Goal: Task Accomplishment & Management: Complete application form

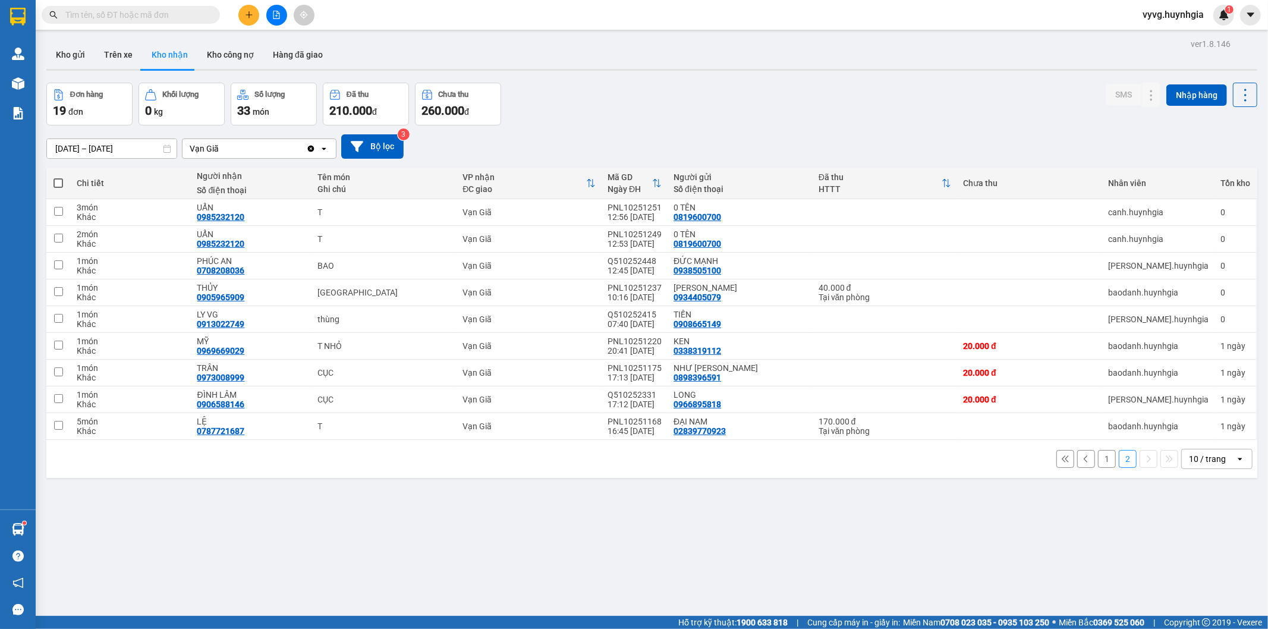
click at [1100, 455] on button "1" at bounding box center [1107, 459] width 18 height 18
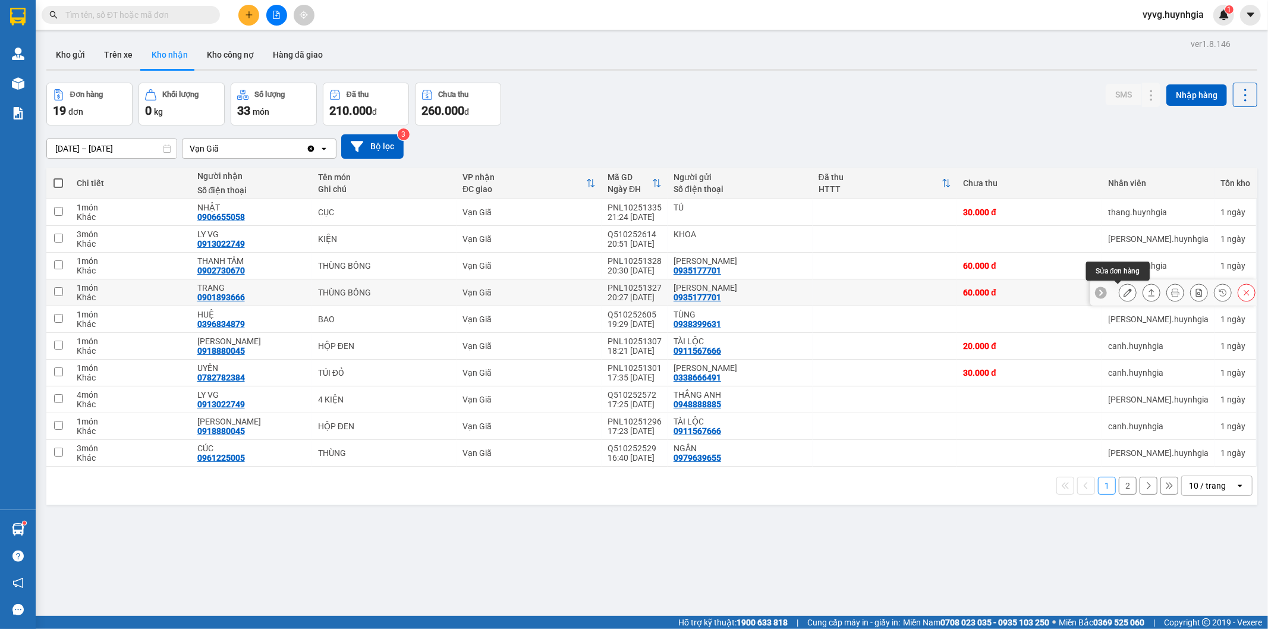
click at [1124, 298] on button at bounding box center [1127, 292] width 17 height 21
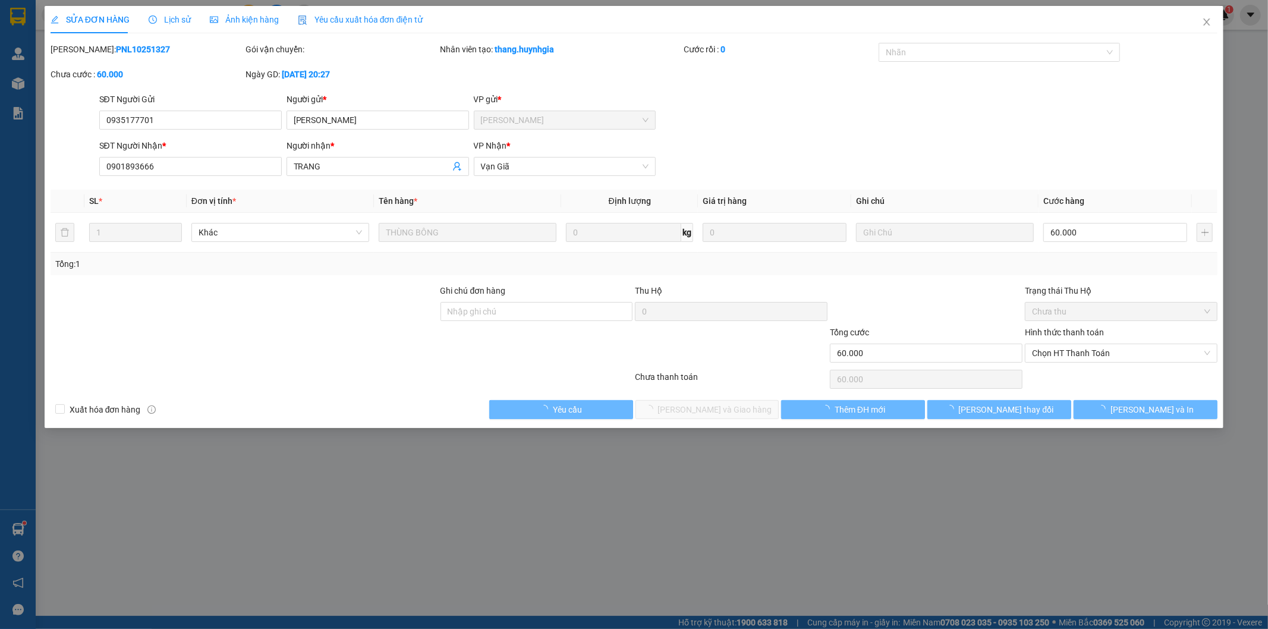
type input "0935177701"
type input "[PERSON_NAME]"
type input "0901893666"
type input "TRANG"
type input "60.000"
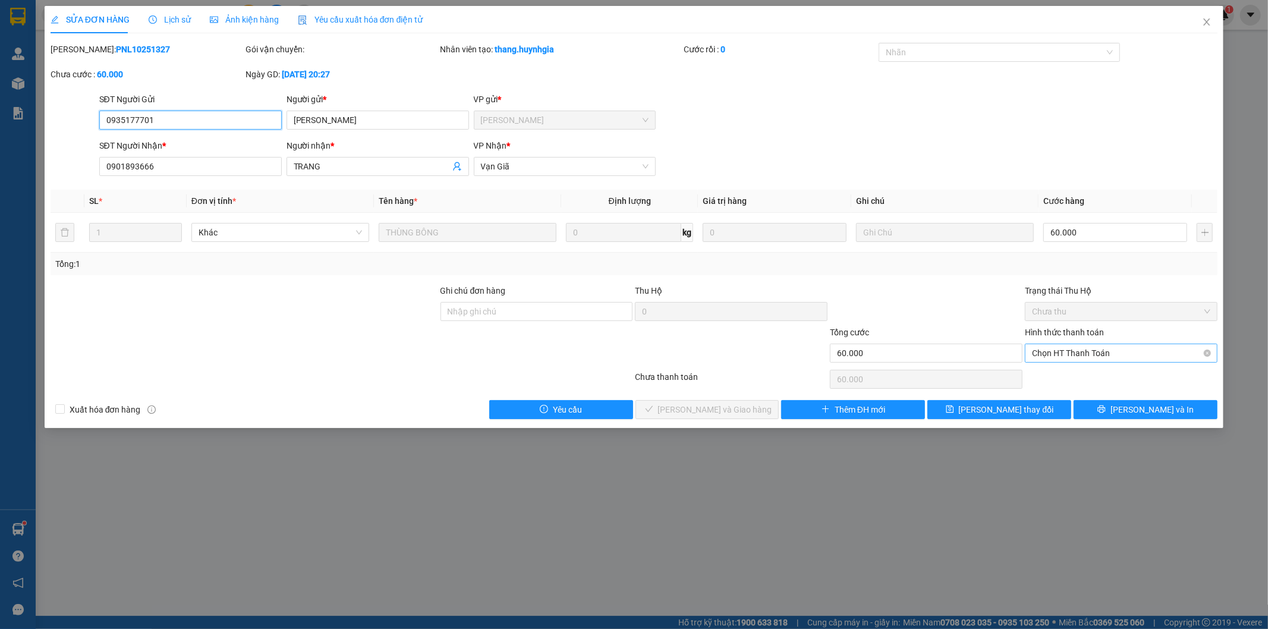
click at [1074, 357] on span "Chọn HT Thanh Toán" at bounding box center [1121, 353] width 178 height 18
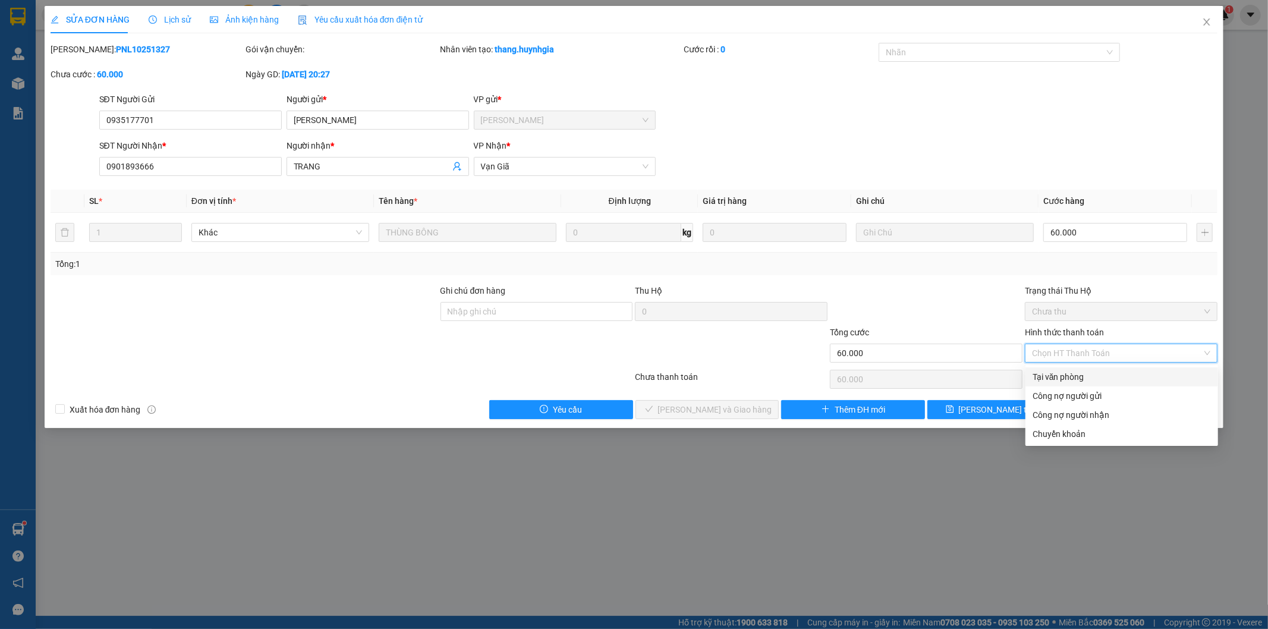
click at [1067, 371] on div "Tại văn phòng" at bounding box center [1122, 376] width 178 height 13
type input "0"
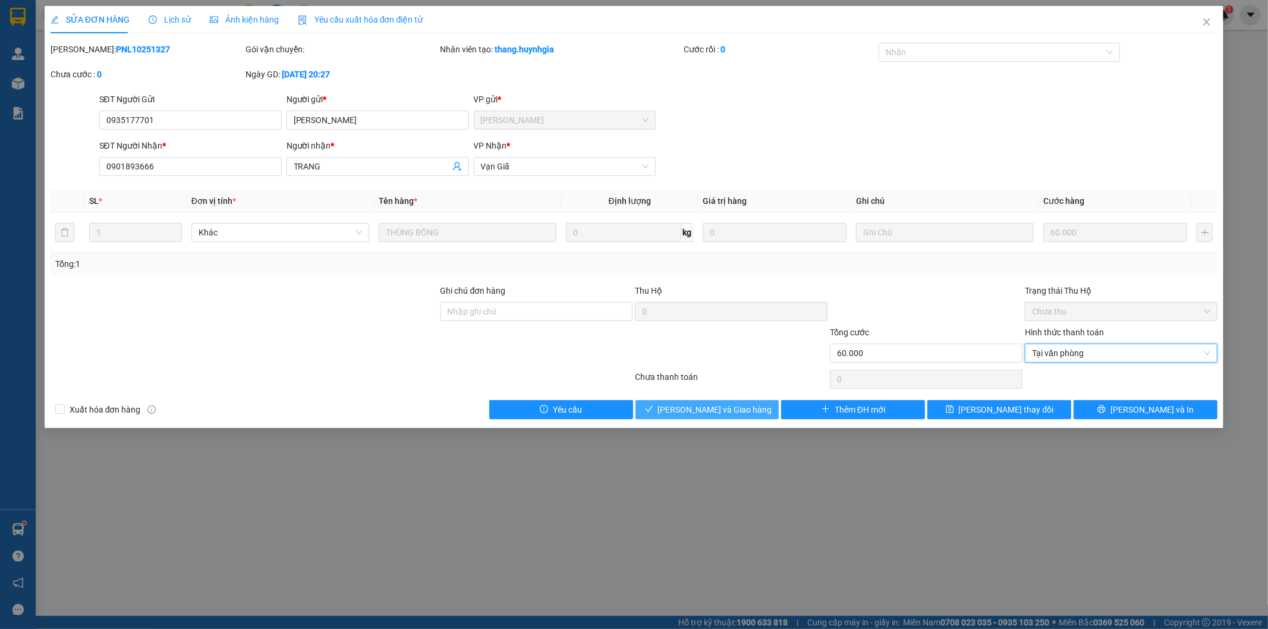
click at [726, 411] on span "[PERSON_NAME] và Giao hàng" at bounding box center [715, 409] width 114 height 13
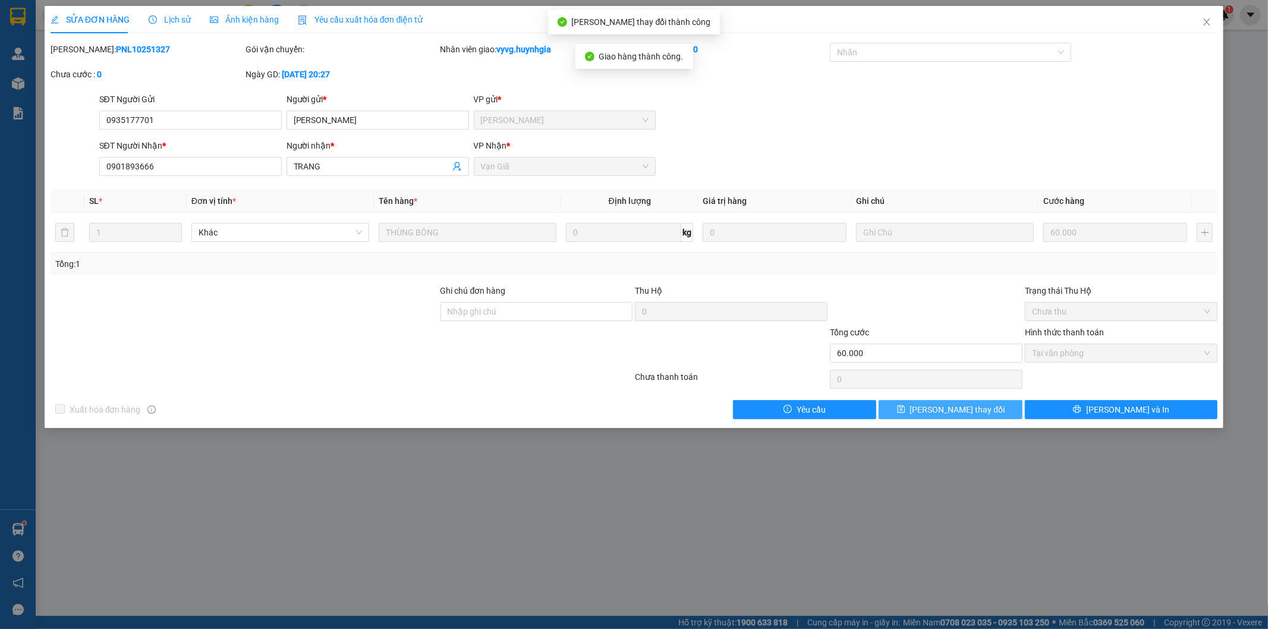
click at [908, 411] on button "[PERSON_NAME] thay đổi" at bounding box center [951, 409] width 144 height 19
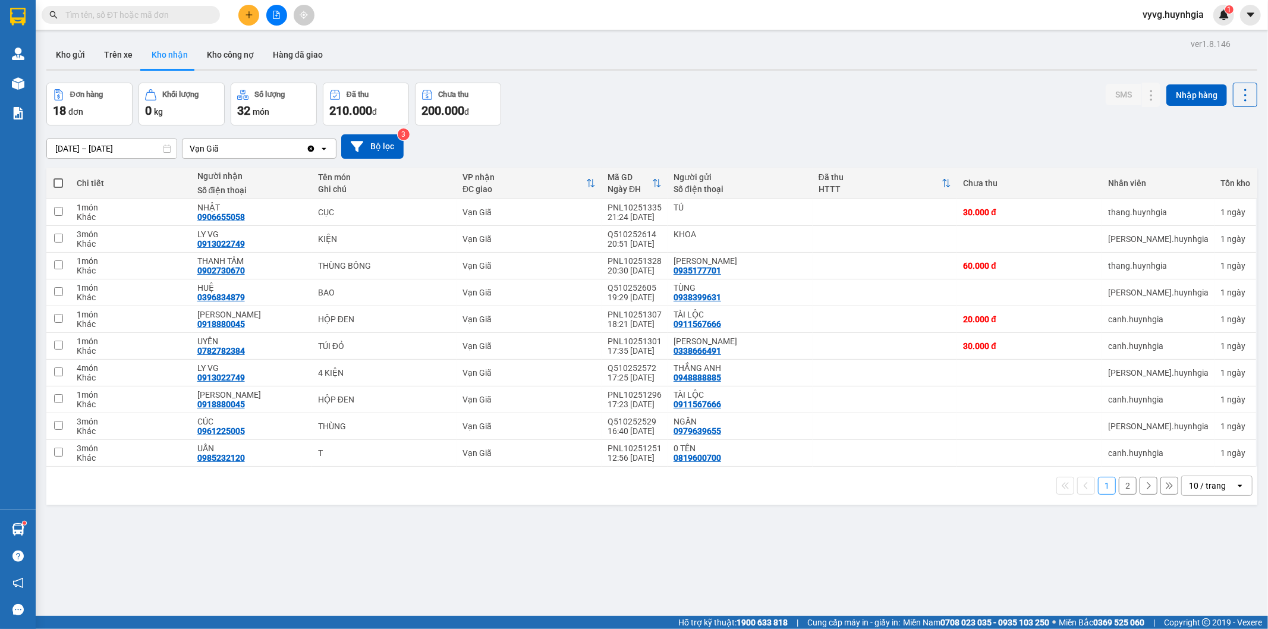
click at [1119, 486] on button "2" at bounding box center [1128, 486] width 18 height 18
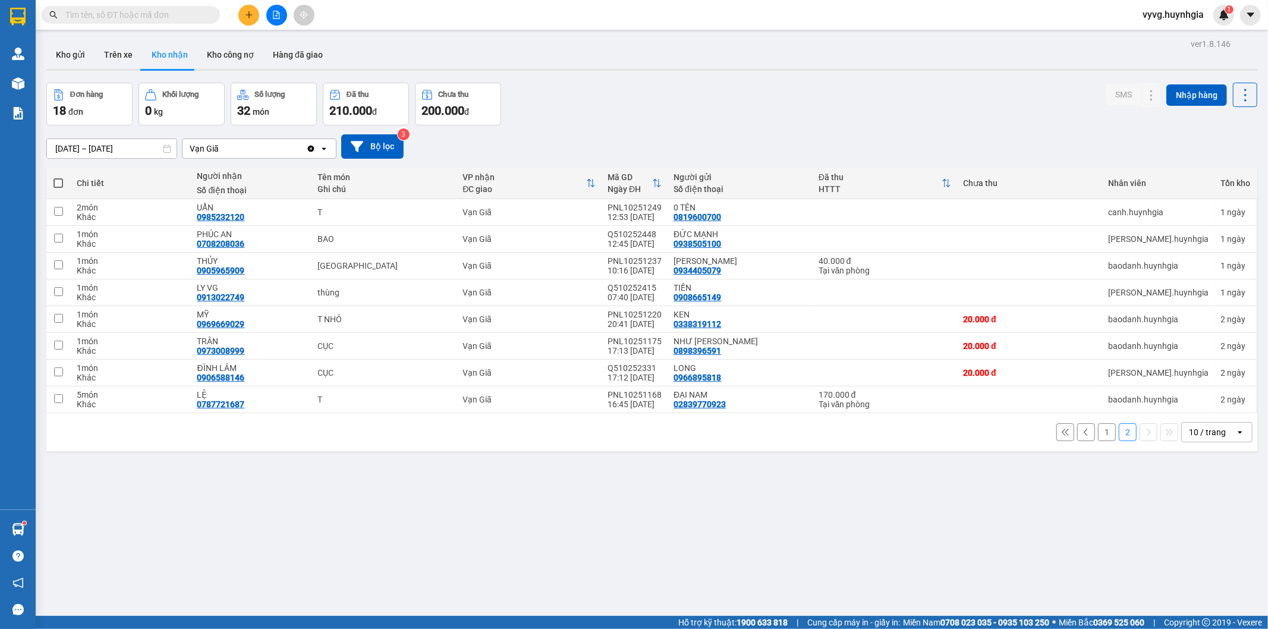
click at [1098, 430] on button "1" at bounding box center [1107, 432] width 18 height 18
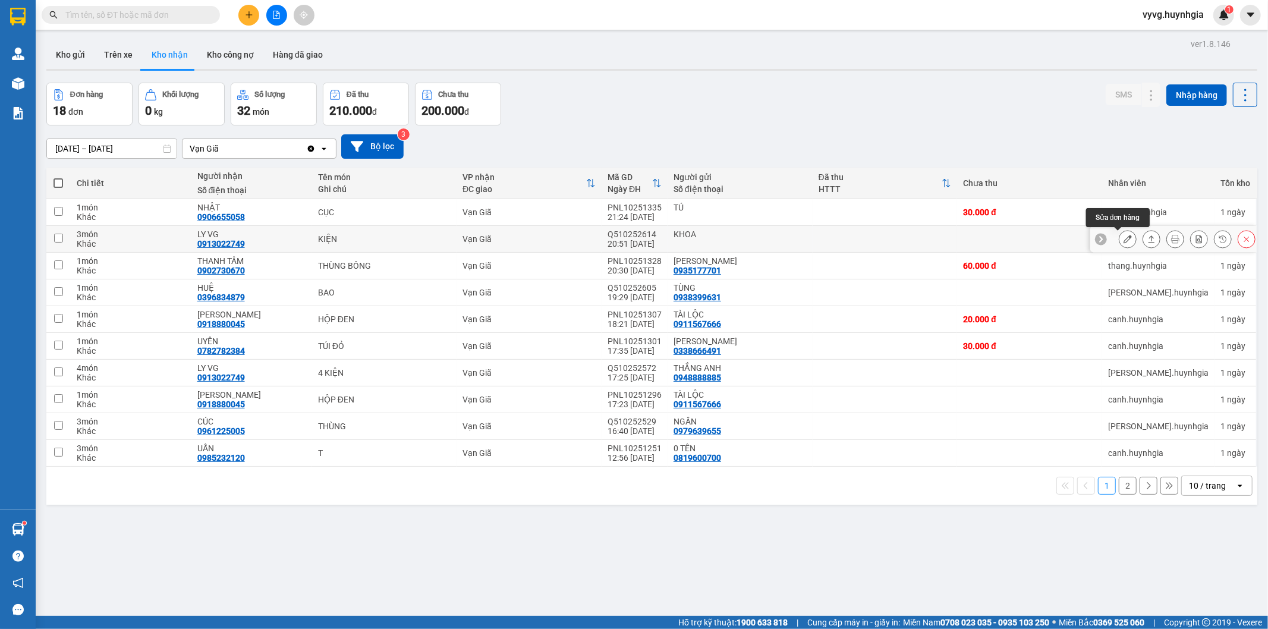
click at [1124, 237] on icon at bounding box center [1128, 239] width 8 height 8
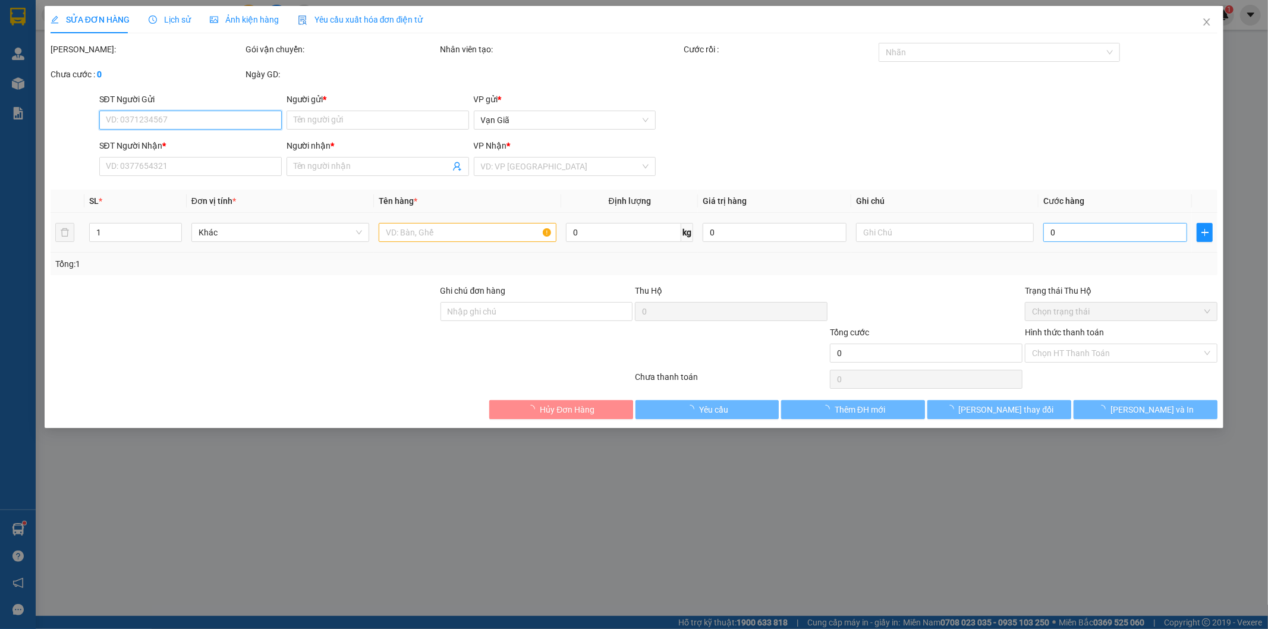
type input "KHOA"
type input "0913022749"
type input "LY VG"
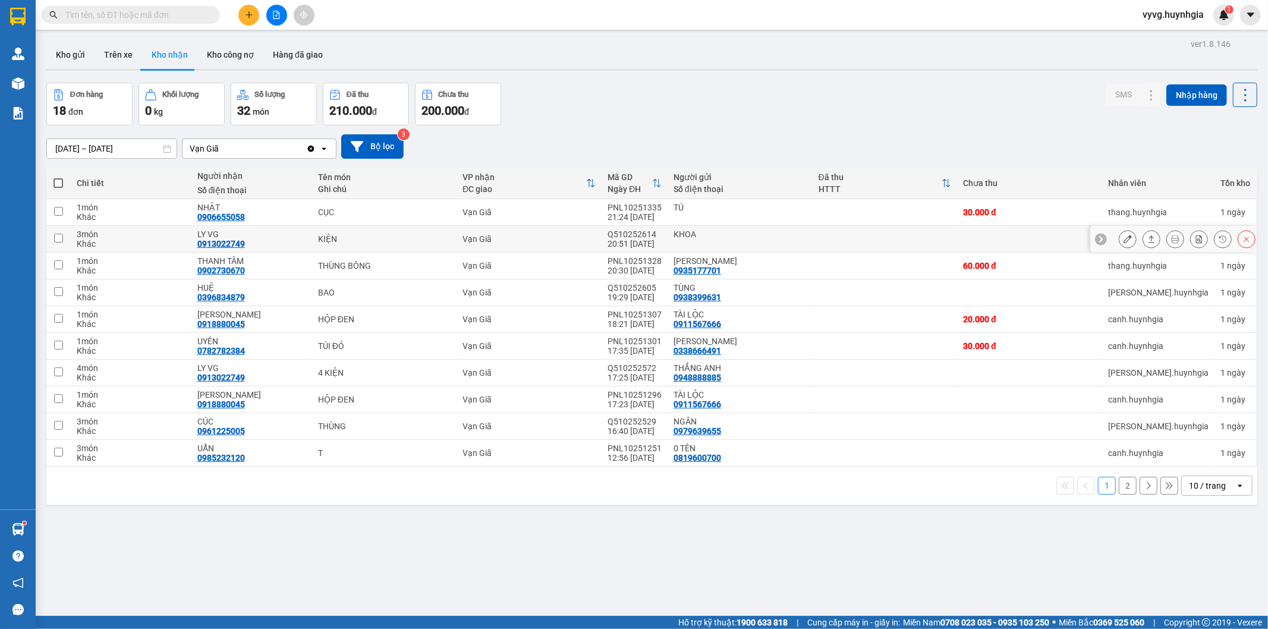
click at [1124, 239] on icon at bounding box center [1128, 239] width 8 height 8
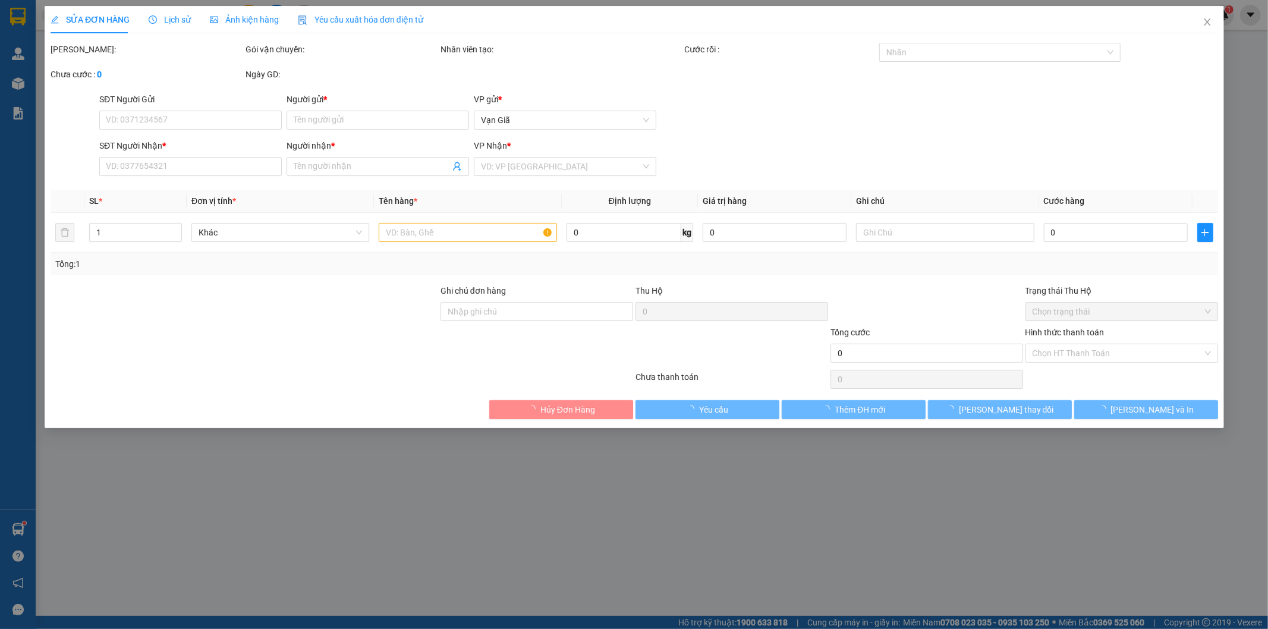
type input "KHOA"
type input "0913022749"
type input "LY VG"
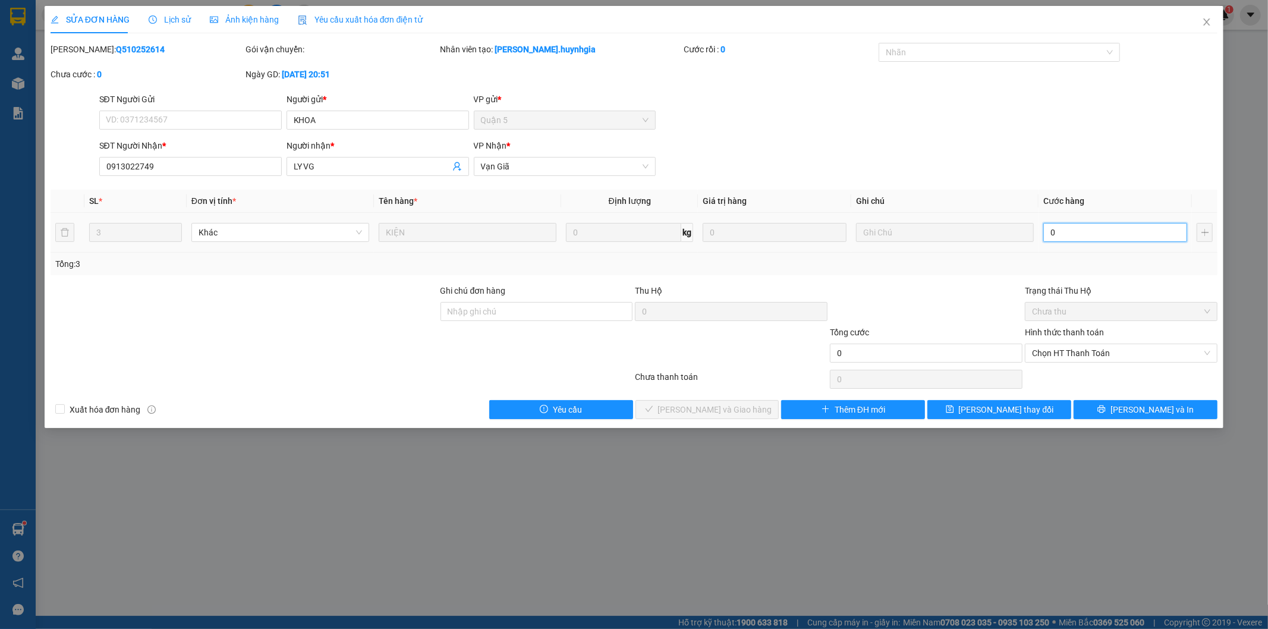
click at [1108, 235] on input "0" at bounding box center [1115, 232] width 144 height 19
type input "1"
type input "12"
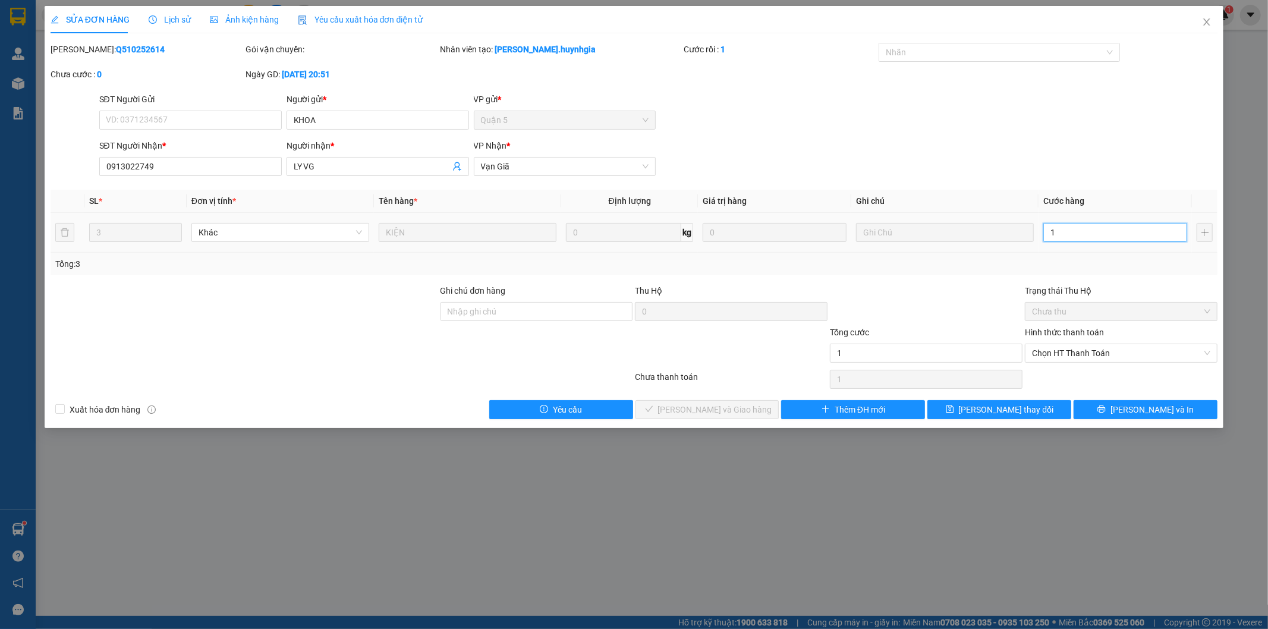
type input "12"
type input "120"
click at [1074, 349] on span "Chọn HT Thanh Toán" at bounding box center [1121, 353] width 178 height 18
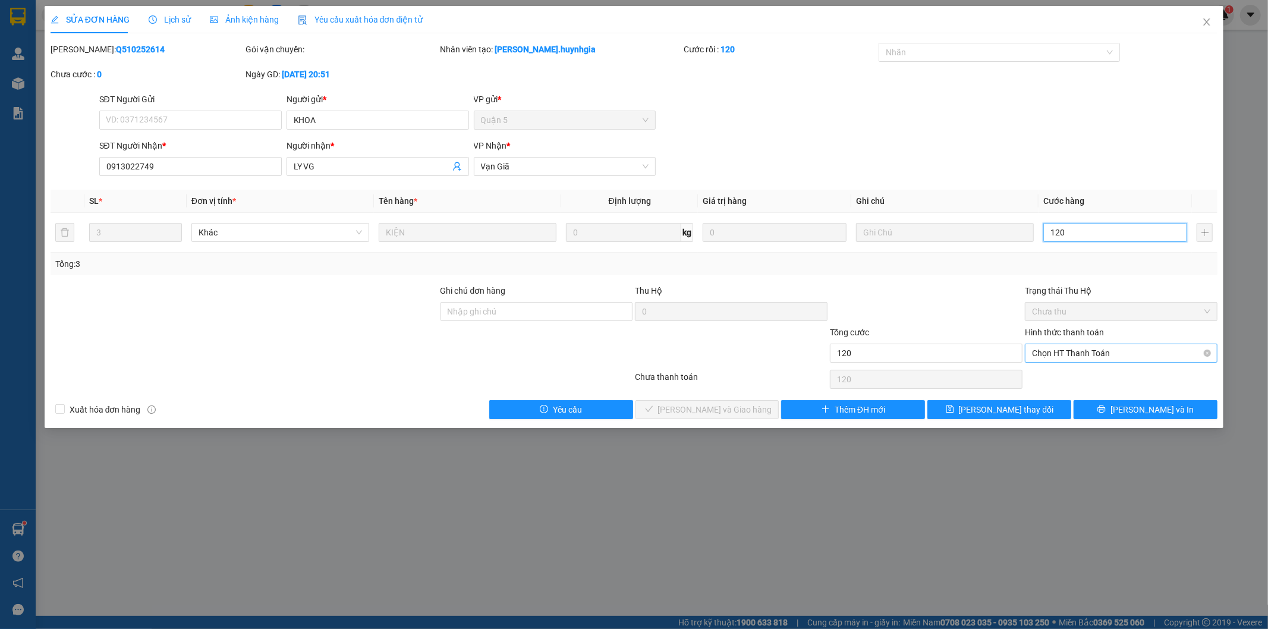
type input "120"
type input "120.000"
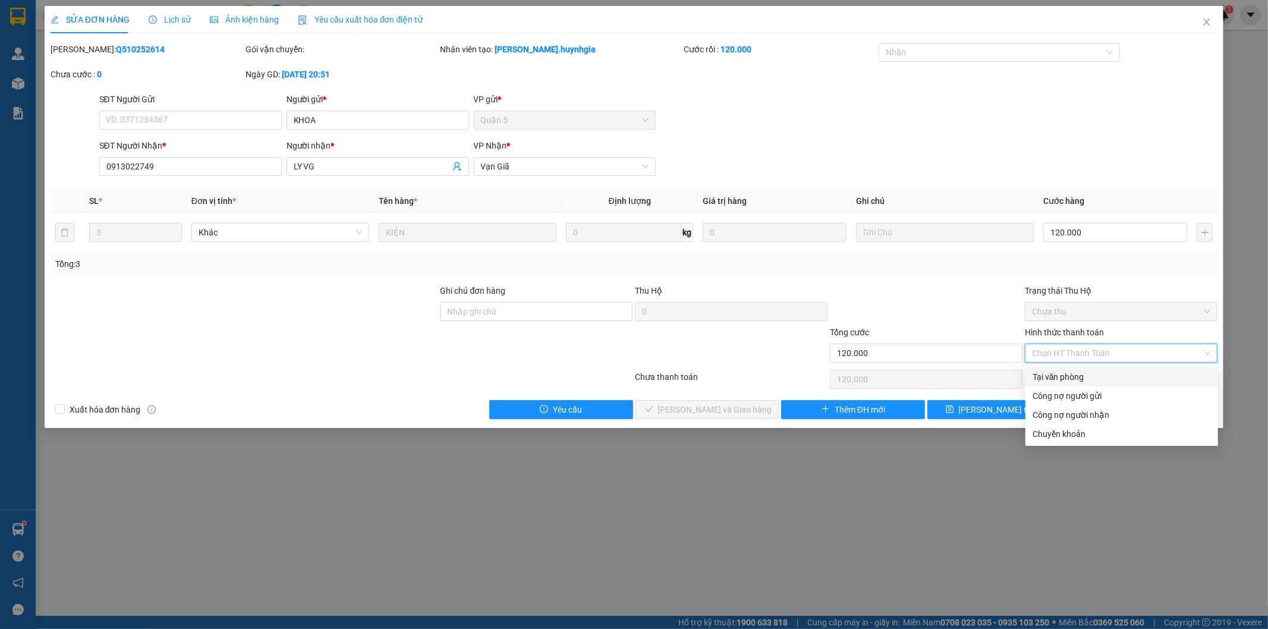
click at [1056, 376] on div "Tại văn phòng" at bounding box center [1122, 376] width 178 height 13
type input "0"
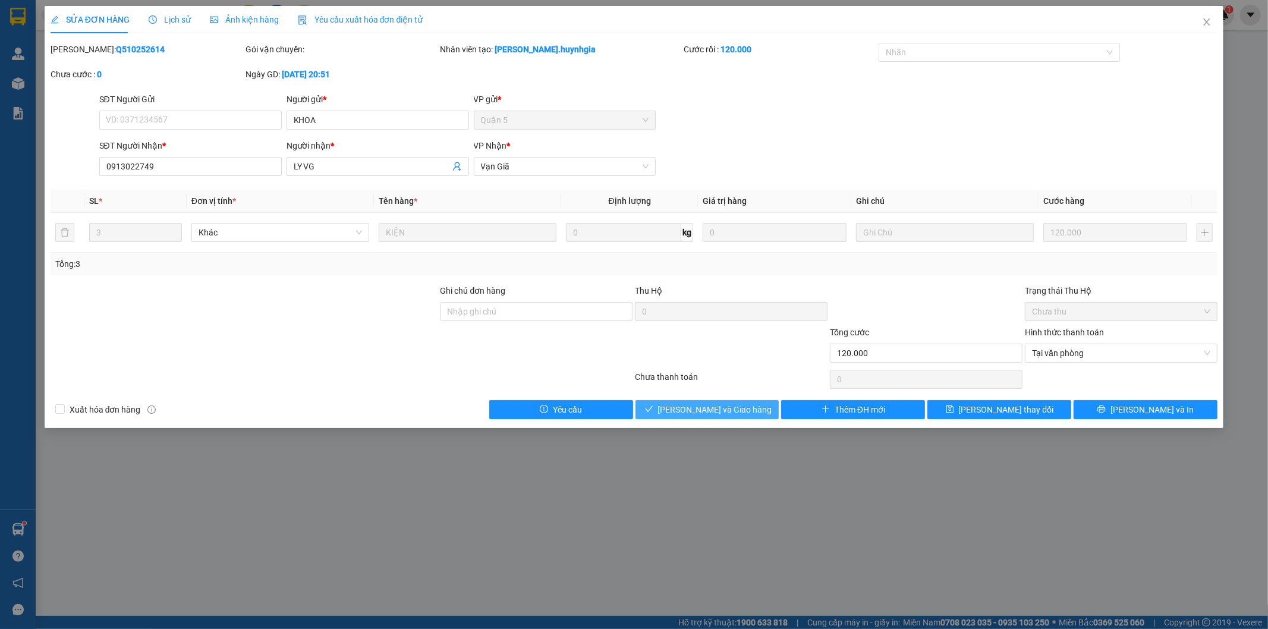
click at [726, 404] on span "[PERSON_NAME] và Giao hàng" at bounding box center [715, 409] width 114 height 13
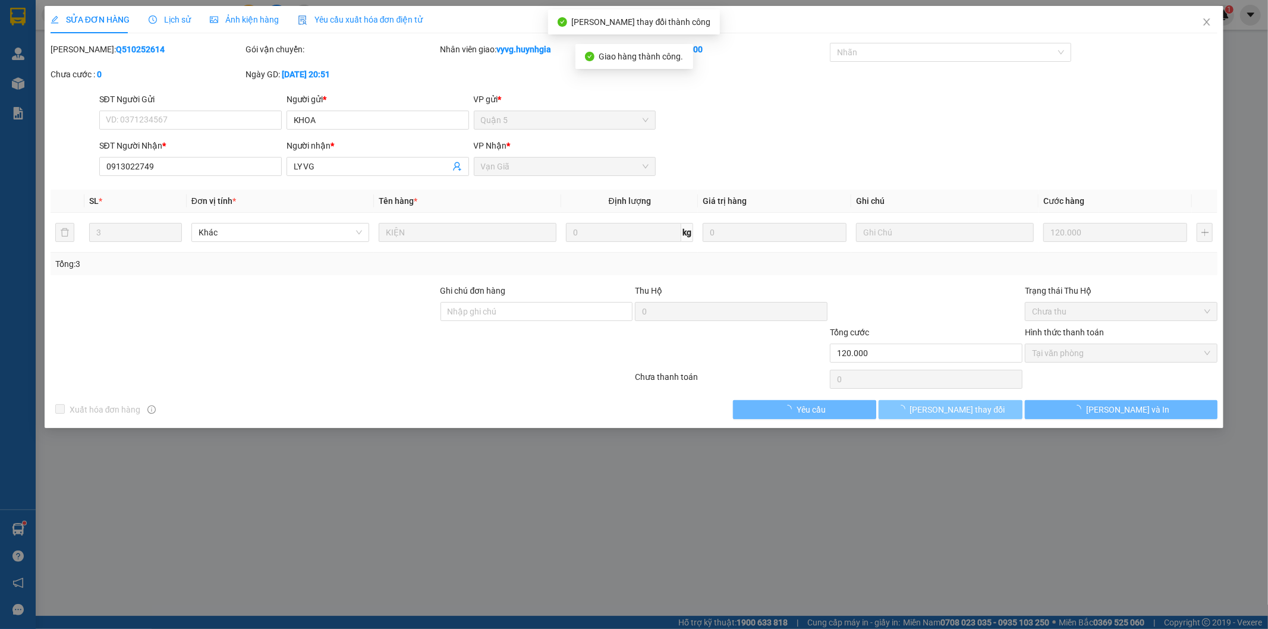
click at [977, 413] on span "[PERSON_NAME] thay đổi" at bounding box center [957, 409] width 95 height 13
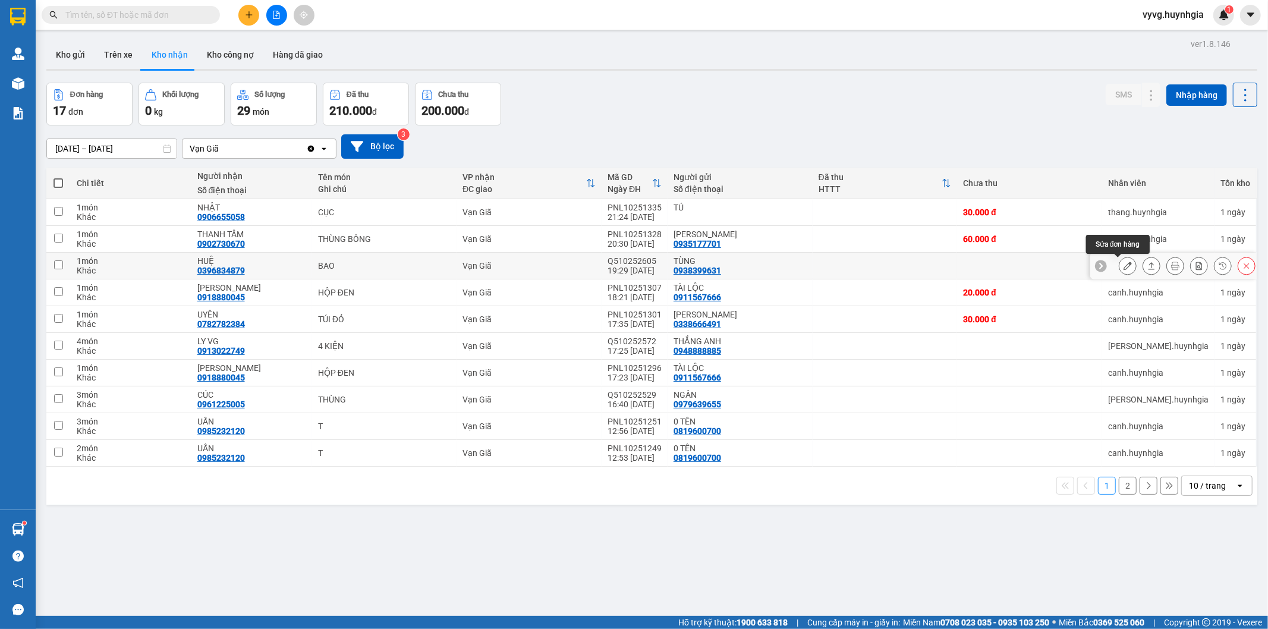
click at [1124, 264] on icon at bounding box center [1128, 266] width 8 height 8
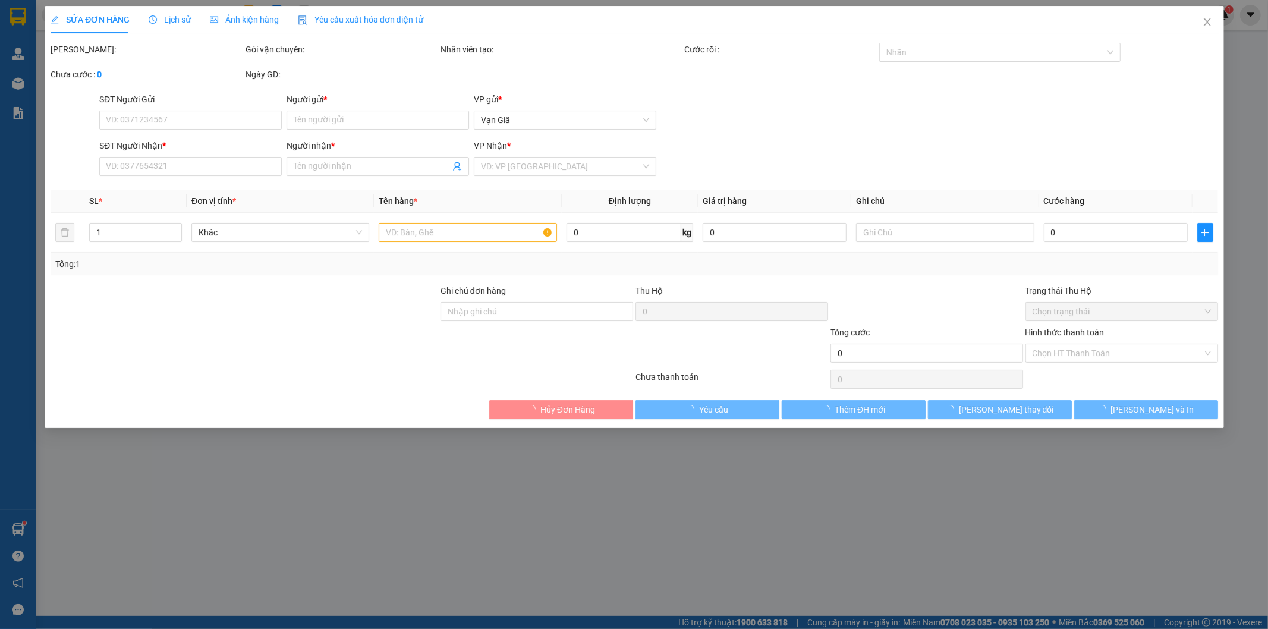
type input "0938399631"
type input "TÙNG"
type input "0396834879"
type input "HUỆ"
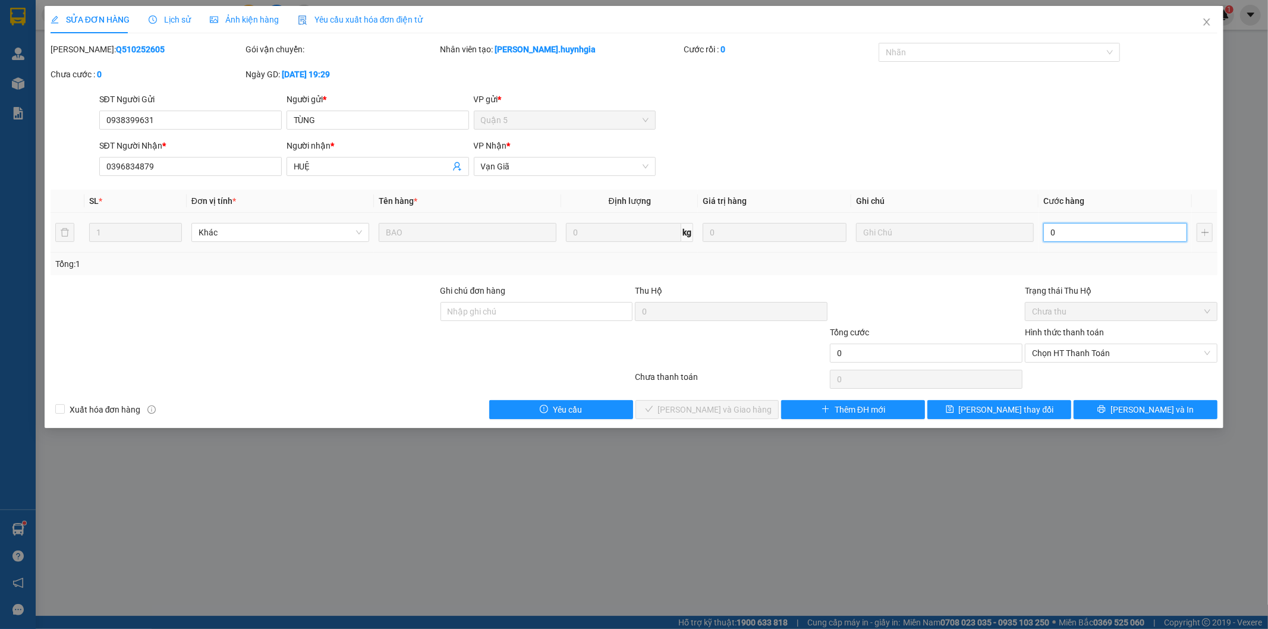
click at [1065, 229] on input "0" at bounding box center [1115, 232] width 144 height 19
type input "0"
type input "5"
type input "05"
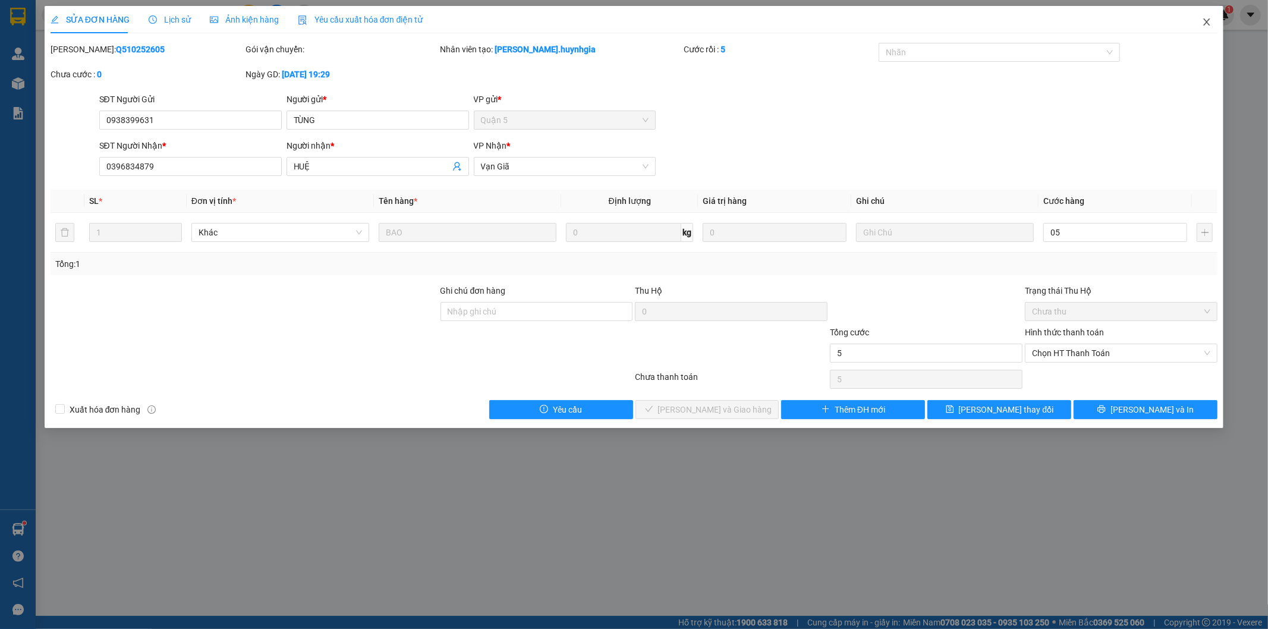
type input "5.000"
click at [1204, 21] on icon "close" at bounding box center [1207, 22] width 10 height 10
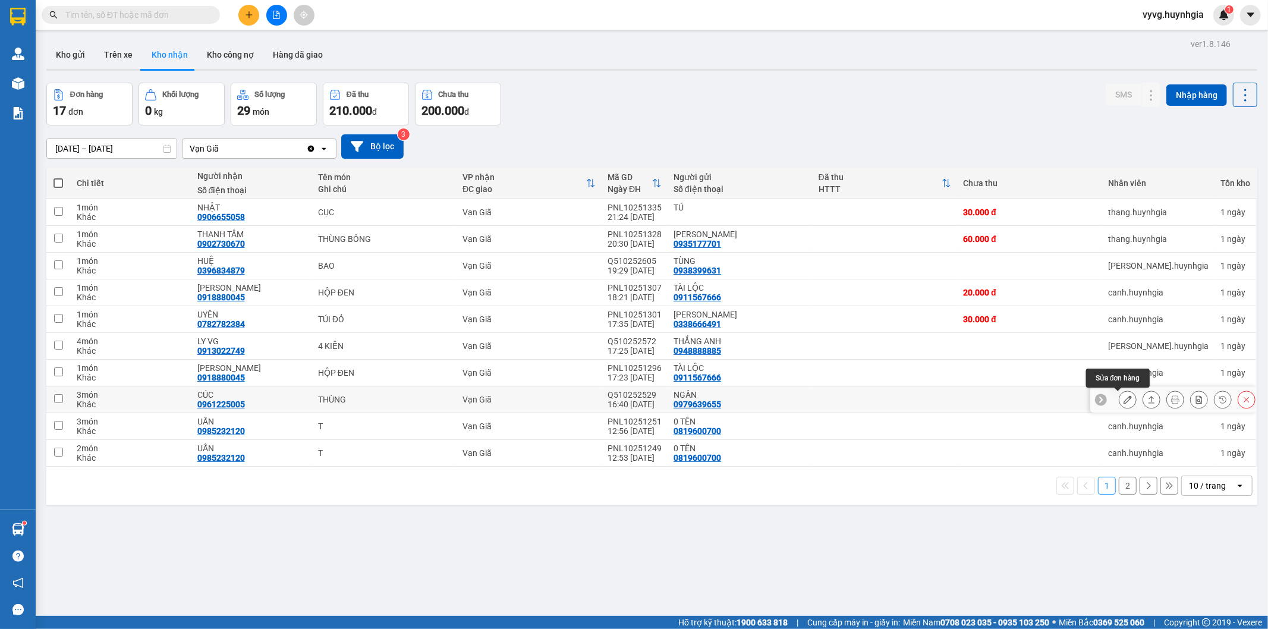
click at [1124, 402] on icon at bounding box center [1128, 399] width 8 height 8
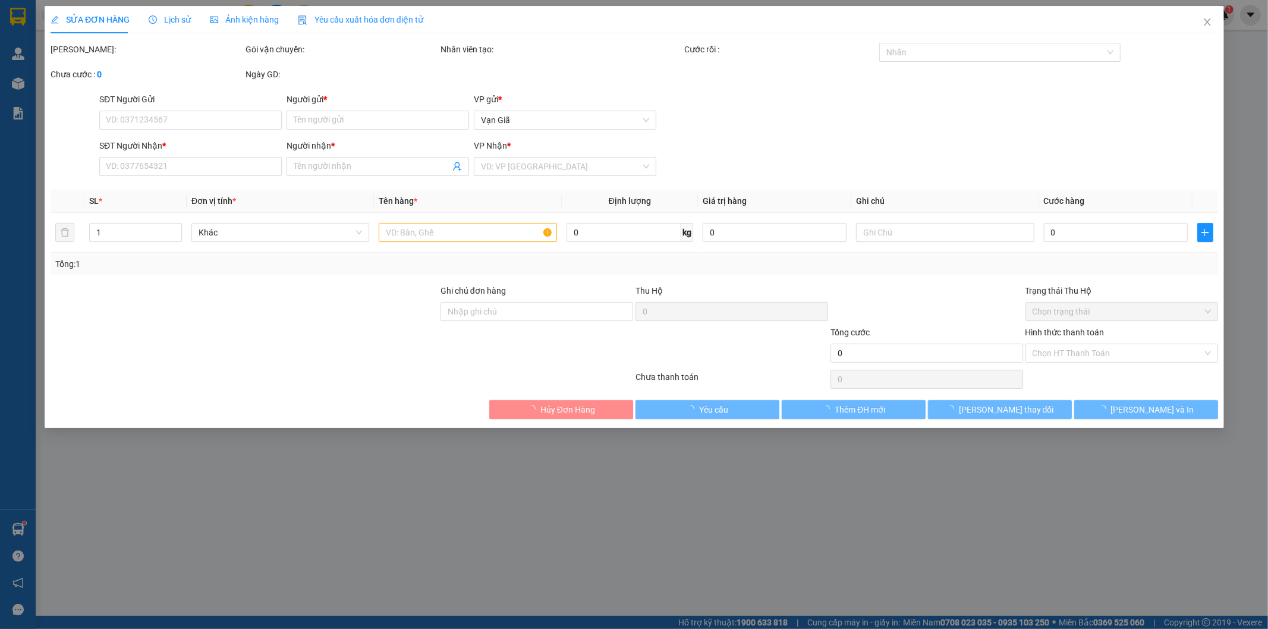
type input "0979639655"
type input "NGÂN"
type input "0961225005"
type input "CÚC"
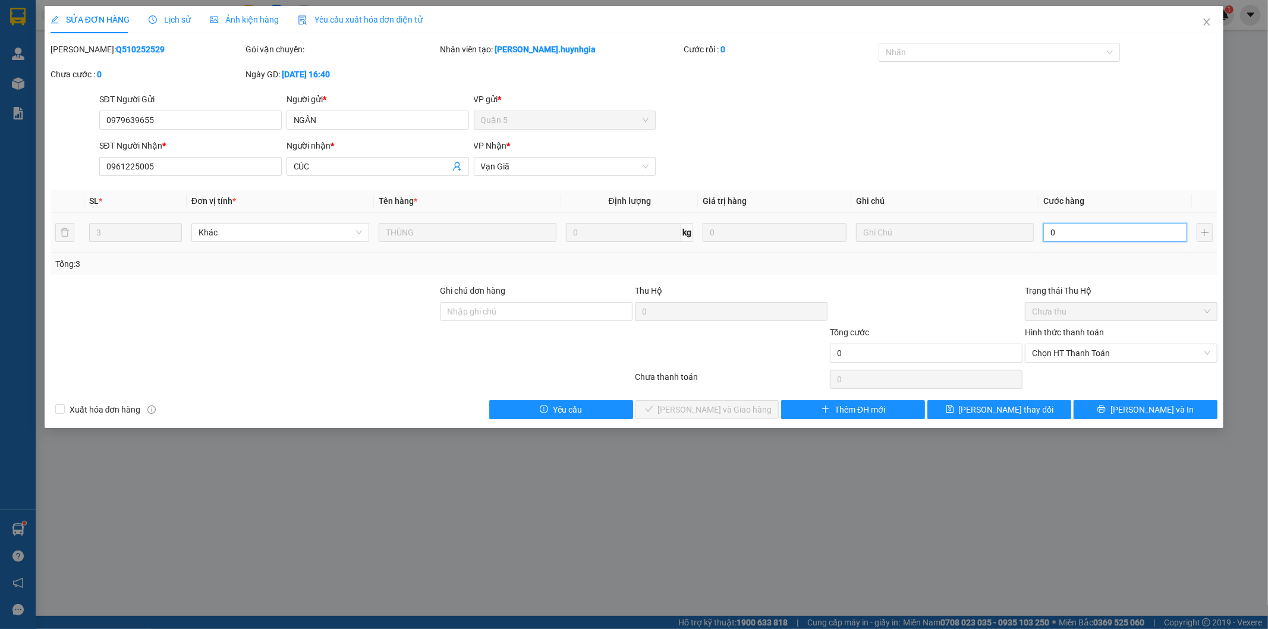
click at [1155, 226] on input "0" at bounding box center [1115, 232] width 144 height 19
type input "0"
type input "1"
type input "01"
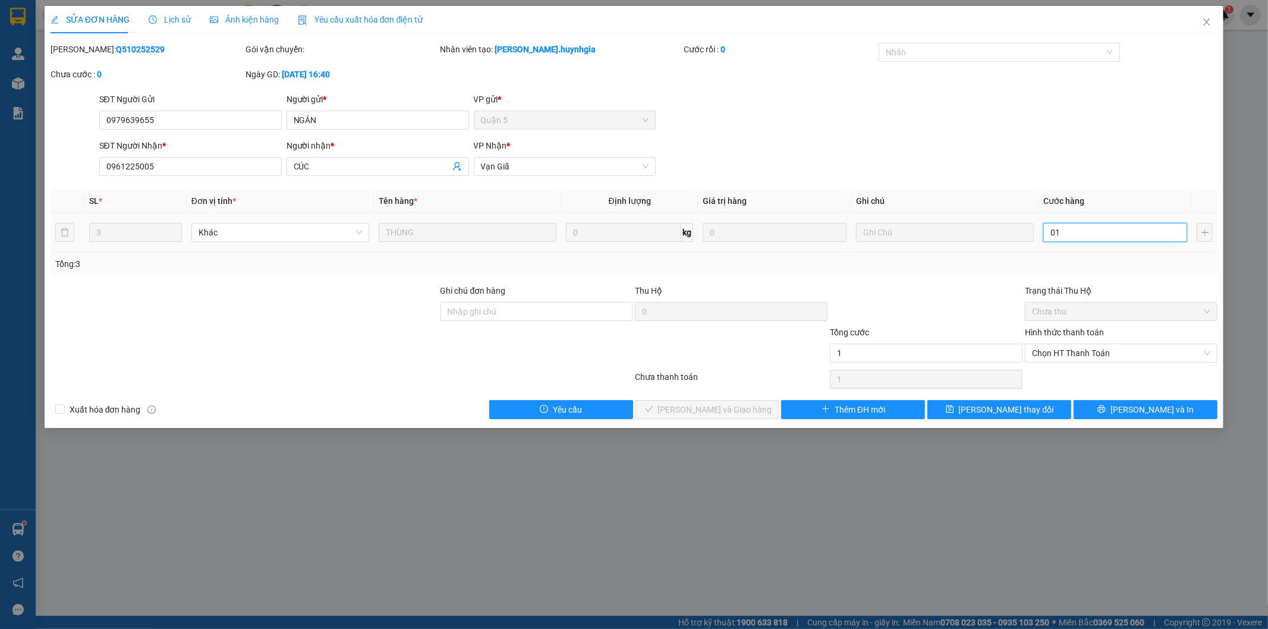
type input "15"
click at [1094, 351] on span "Chọn HT Thanh Toán" at bounding box center [1121, 353] width 178 height 18
type input "015"
type input "15.000"
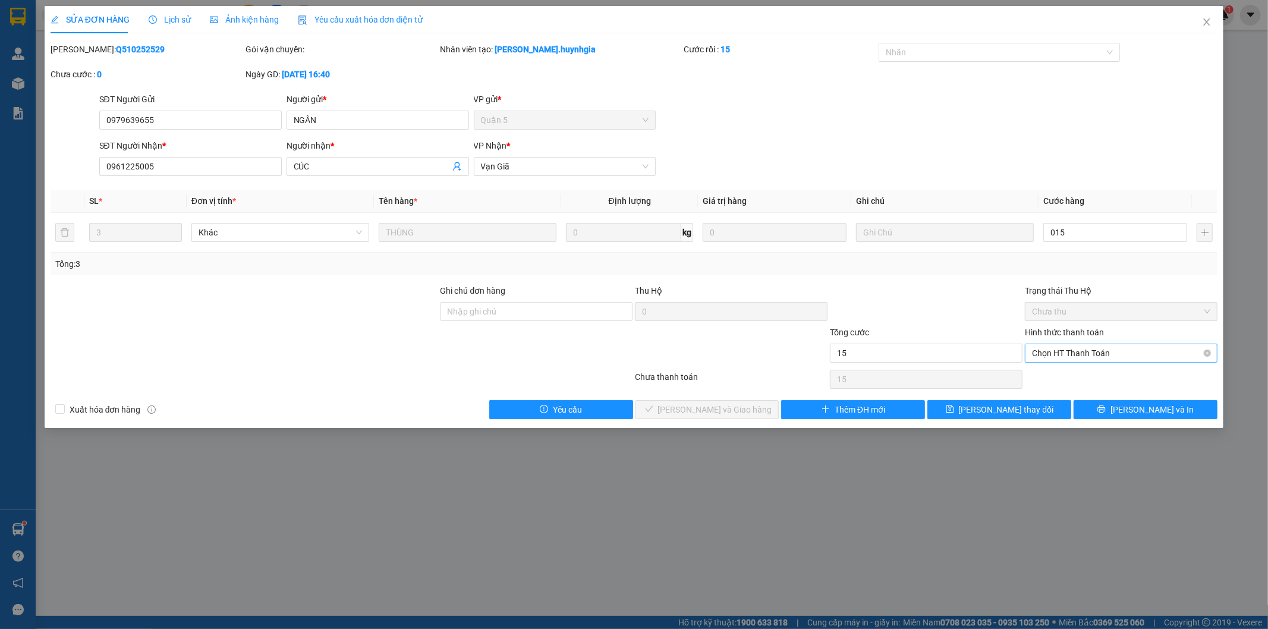
type input "15.000"
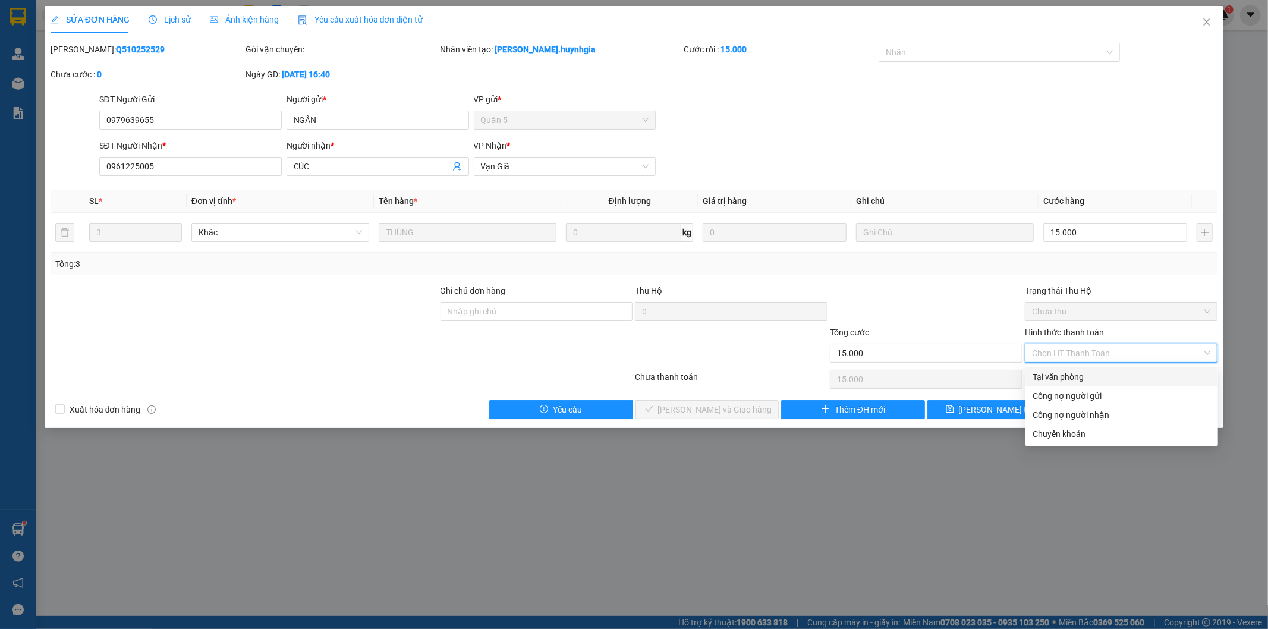
click at [1078, 370] on div "Tại văn phòng" at bounding box center [1122, 376] width 178 height 13
type input "0"
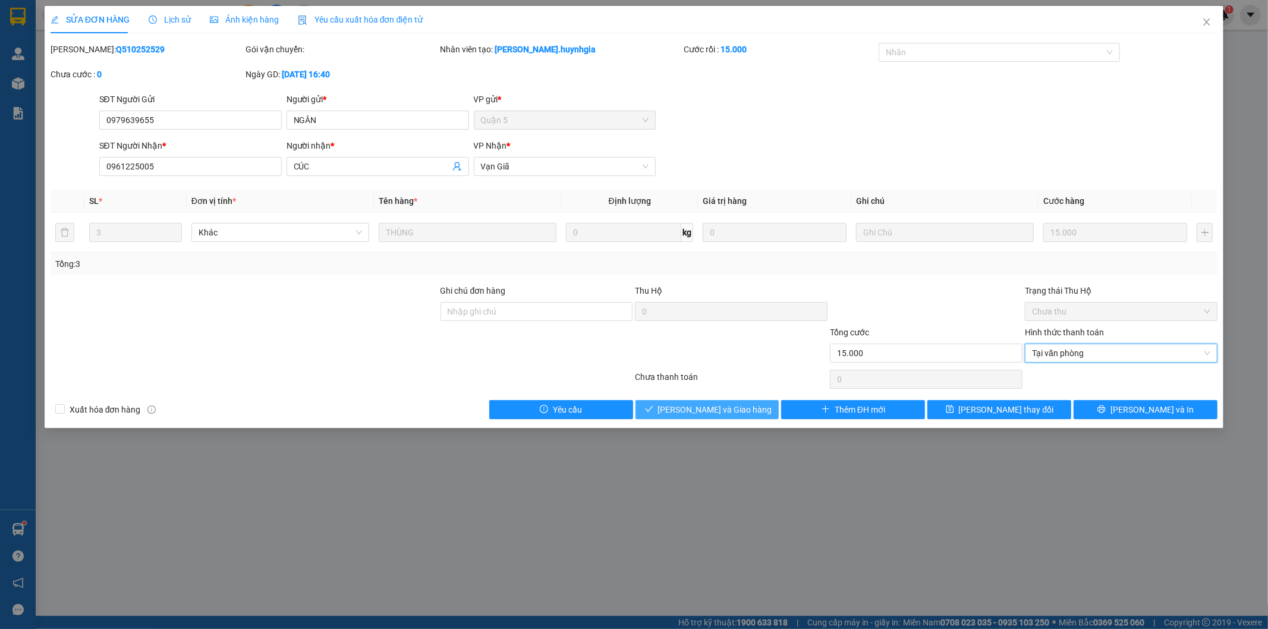
click at [734, 414] on span "[PERSON_NAME] và Giao hàng" at bounding box center [715, 409] width 114 height 13
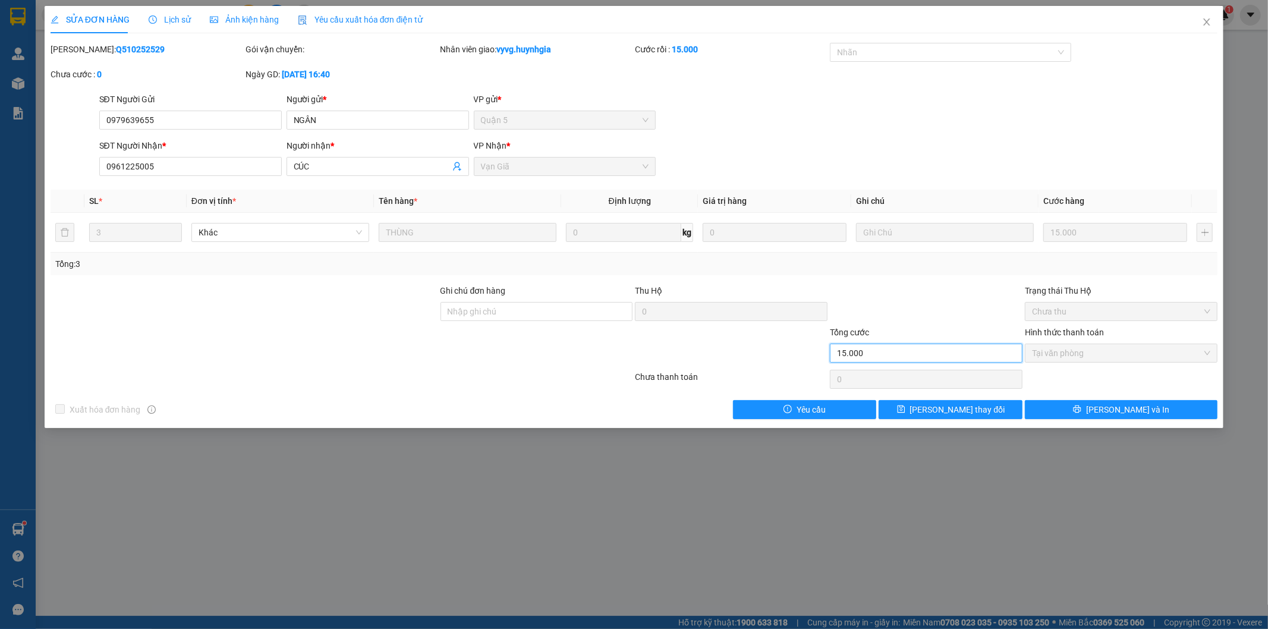
click at [990, 345] on input "15.000" at bounding box center [926, 353] width 193 height 19
click at [882, 351] on input "15.000" at bounding box center [926, 353] width 193 height 19
click at [936, 351] on input "15.000" at bounding box center [926, 353] width 193 height 19
click at [912, 351] on input "15.000" at bounding box center [926, 353] width 193 height 19
click at [58, 16] on icon "edit" at bounding box center [55, 19] width 8 height 8
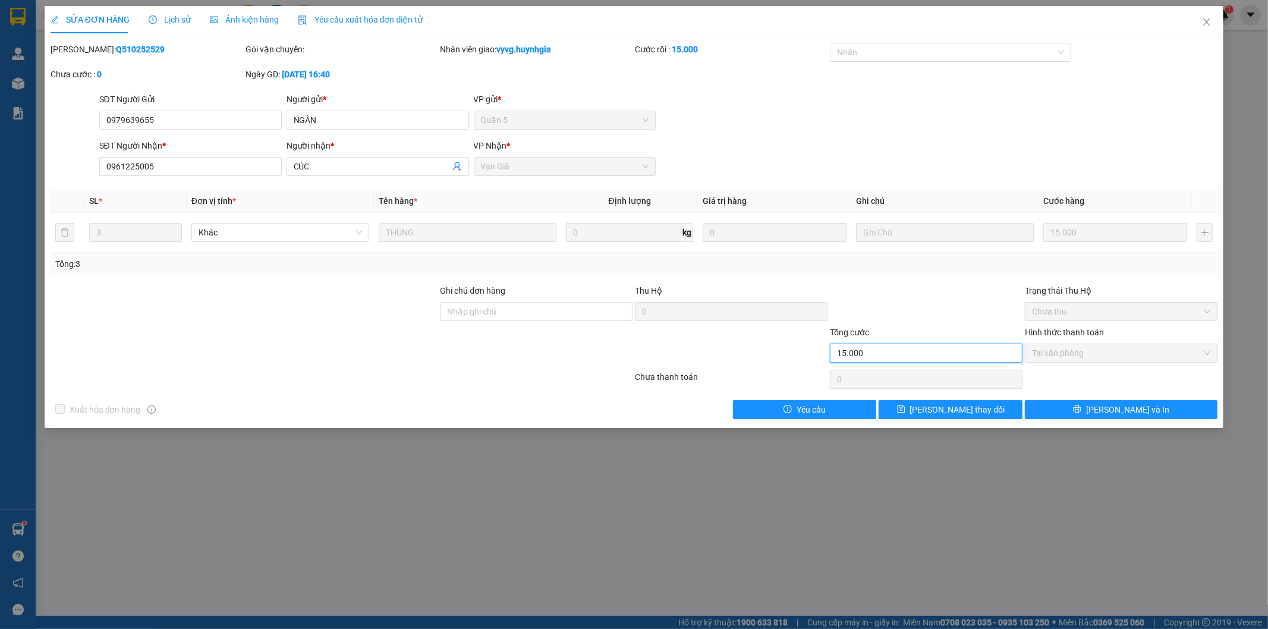
click at [916, 359] on input "15.000" at bounding box center [926, 353] width 193 height 19
click at [904, 355] on input "15.000" at bounding box center [926, 353] width 193 height 19
click at [902, 355] on input "15.000" at bounding box center [926, 353] width 193 height 19
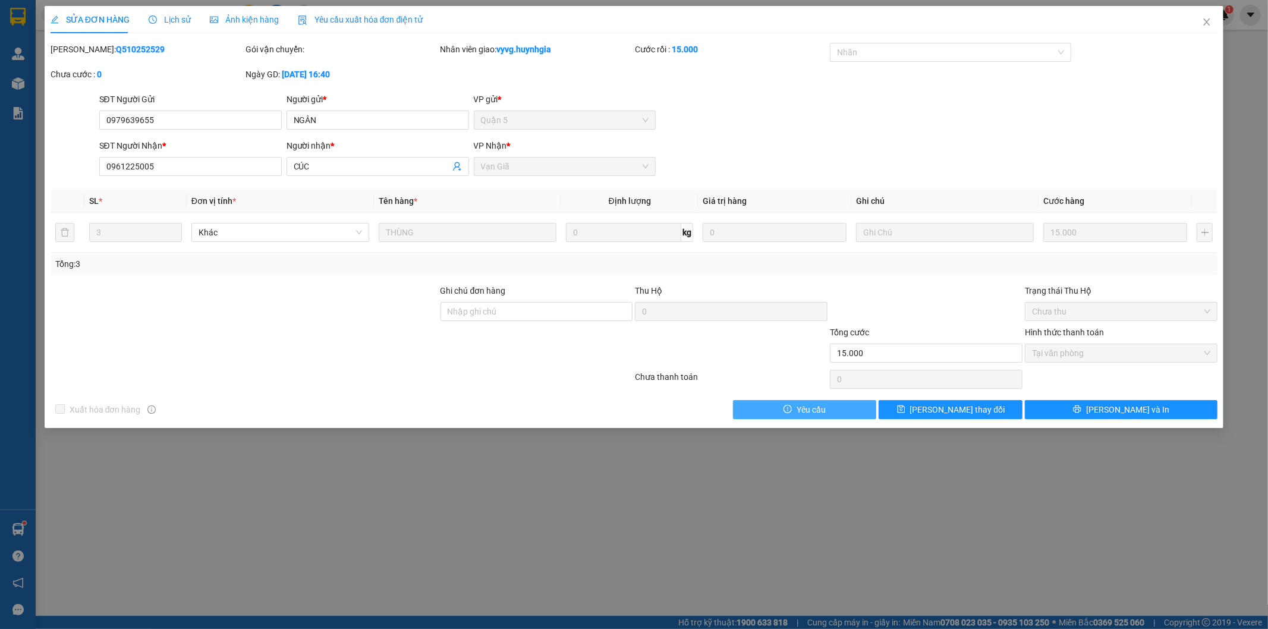
click at [836, 402] on button "Yêu cầu" at bounding box center [805, 409] width 144 height 19
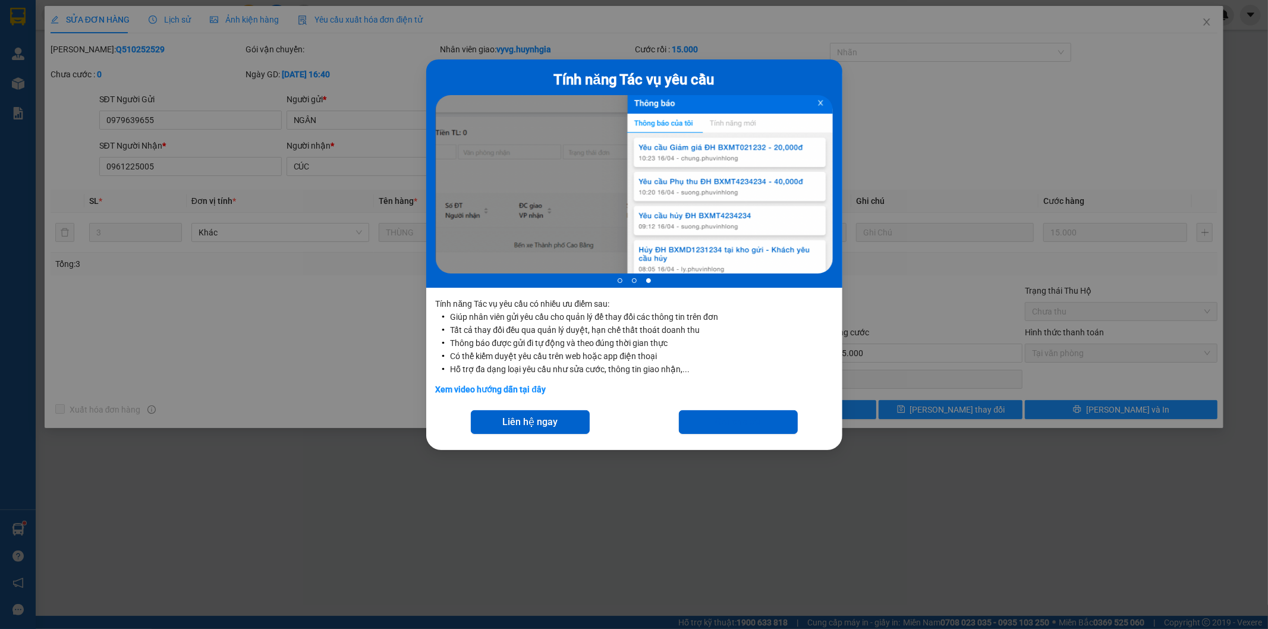
click at [799, 515] on div "Tính năng Tác vụ yêu cầu 3 of 3 Tính năng Tác vụ yêu cầu có nhiều ưu điểm sau: …" at bounding box center [634, 314] width 1268 height 629
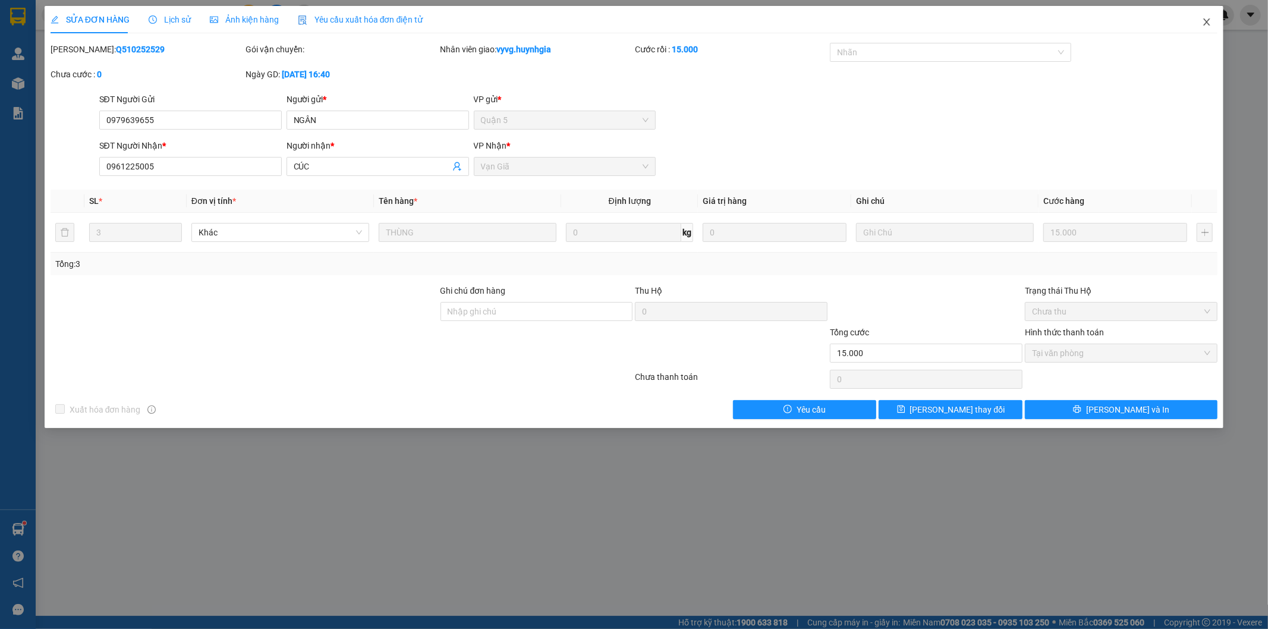
click at [1203, 29] on span "Close" at bounding box center [1206, 22] width 33 height 33
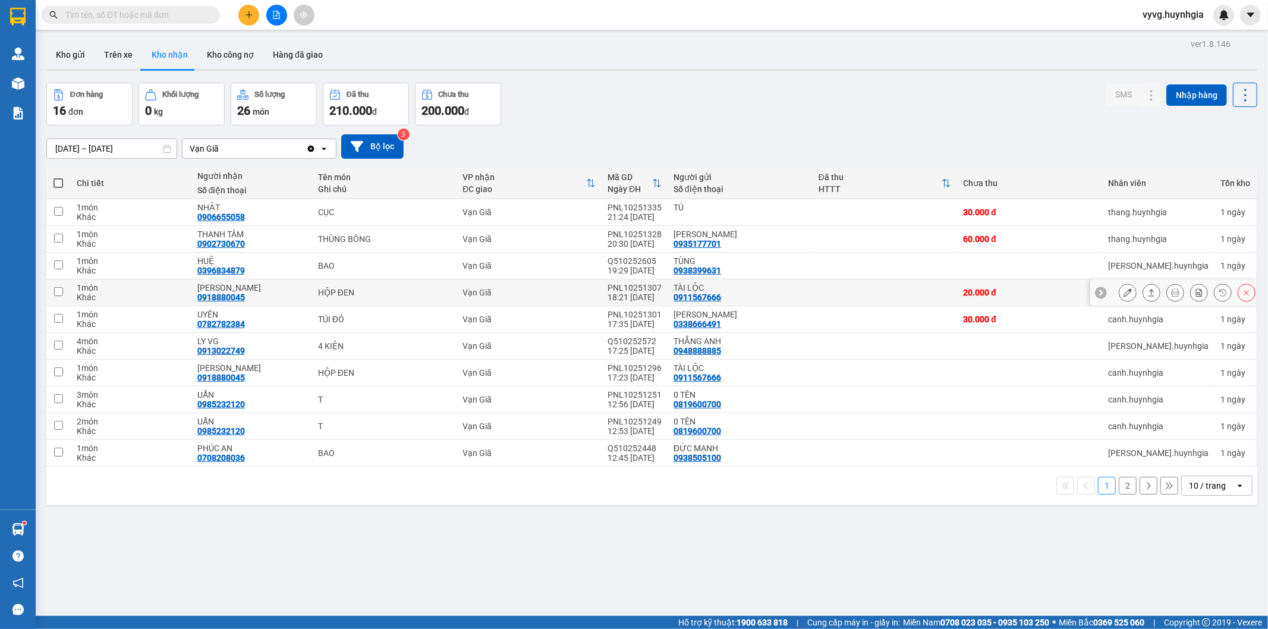
scroll to position [55, 0]
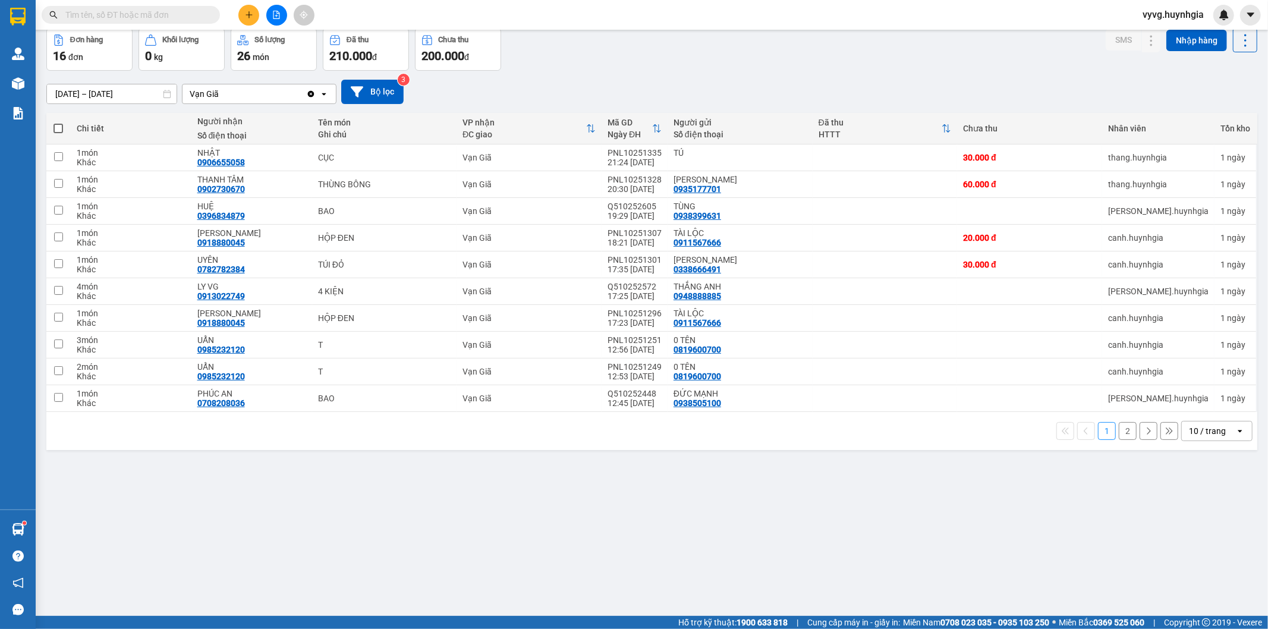
click at [1121, 438] on button "2" at bounding box center [1128, 431] width 18 height 18
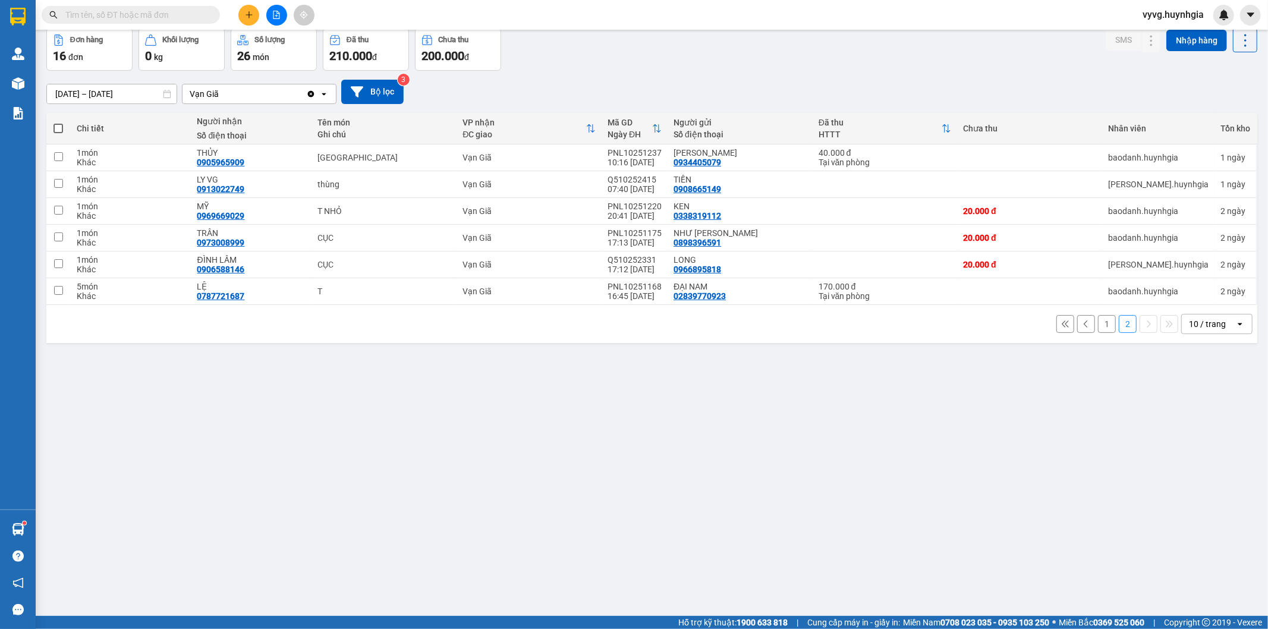
scroll to position [0, 0]
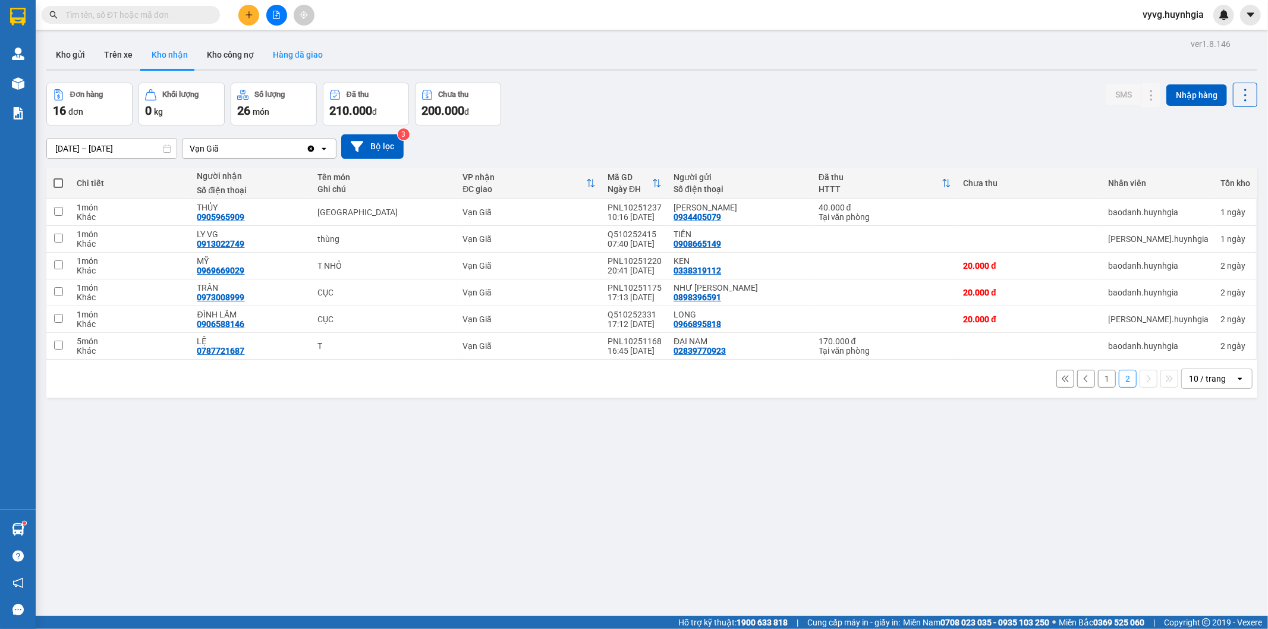
click at [299, 55] on button "Hàng đã giao" at bounding box center [297, 54] width 69 height 29
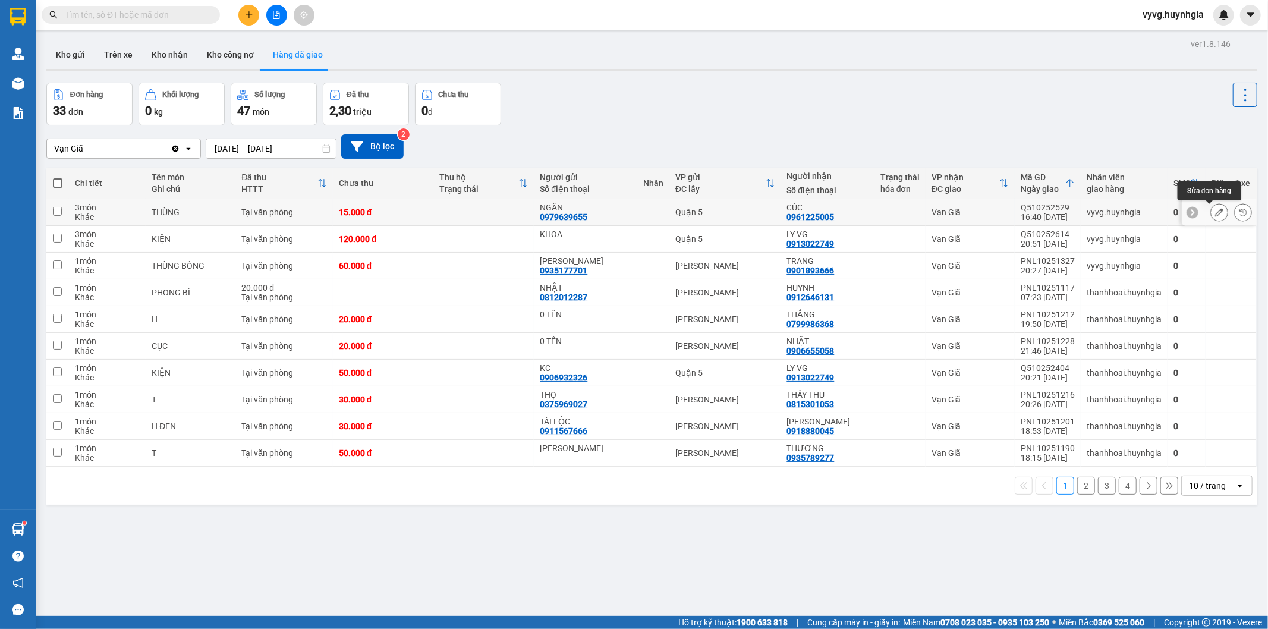
click at [1215, 212] on icon at bounding box center [1219, 212] width 8 height 8
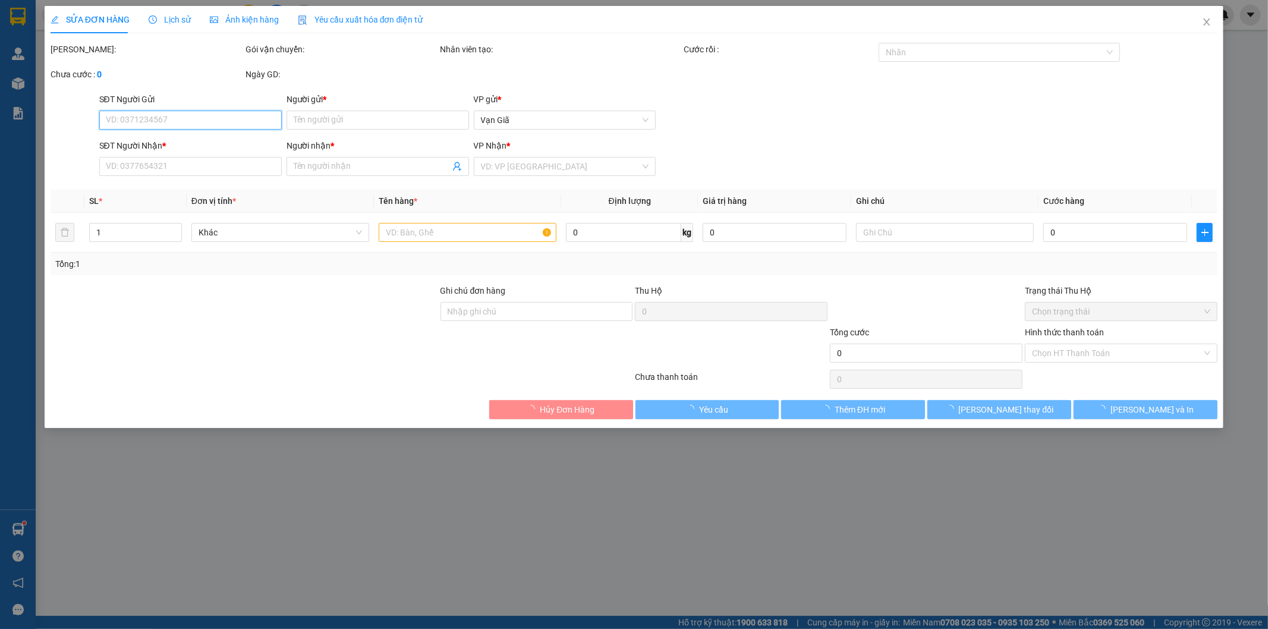
type input "0979639655"
type input "NGÂN"
type input "0961225005"
type input "CÚC"
type input "15.000"
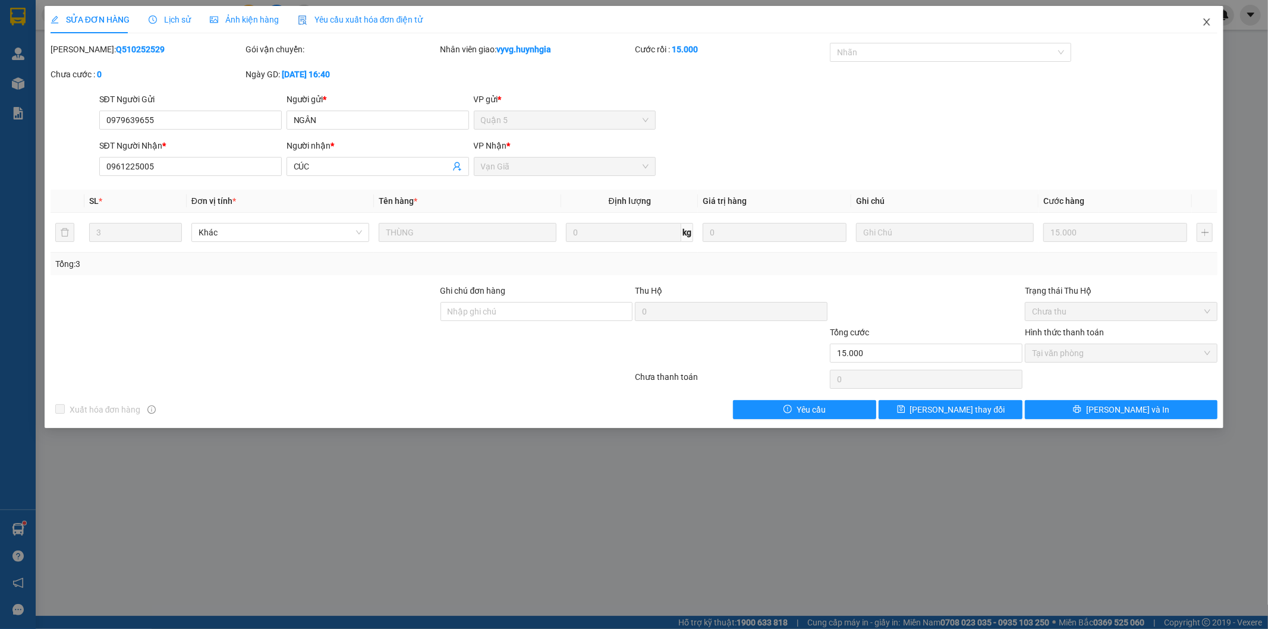
click at [1201, 30] on span "Close" at bounding box center [1206, 22] width 33 height 33
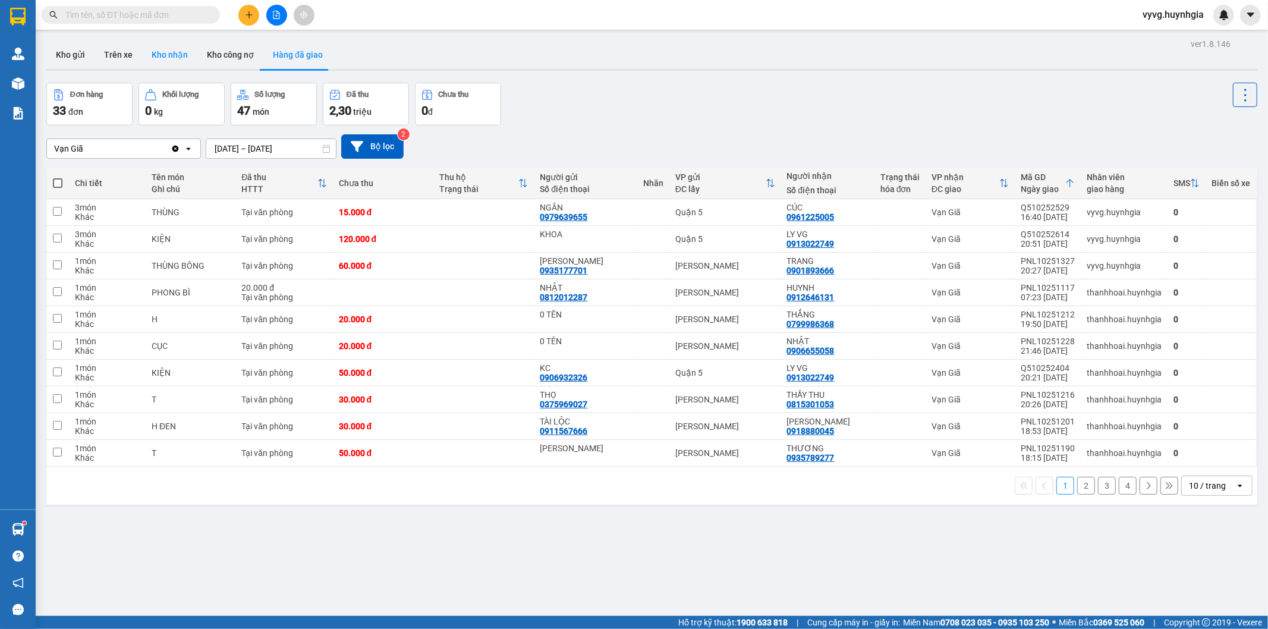
click at [155, 52] on button "Kho nhận" at bounding box center [169, 54] width 55 height 29
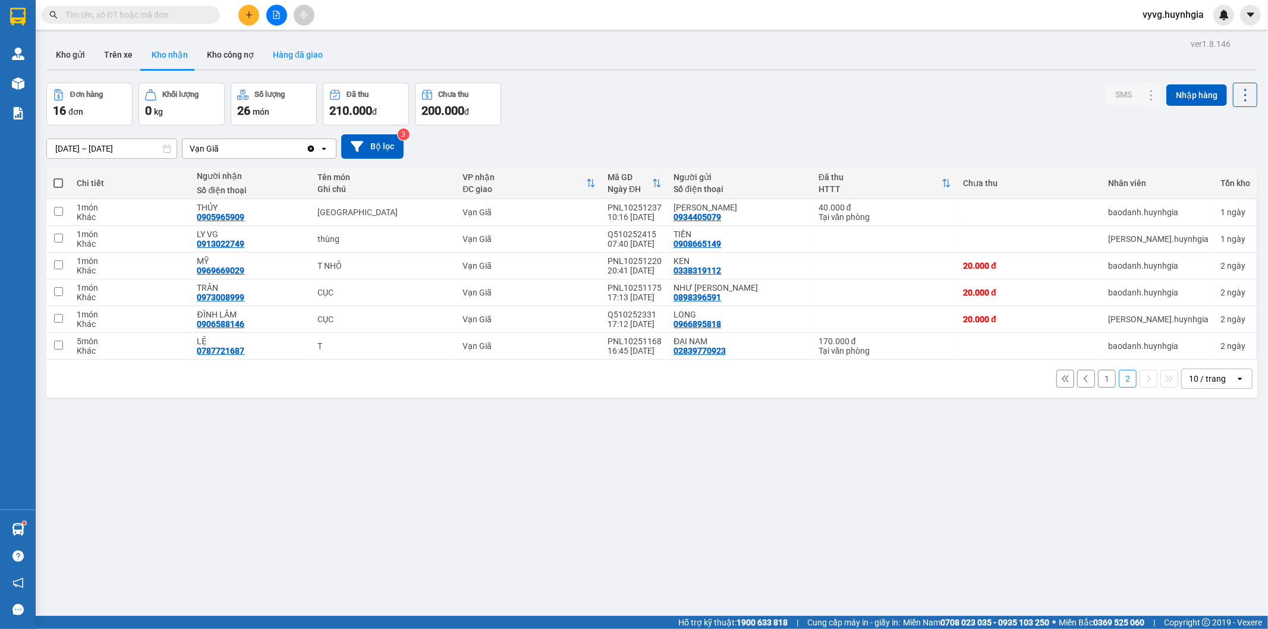
click at [293, 62] on button "Hàng đã giao" at bounding box center [297, 54] width 69 height 29
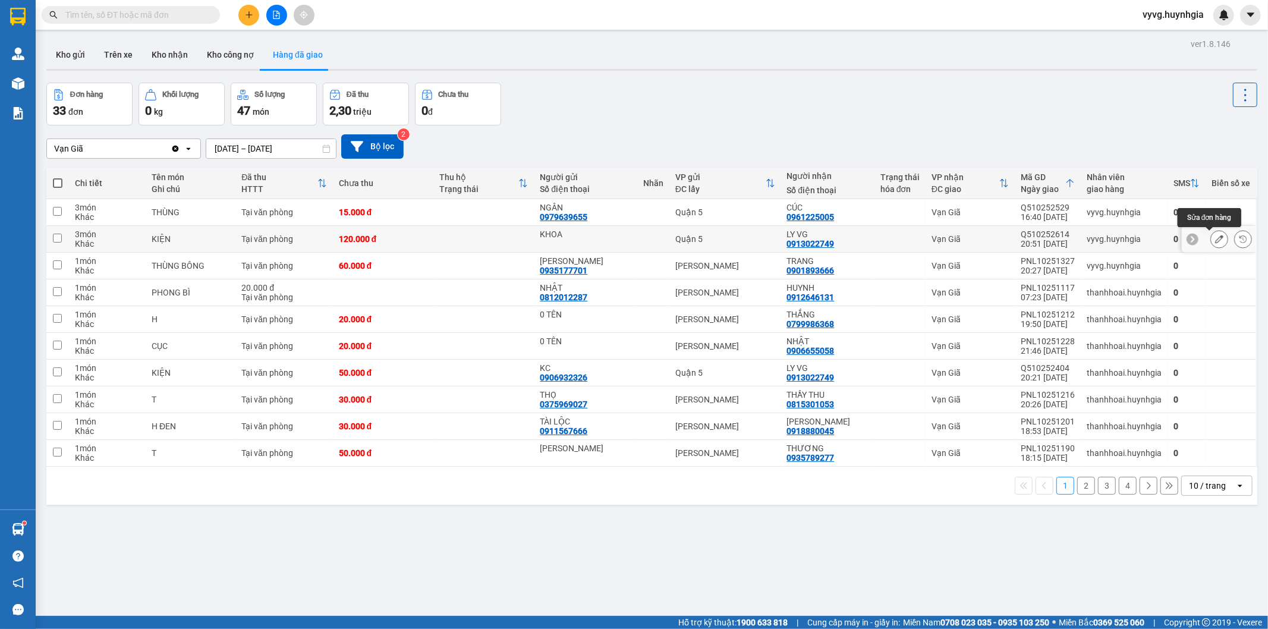
click at [1215, 238] on icon at bounding box center [1219, 239] width 8 height 8
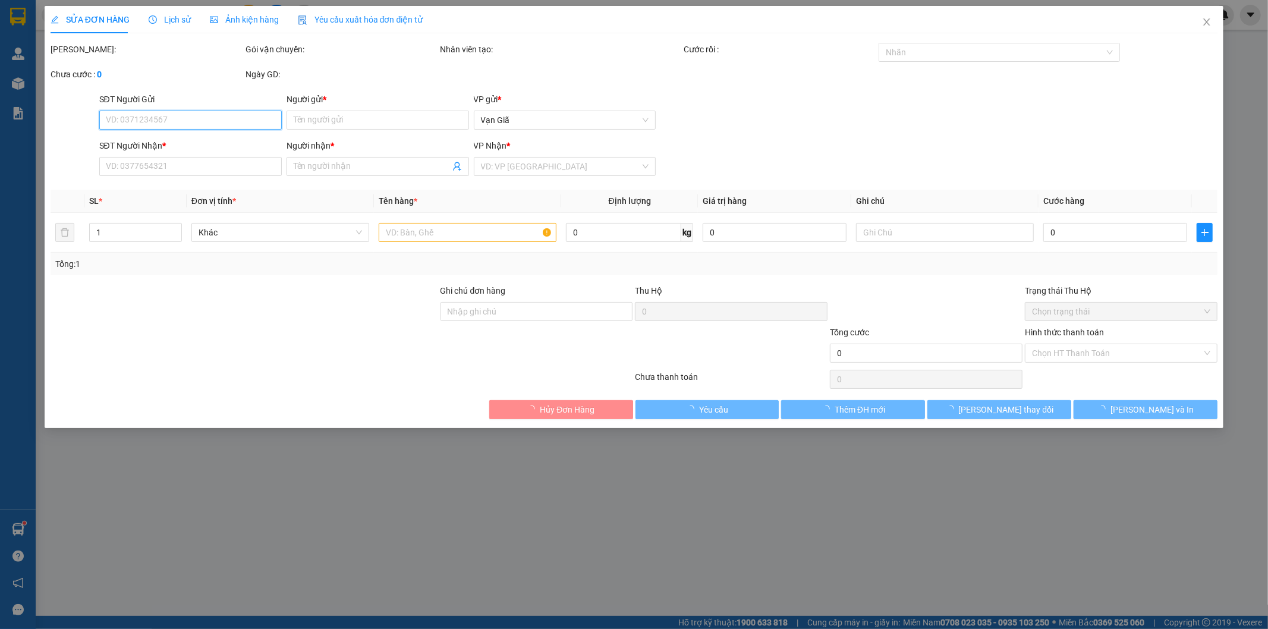
type input "KHOA"
type input "0913022749"
type input "LY VG"
type input "120.000"
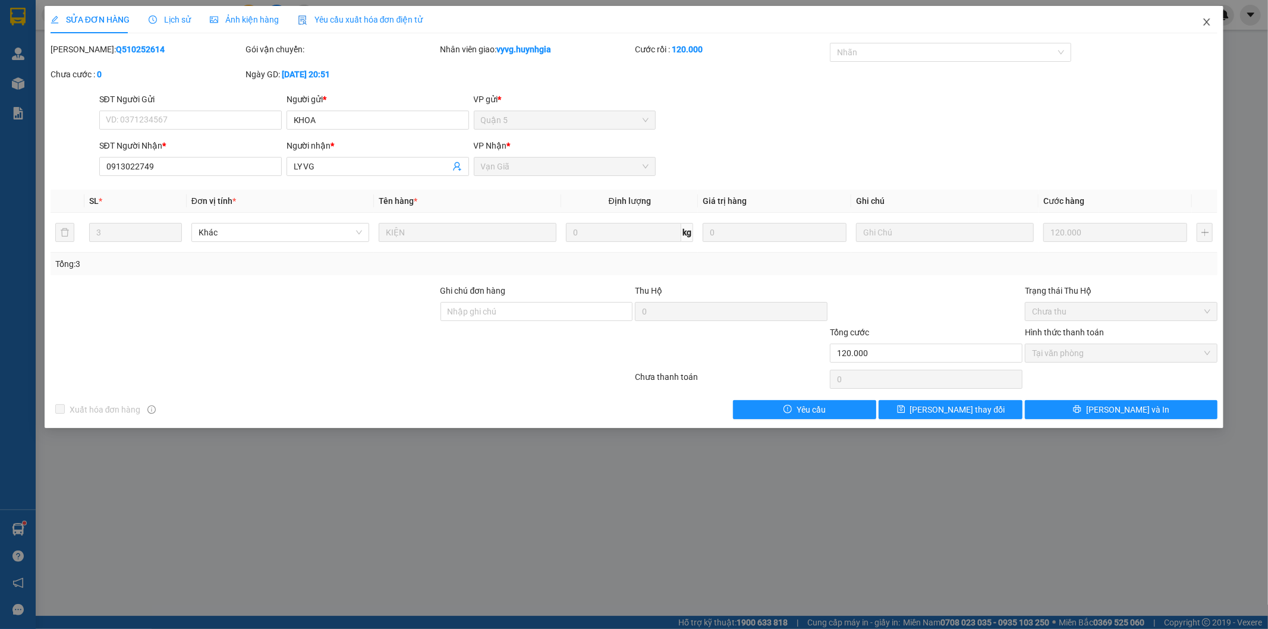
click at [1210, 20] on icon "close" at bounding box center [1207, 22] width 10 height 10
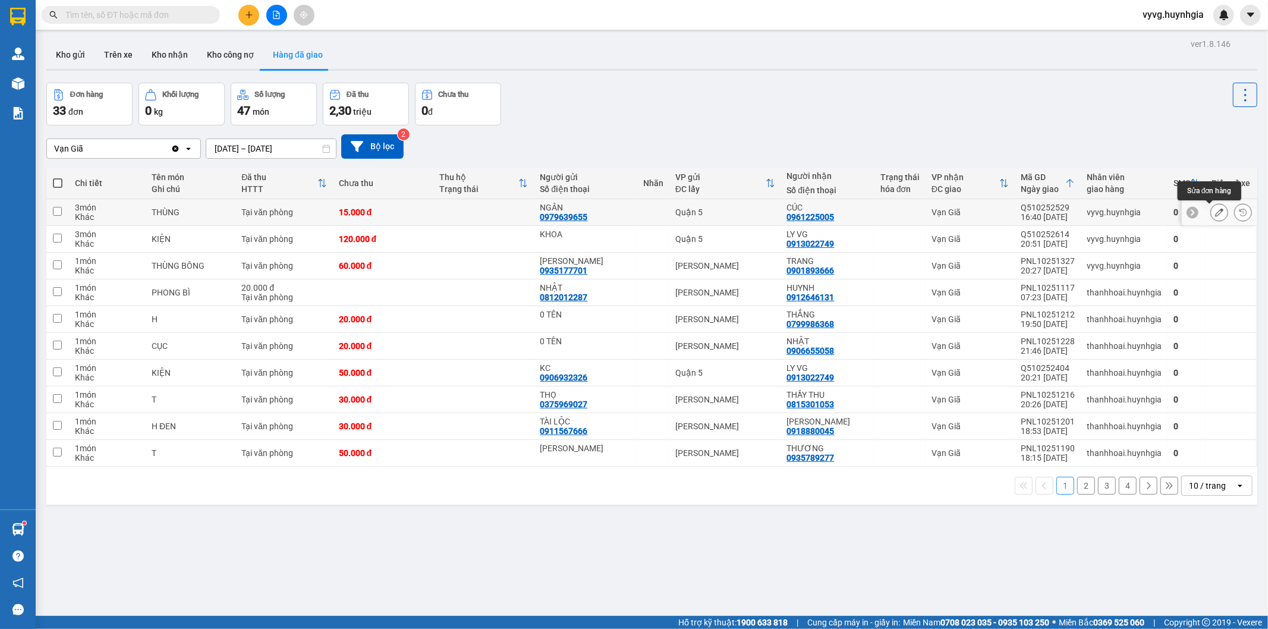
click at [1211, 206] on button at bounding box center [1219, 212] width 17 height 21
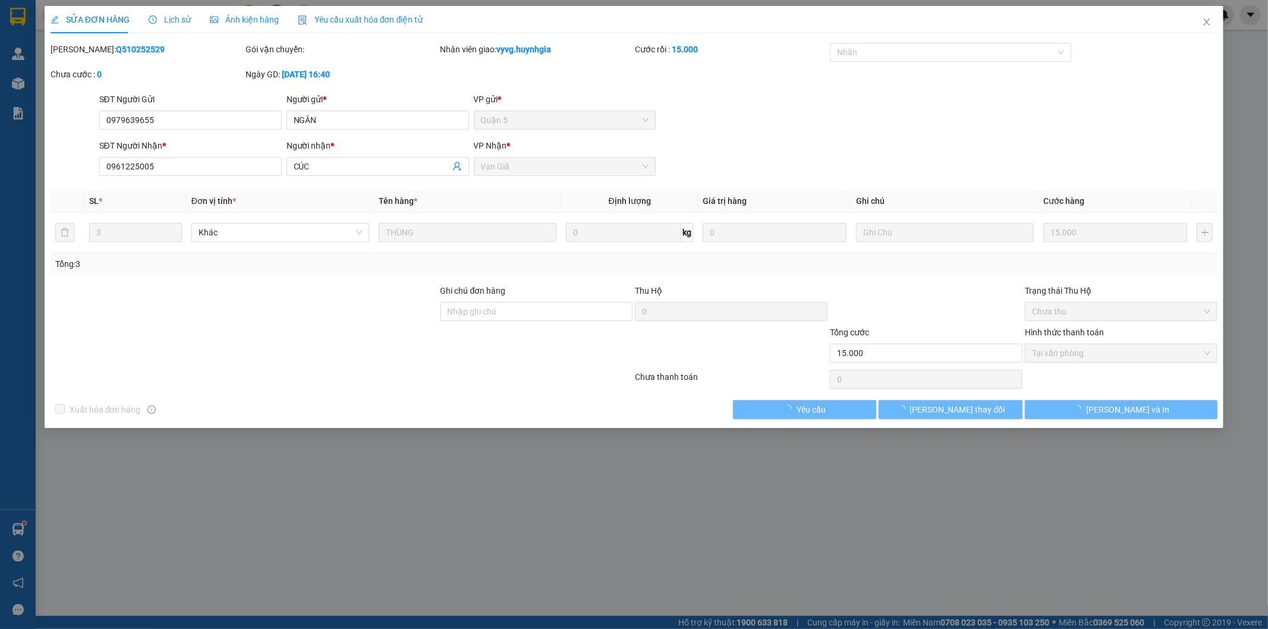
type input "0979639655"
type input "NGÂN"
type input "0961225005"
type input "CÚC"
type input "15.000"
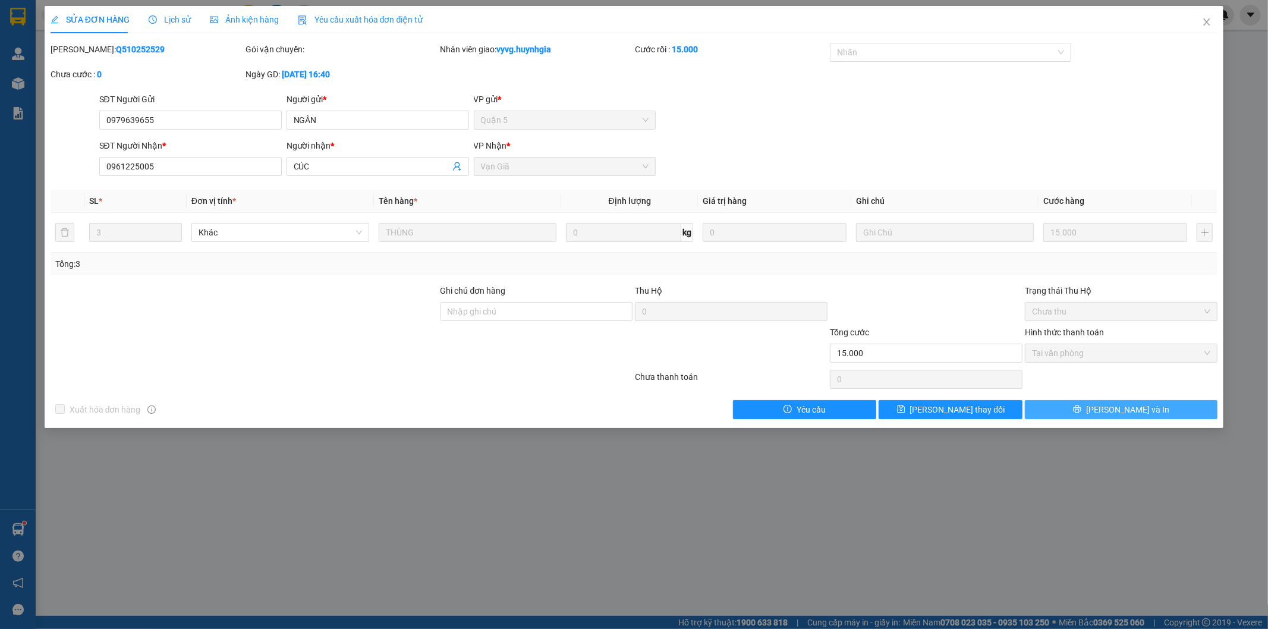
click at [1144, 416] on span "[PERSON_NAME] và In" at bounding box center [1127, 409] width 83 height 13
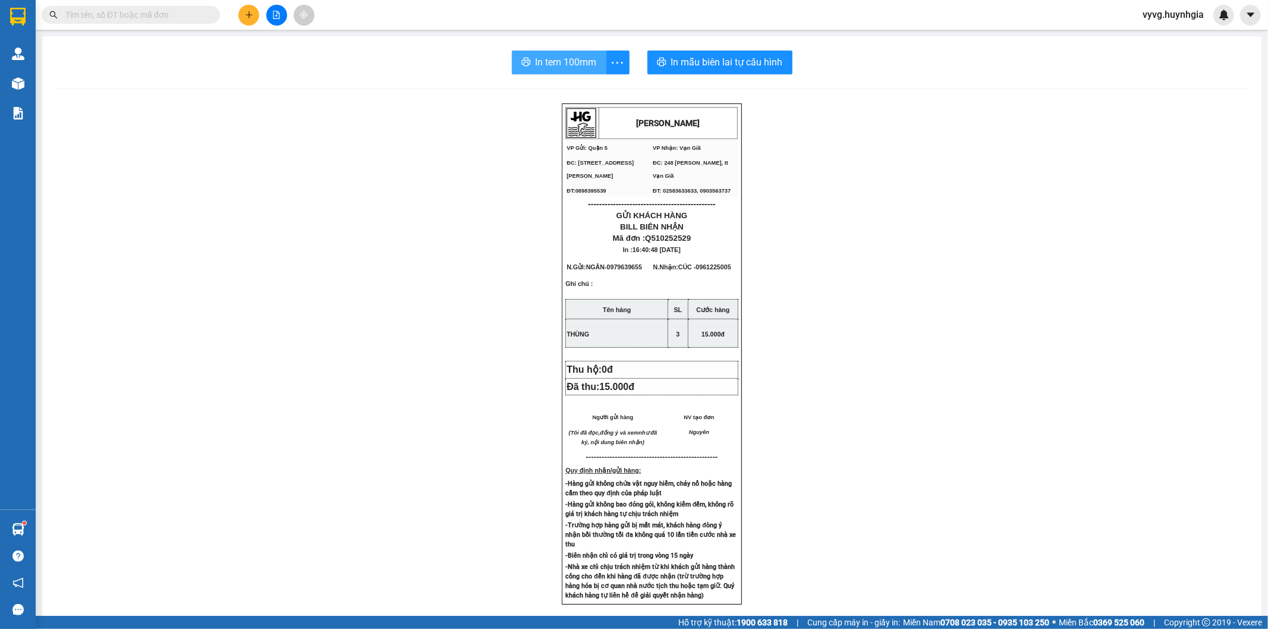
click at [575, 57] on span "In tem 100mm" at bounding box center [566, 62] width 61 height 15
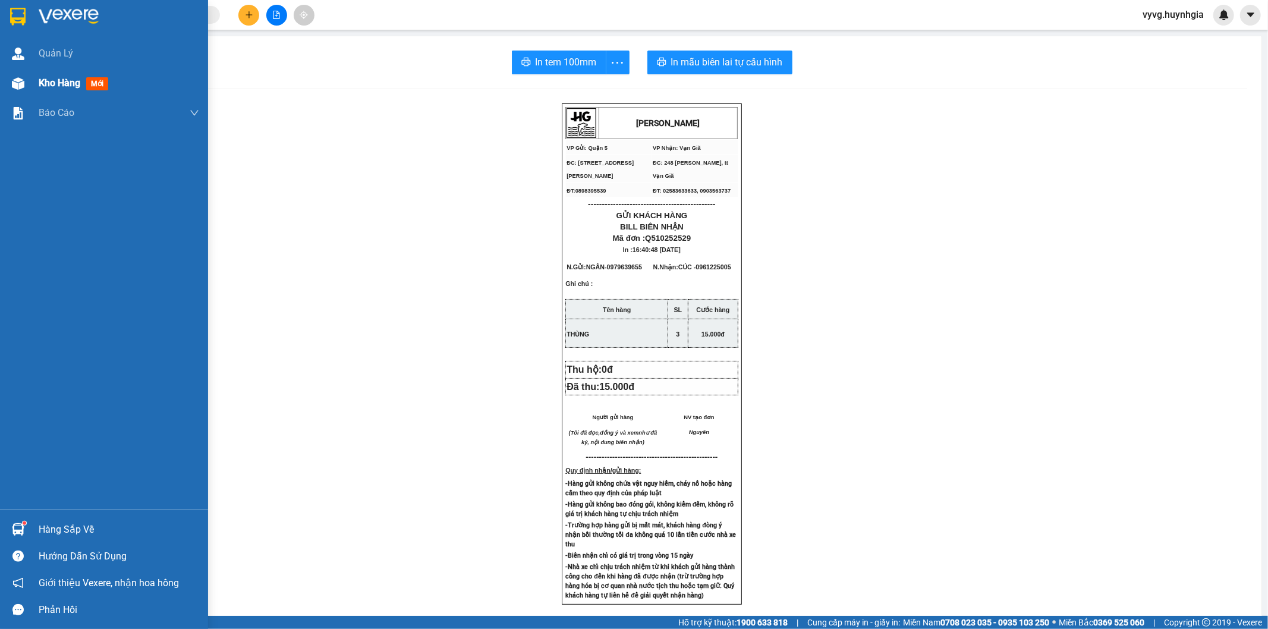
click at [80, 90] on div "Kho hàng mới" at bounding box center [76, 83] width 74 height 15
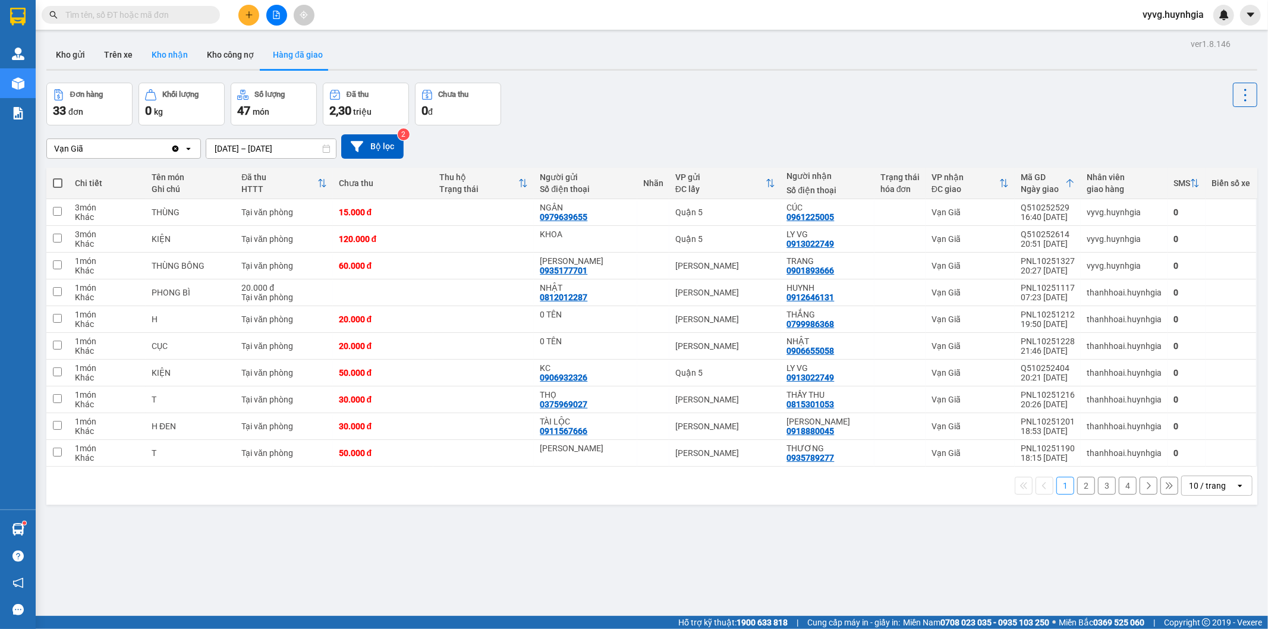
click at [162, 48] on button "Kho nhận" at bounding box center [169, 54] width 55 height 29
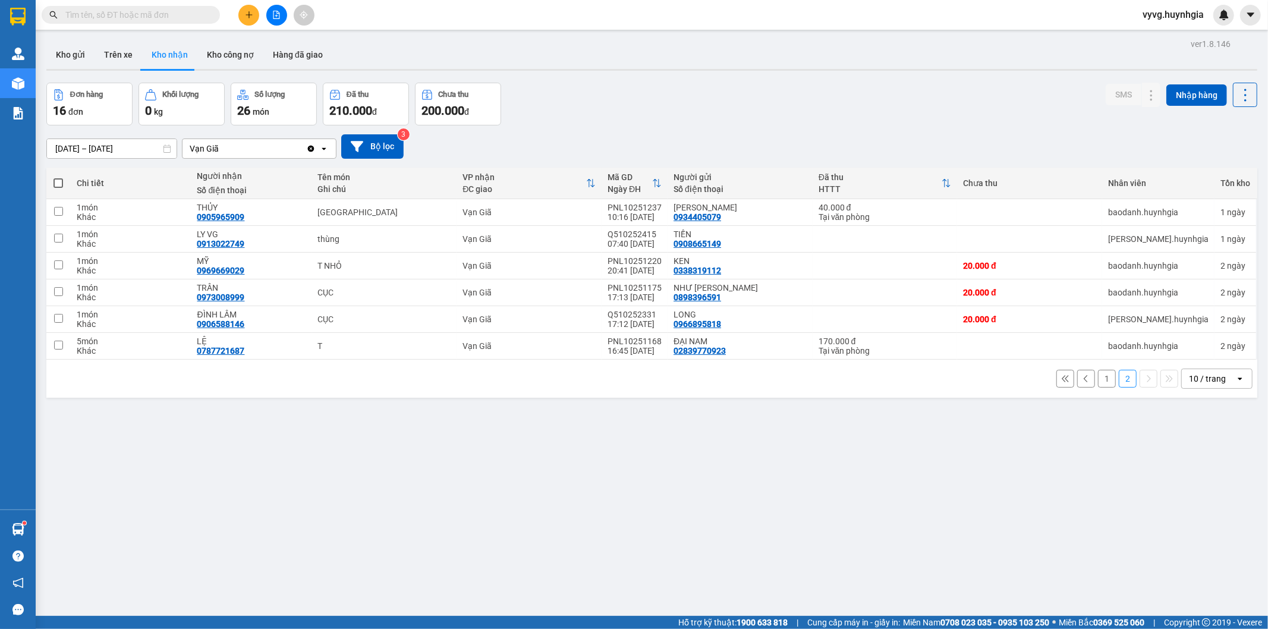
click at [1098, 379] on button "1" at bounding box center [1107, 379] width 18 height 18
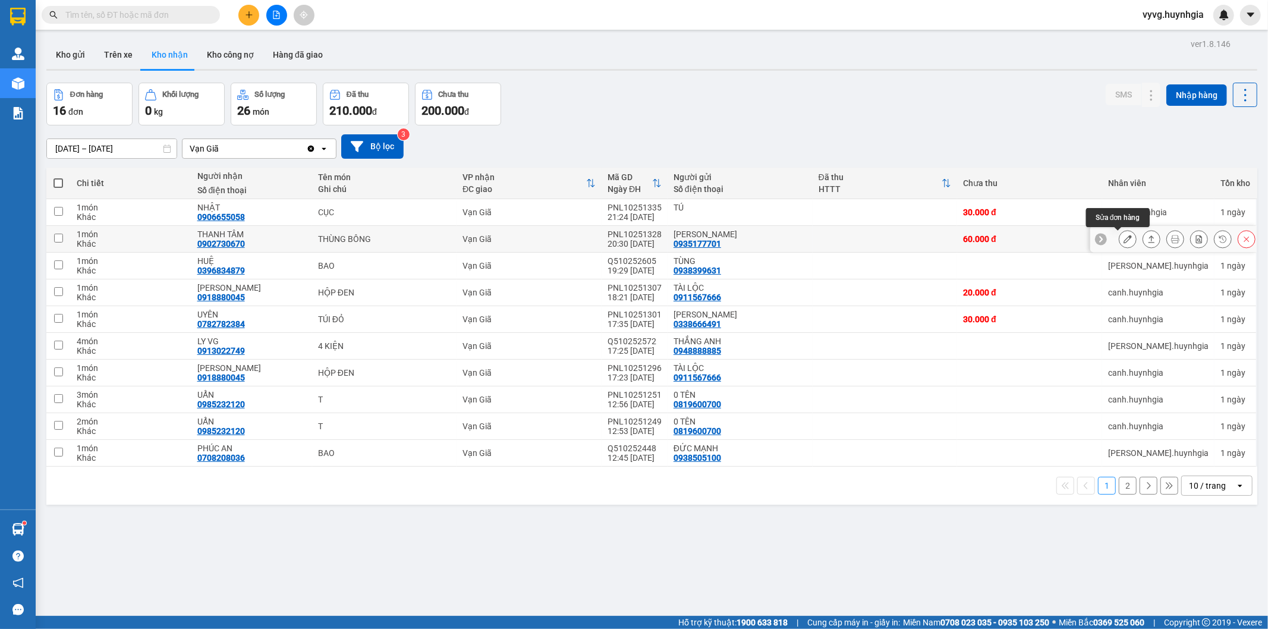
click at [1124, 241] on icon at bounding box center [1128, 239] width 8 height 8
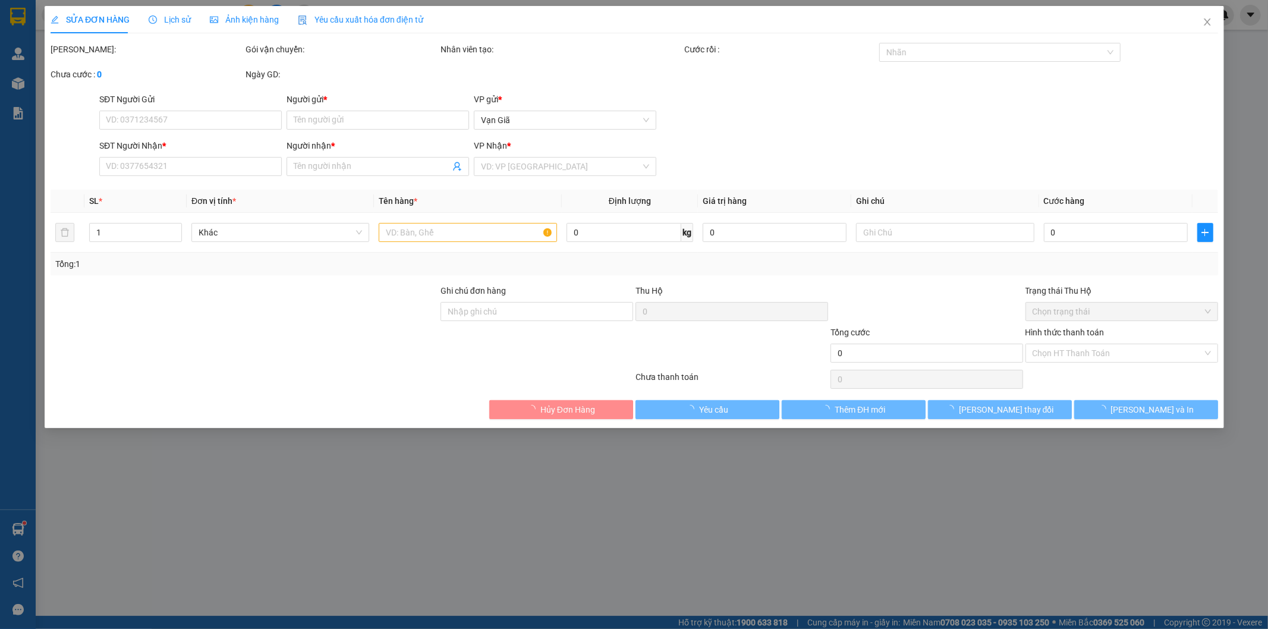
type input "0935177701"
type input "[PERSON_NAME]"
type input "0902730670"
type input "THANH TÂM"
type input "60.000"
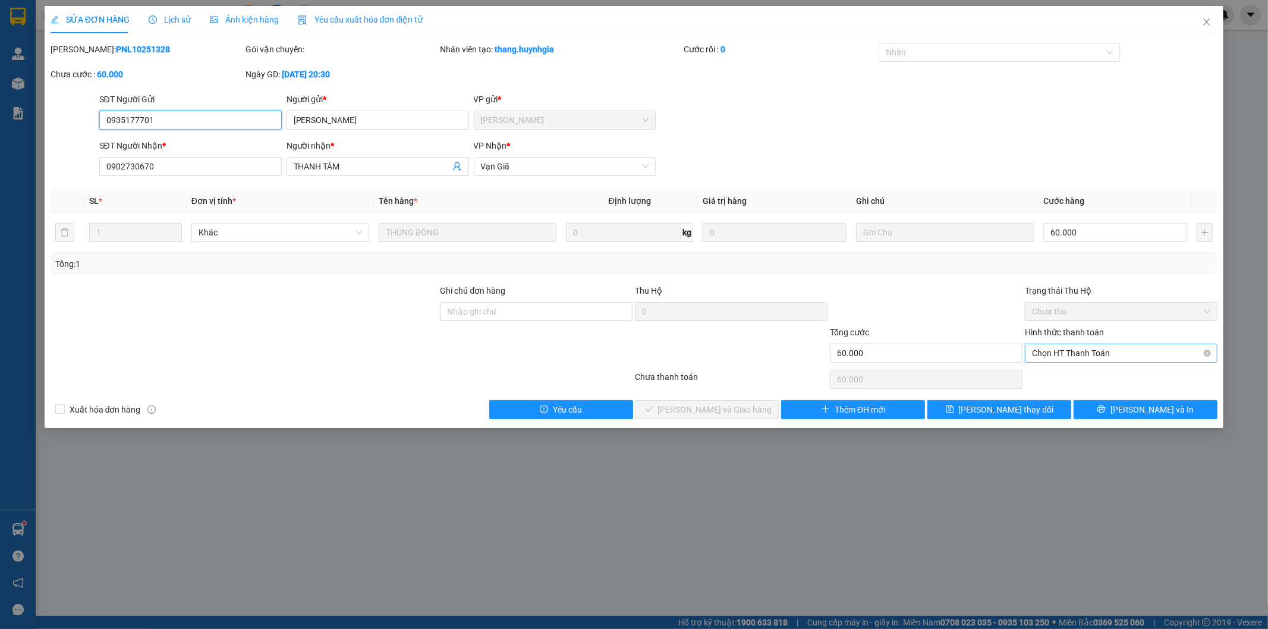
click at [1071, 357] on span "Chọn HT Thanh Toán" at bounding box center [1121, 353] width 178 height 18
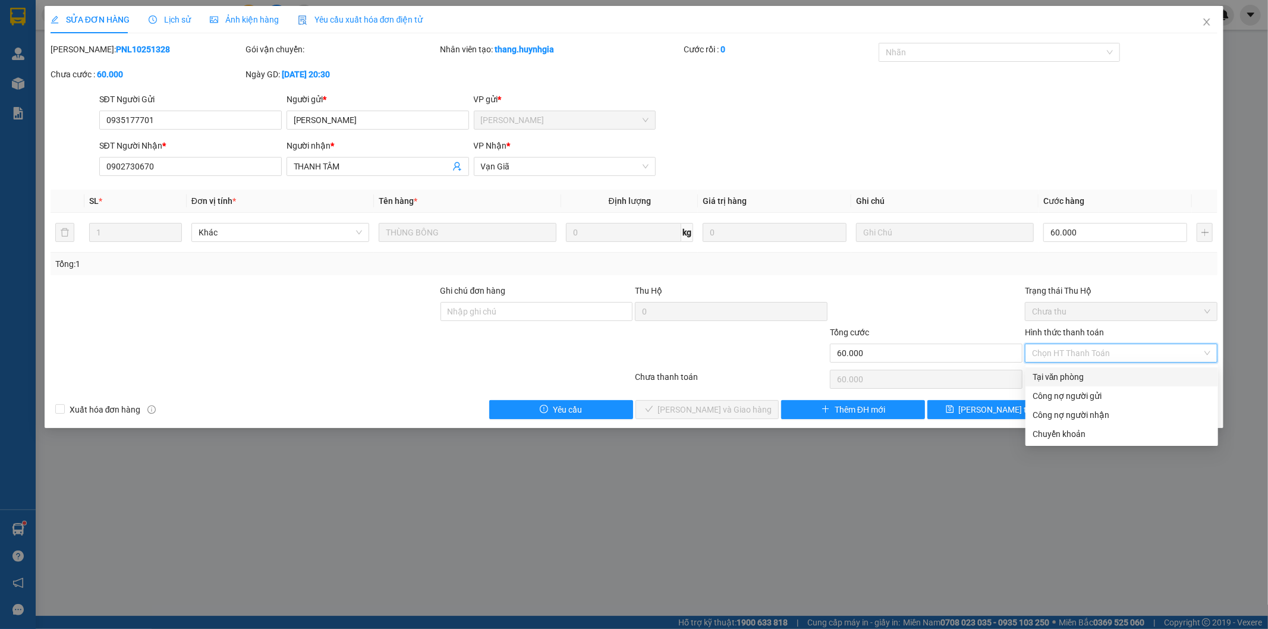
click at [1064, 376] on div "Tại văn phòng" at bounding box center [1122, 376] width 178 height 13
type input "0"
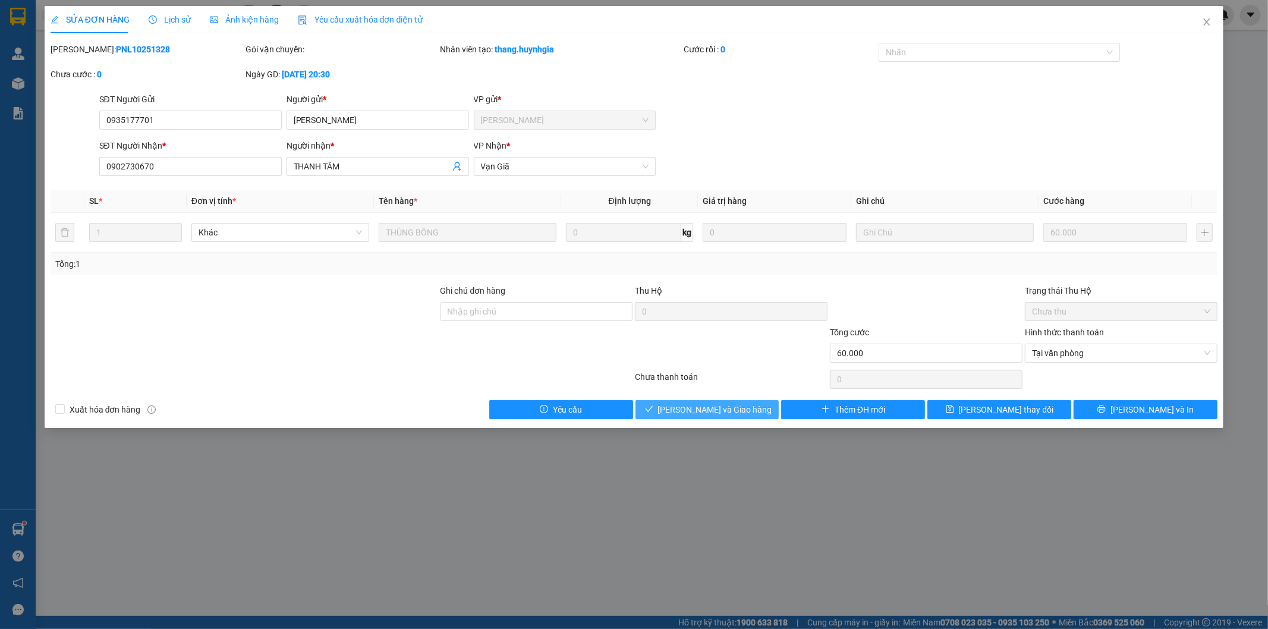
click at [723, 417] on button "[PERSON_NAME] và Giao hàng" at bounding box center [708, 409] width 144 height 19
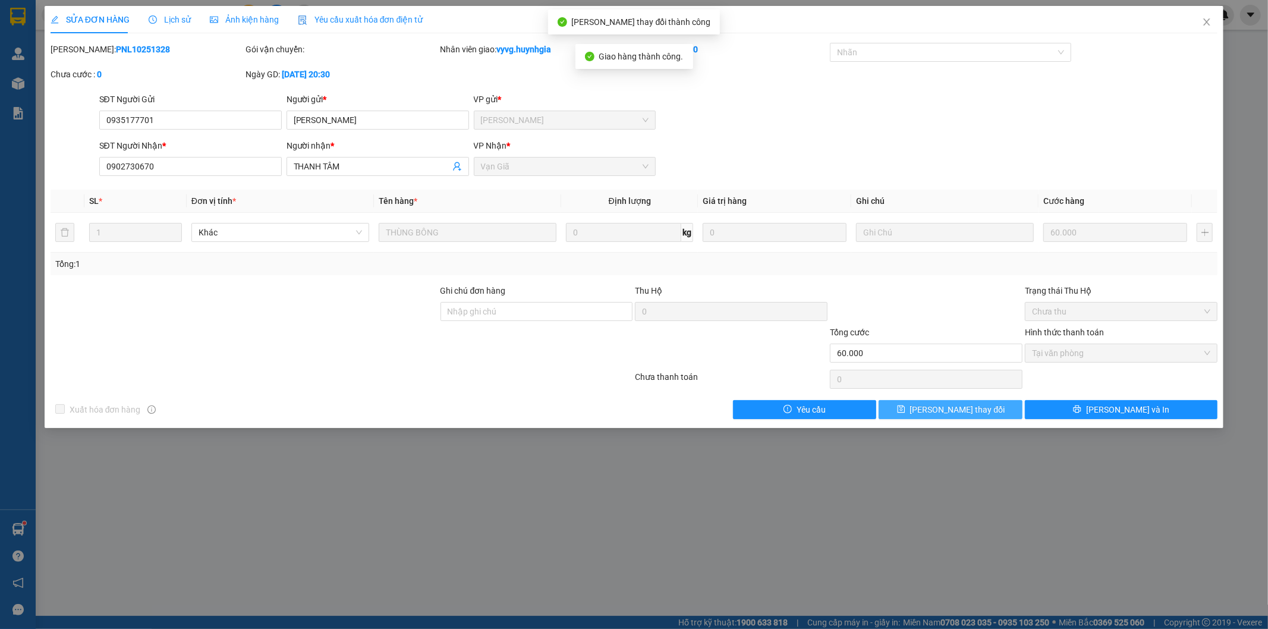
click at [982, 412] on button "[PERSON_NAME] thay đổi" at bounding box center [951, 409] width 144 height 19
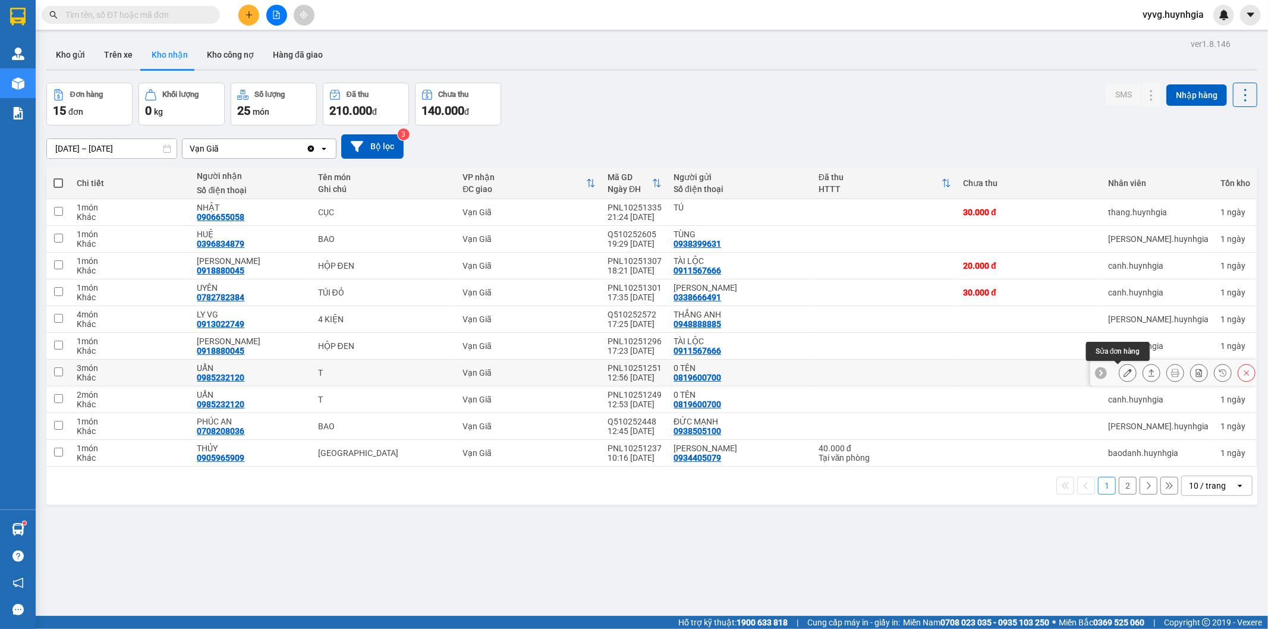
click at [1124, 376] on icon at bounding box center [1128, 373] width 8 height 8
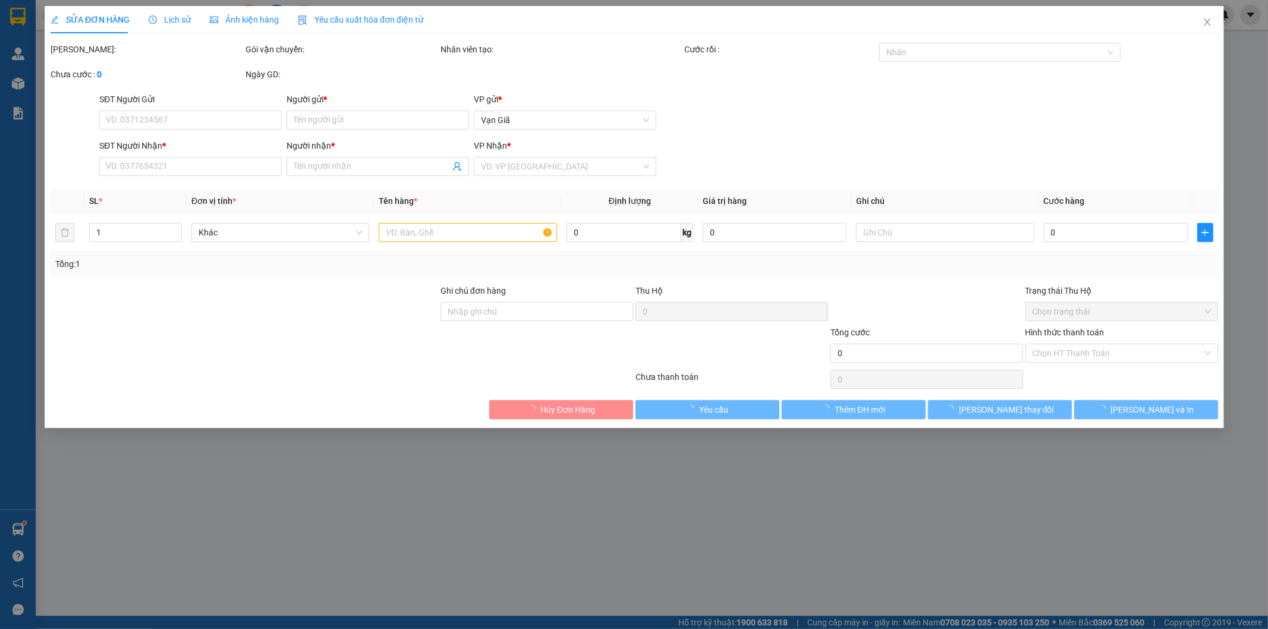
type input "0819600700"
type input "0 TÊN"
type input "0985232120"
type input "UẨN"
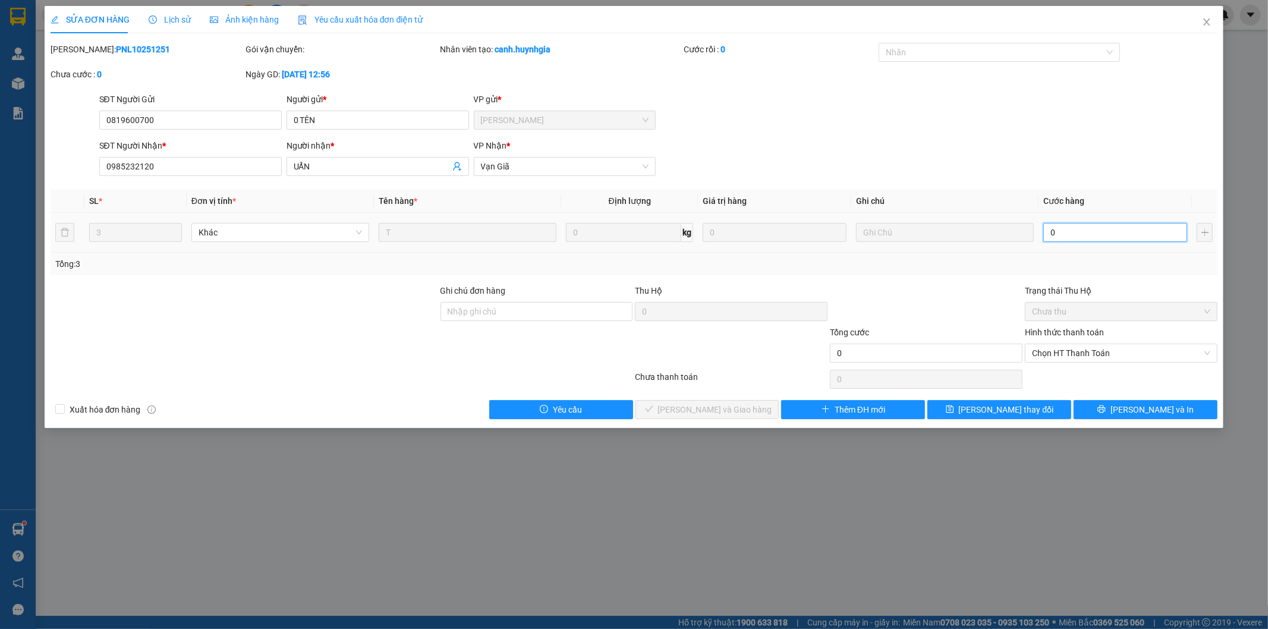
click at [1062, 237] on input "0" at bounding box center [1115, 232] width 144 height 19
type input "9"
type input "90"
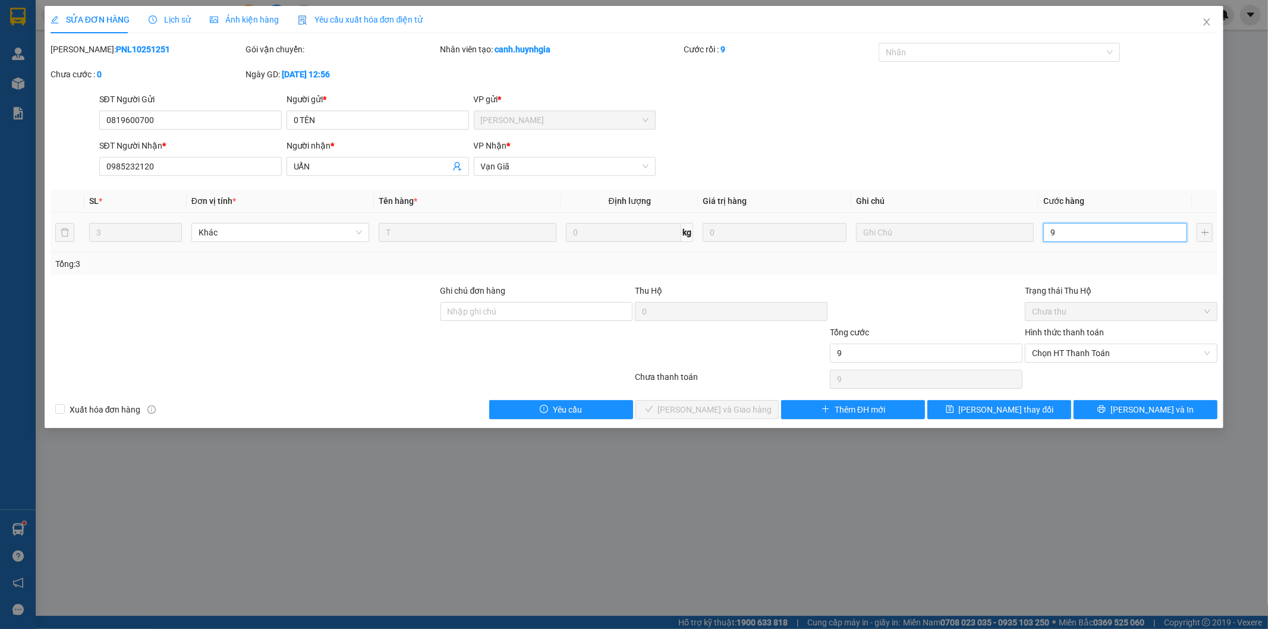
type input "90"
type input "90.000"
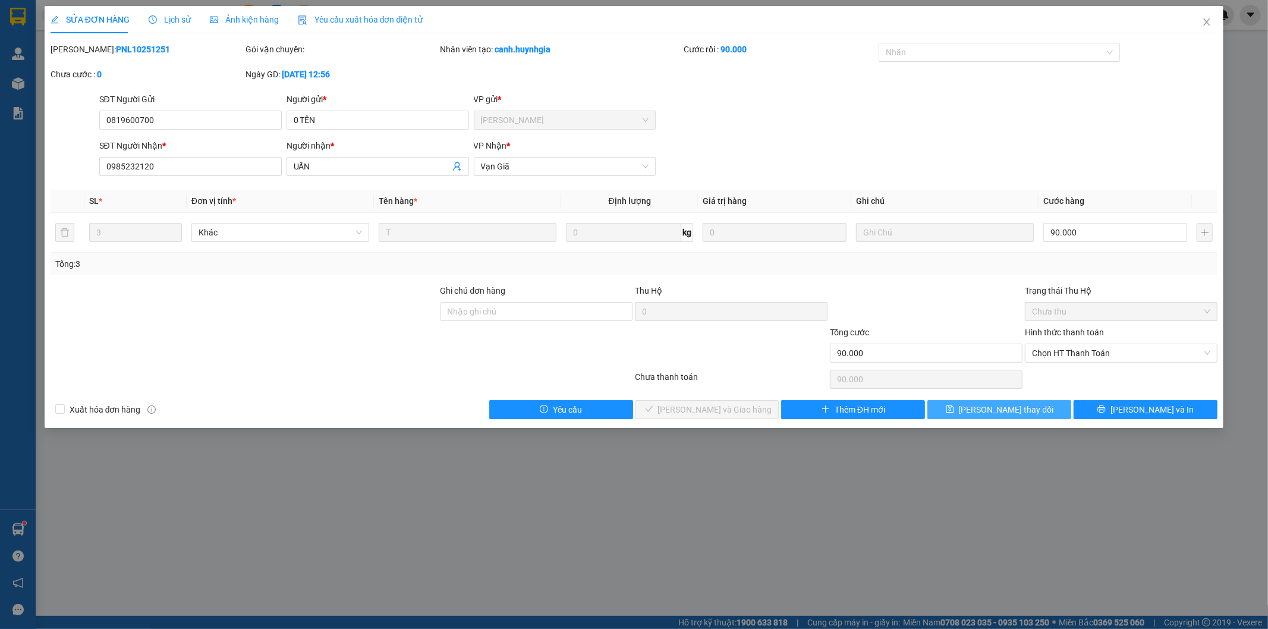
click at [1028, 407] on span "[PERSON_NAME] thay đổi" at bounding box center [1006, 409] width 95 height 13
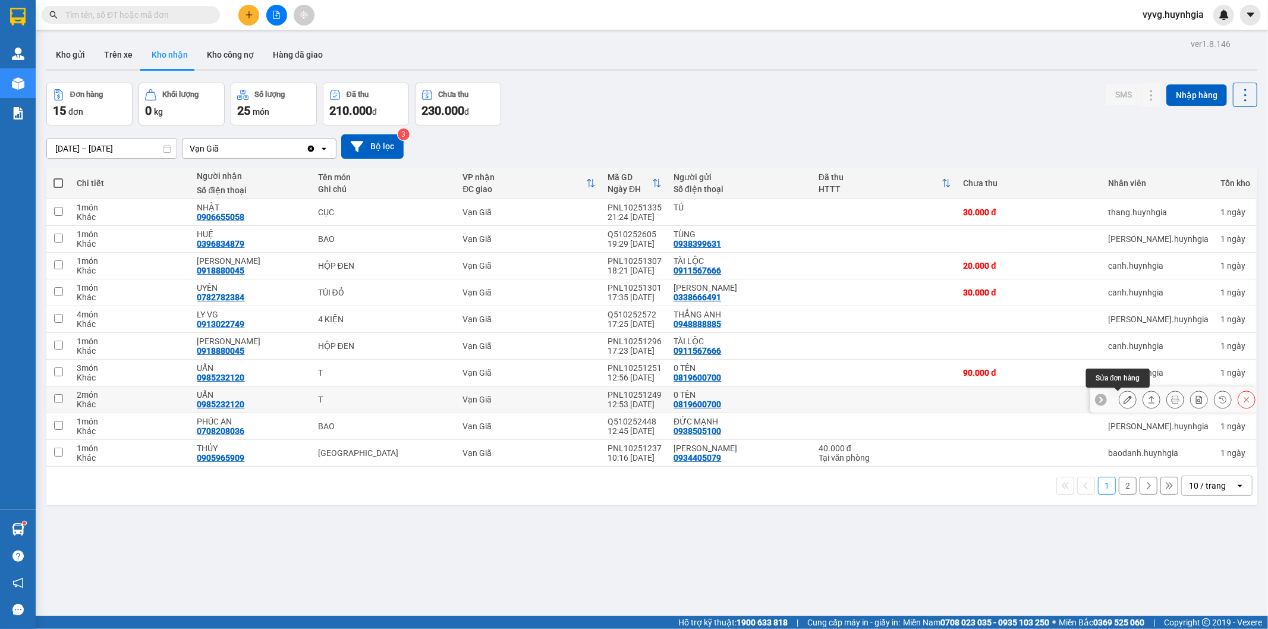
click at [1124, 402] on icon at bounding box center [1128, 399] width 8 height 8
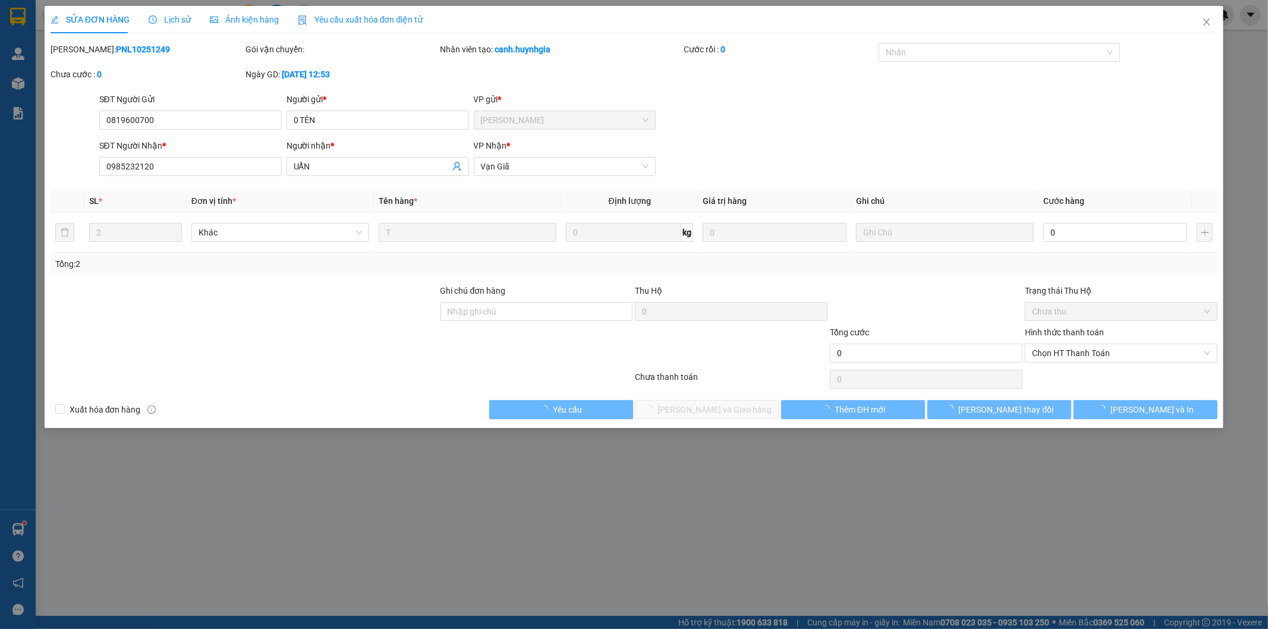
type input "0819600700"
type input "0 TÊN"
type input "0985232120"
type input "UẨN"
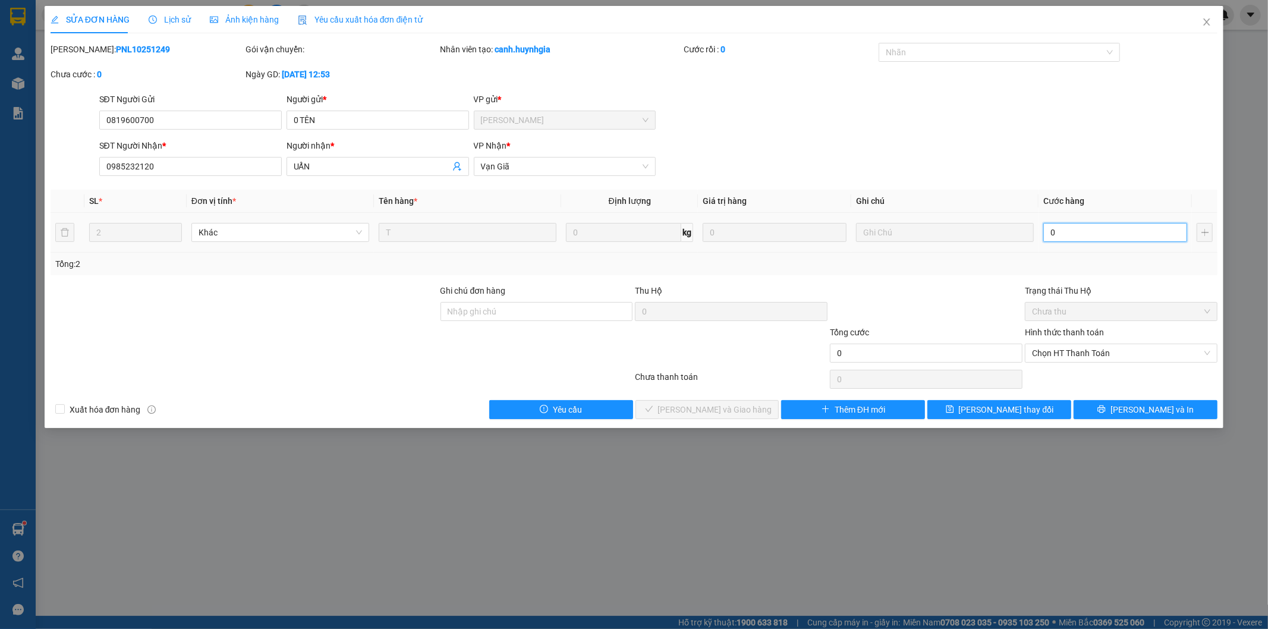
click at [1108, 234] on input "0" at bounding box center [1115, 232] width 144 height 19
type input "7"
type input "70"
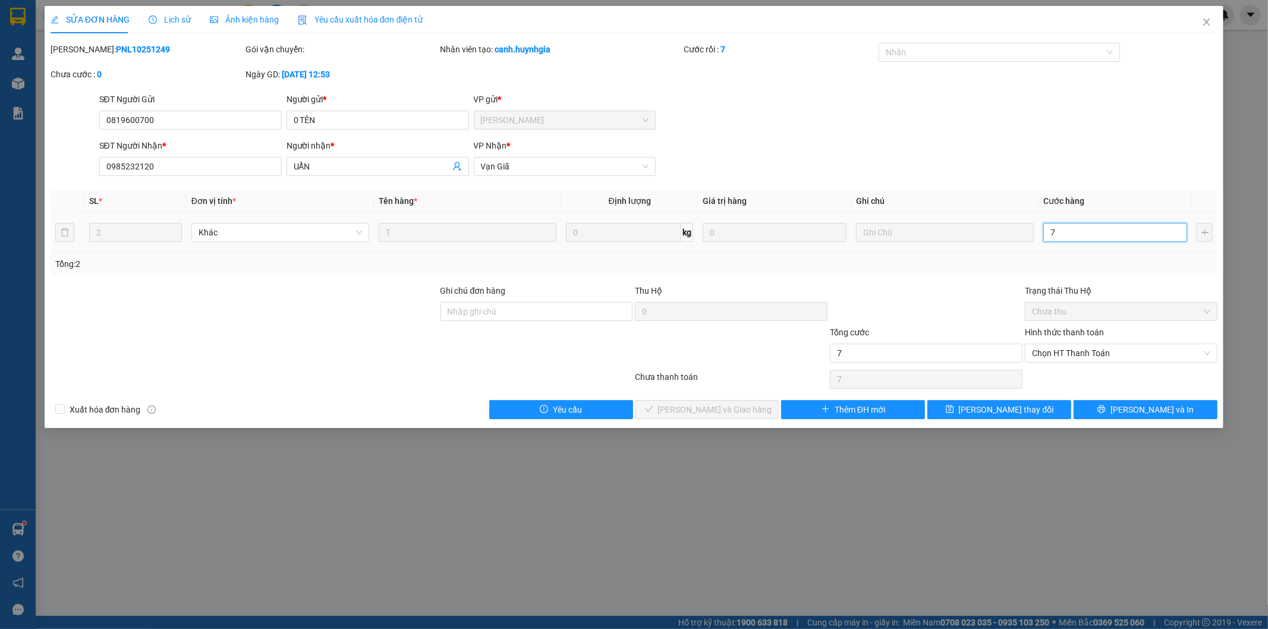
type input "70"
type input "70.000"
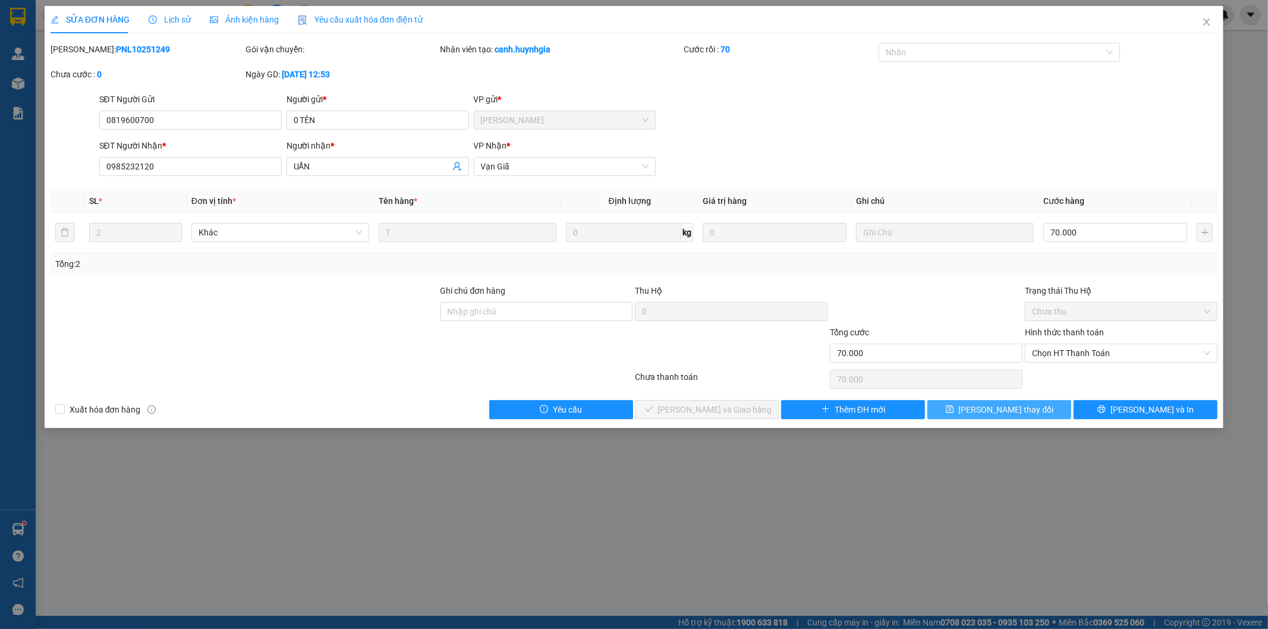
click at [987, 411] on span "[PERSON_NAME] thay đổi" at bounding box center [1006, 409] width 95 height 13
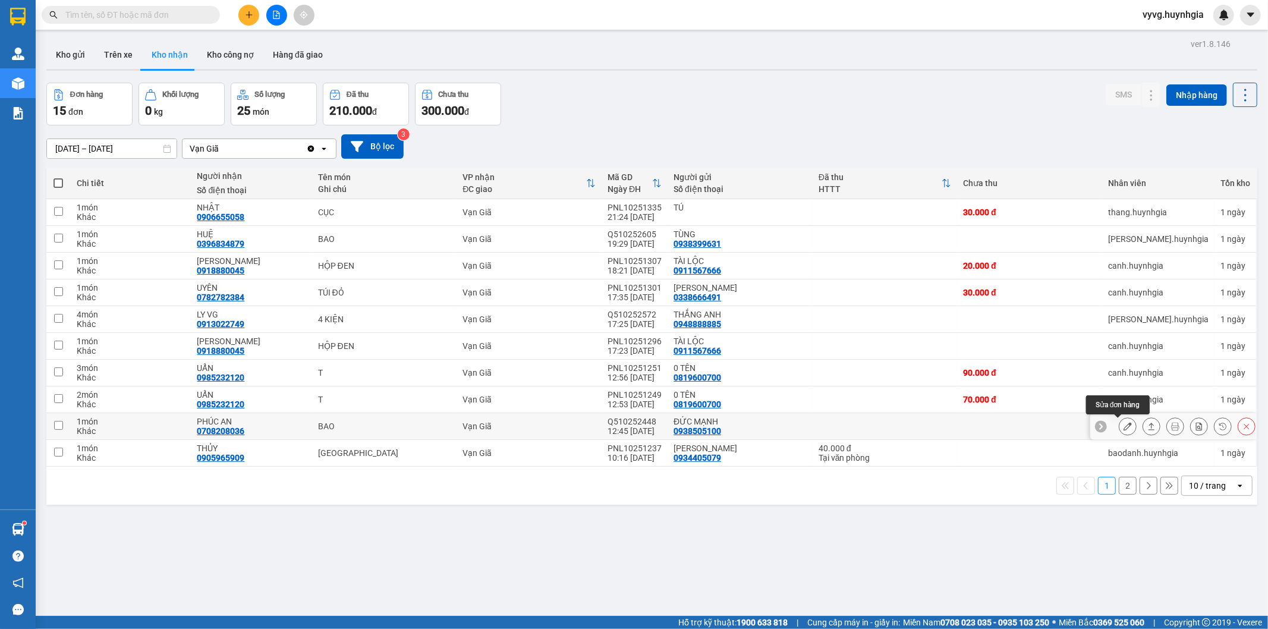
click at [1124, 424] on icon at bounding box center [1128, 426] width 8 height 8
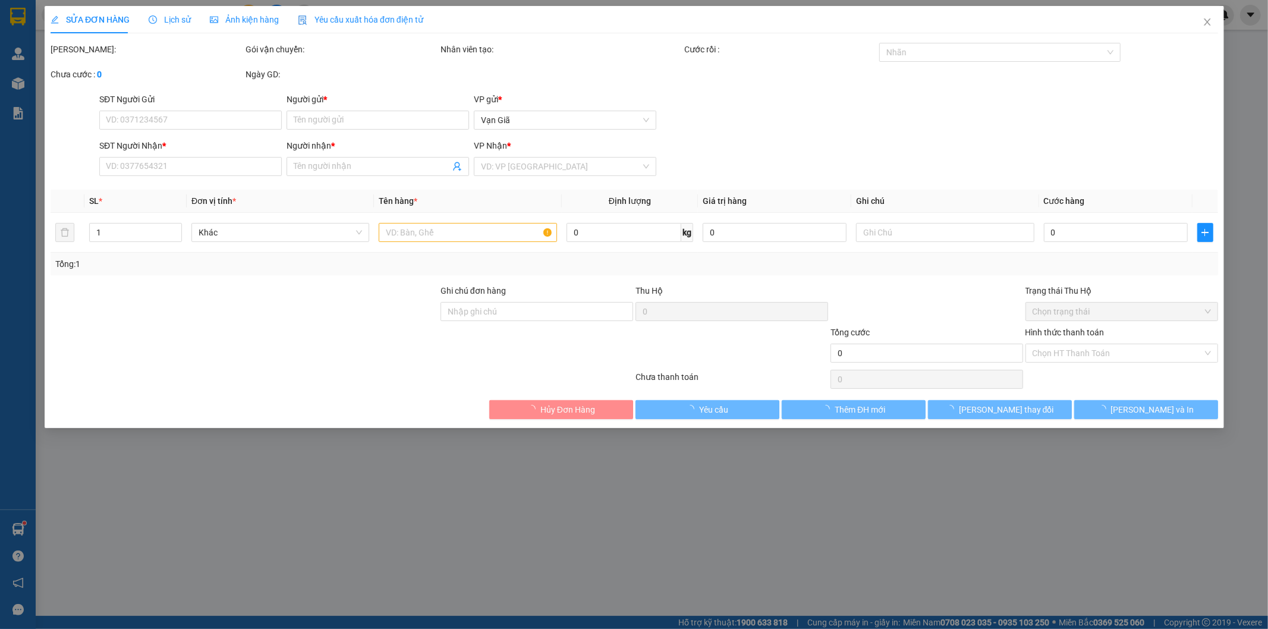
type input "0938505100"
type input "ĐỨC MẠNH"
type input "0708208036"
type input "PHÚC AN"
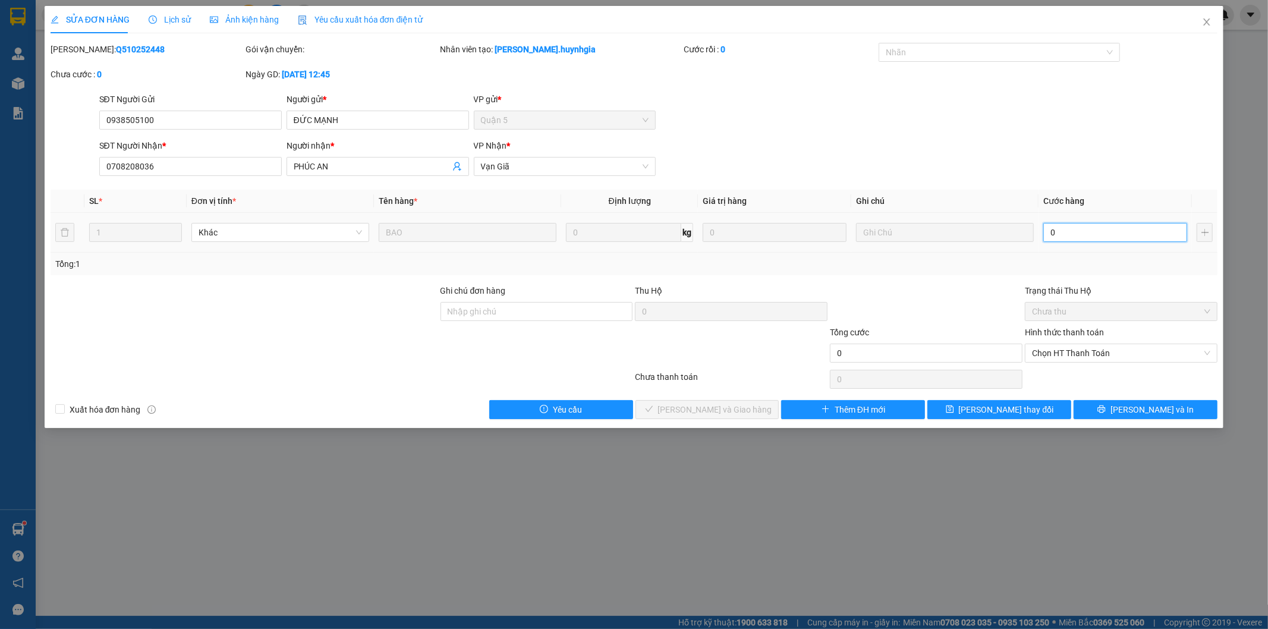
click at [1097, 229] on input "0" at bounding box center [1115, 232] width 144 height 19
type input "4"
type input "40"
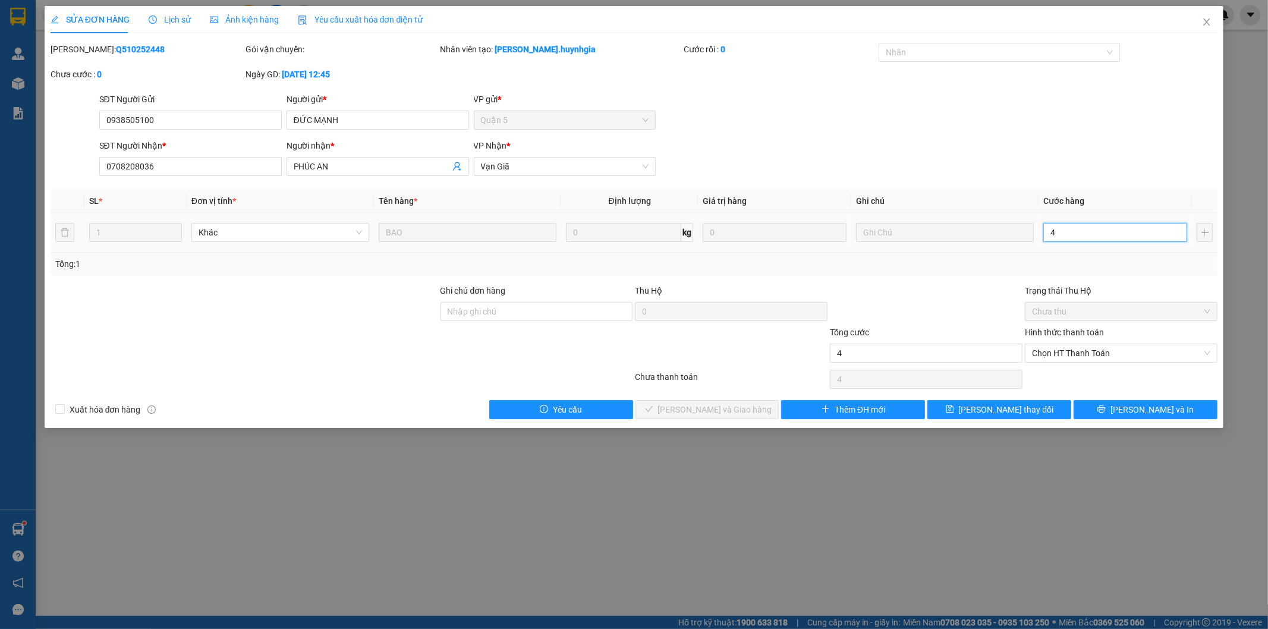
type input "40"
type input "40.000"
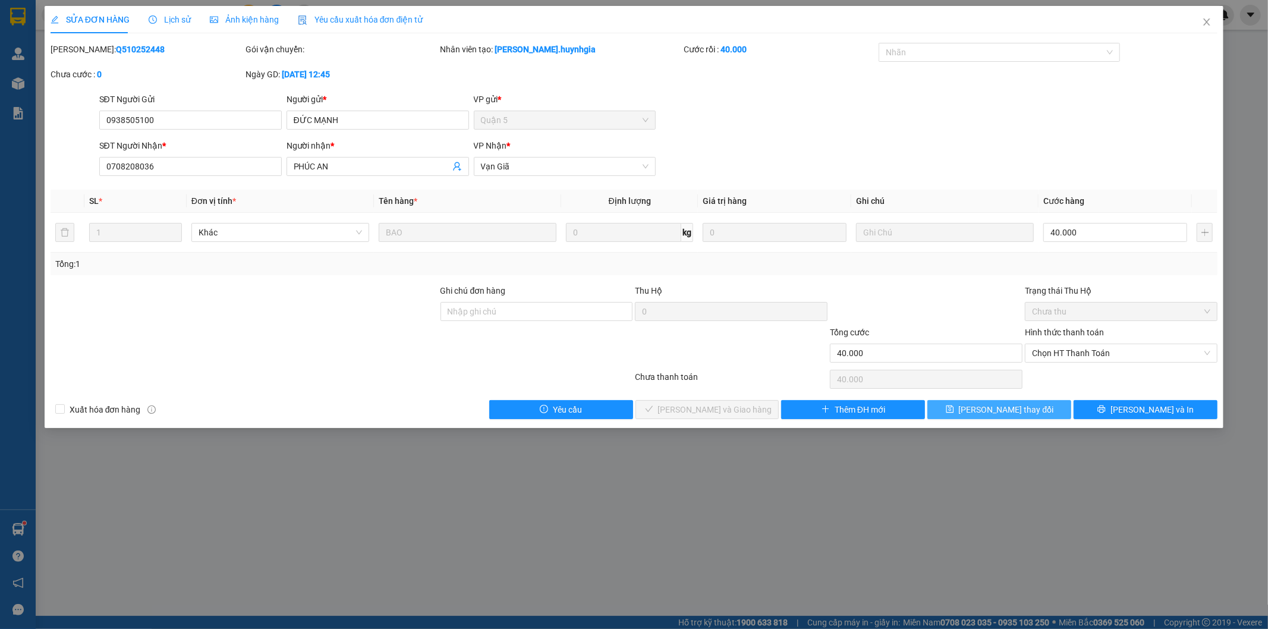
click at [1028, 403] on span "[PERSON_NAME] thay đổi" at bounding box center [1006, 409] width 95 height 13
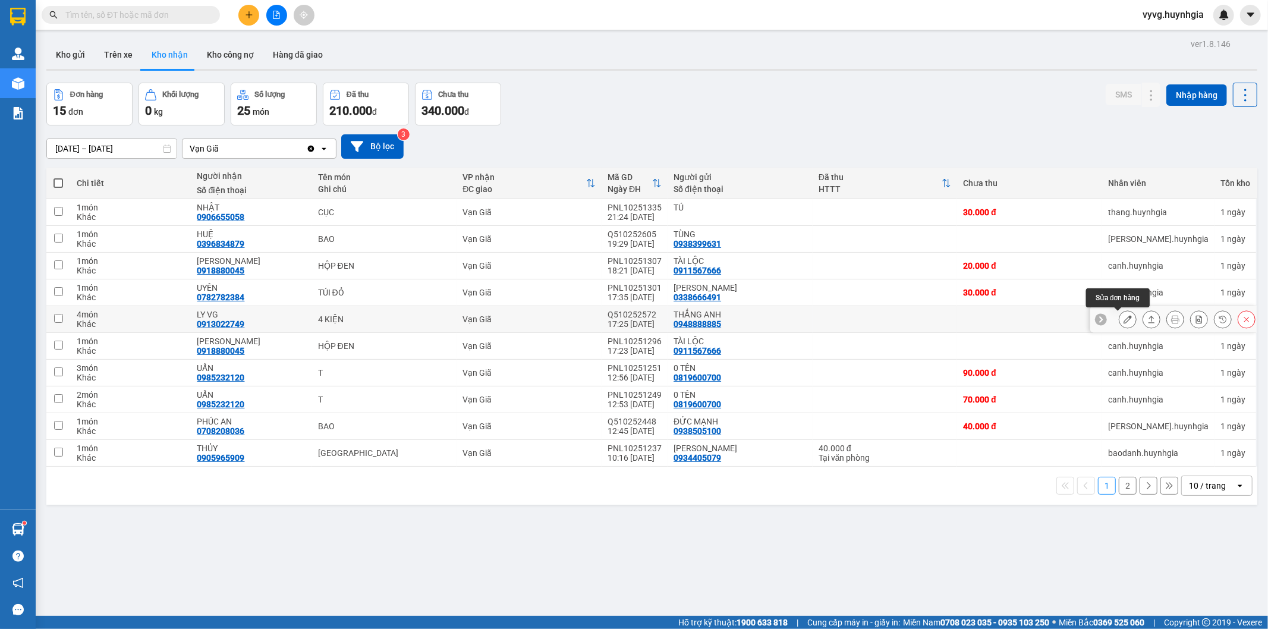
click at [1124, 316] on icon at bounding box center [1128, 319] width 8 height 8
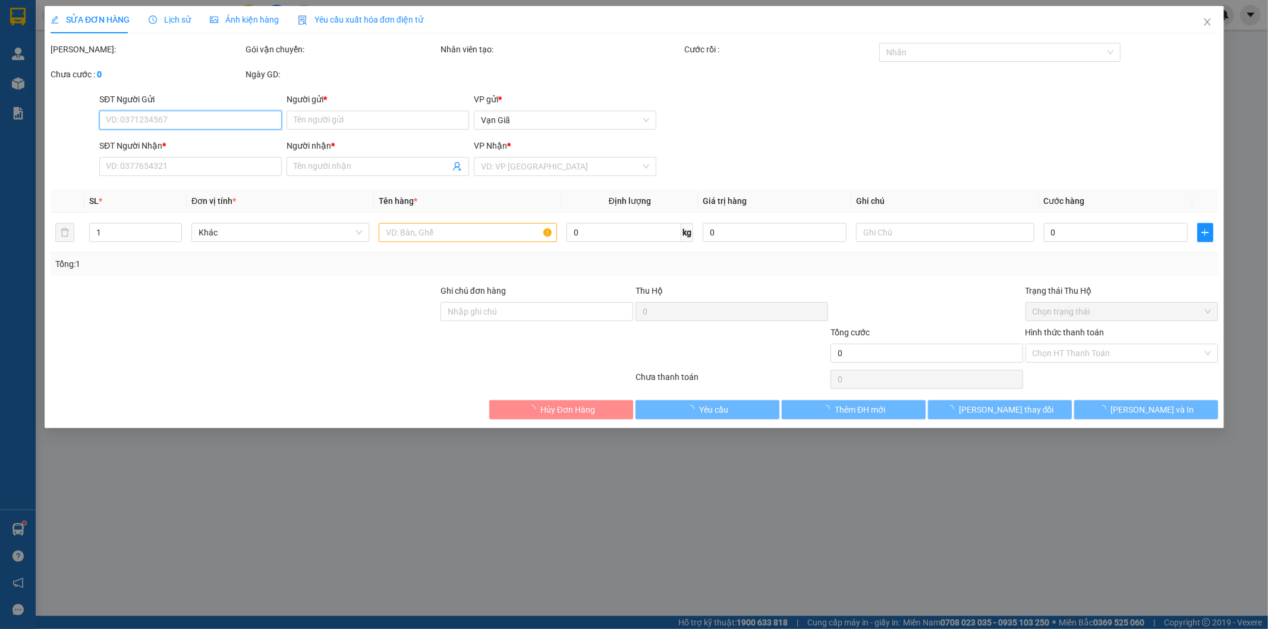
type input "0948888885"
type input "THẮNG ANH"
type input "0913022749"
type input "LY VG"
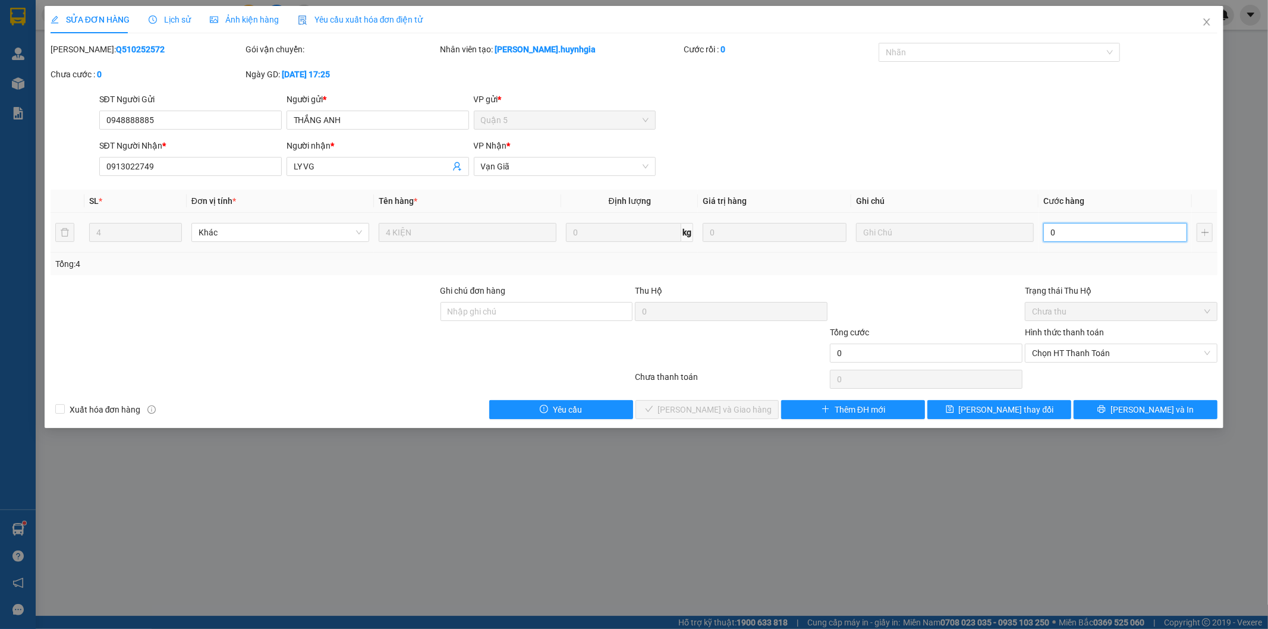
click at [1086, 229] on input "0" at bounding box center [1115, 232] width 144 height 19
type input "0"
type input "1"
type input "01"
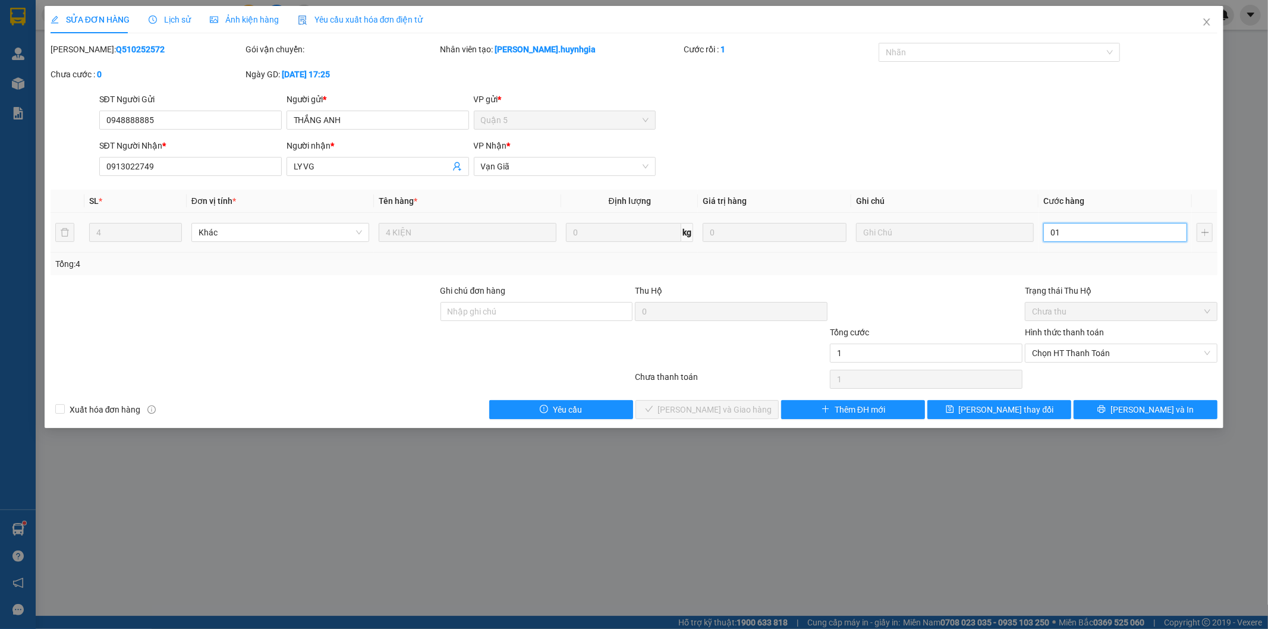
type input "17"
type input "017"
type input "170"
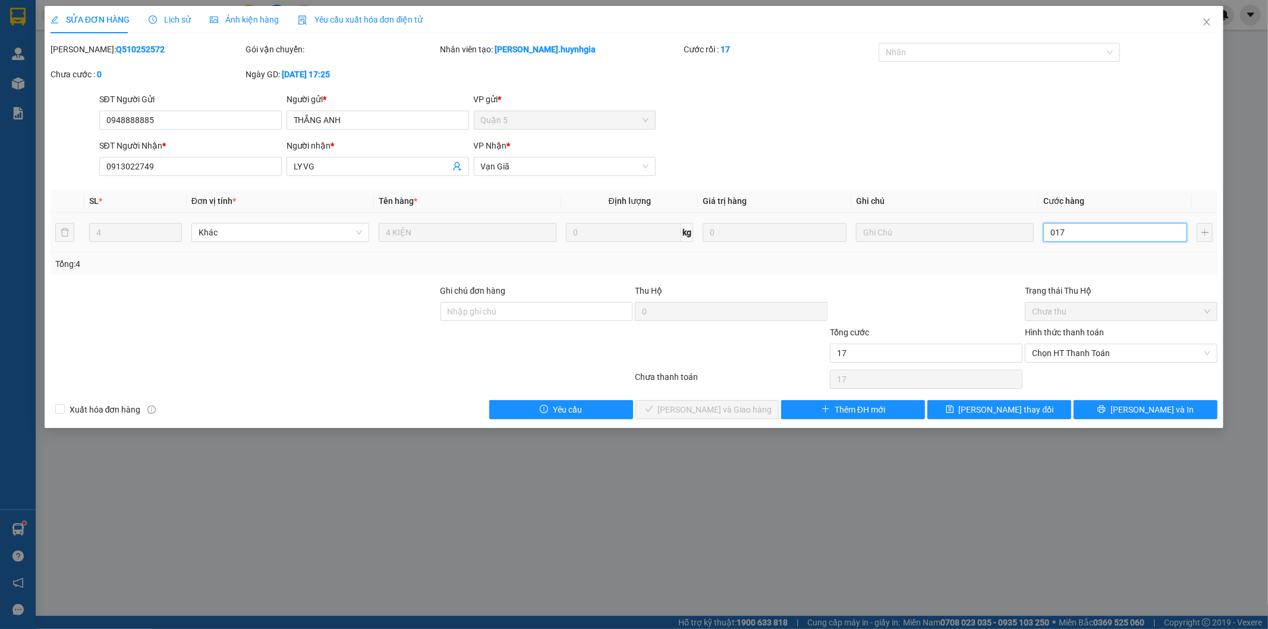
type input "0.170"
click at [1086, 229] on input "0.170" at bounding box center [1115, 232] width 144 height 19
type input "17"
type input "017"
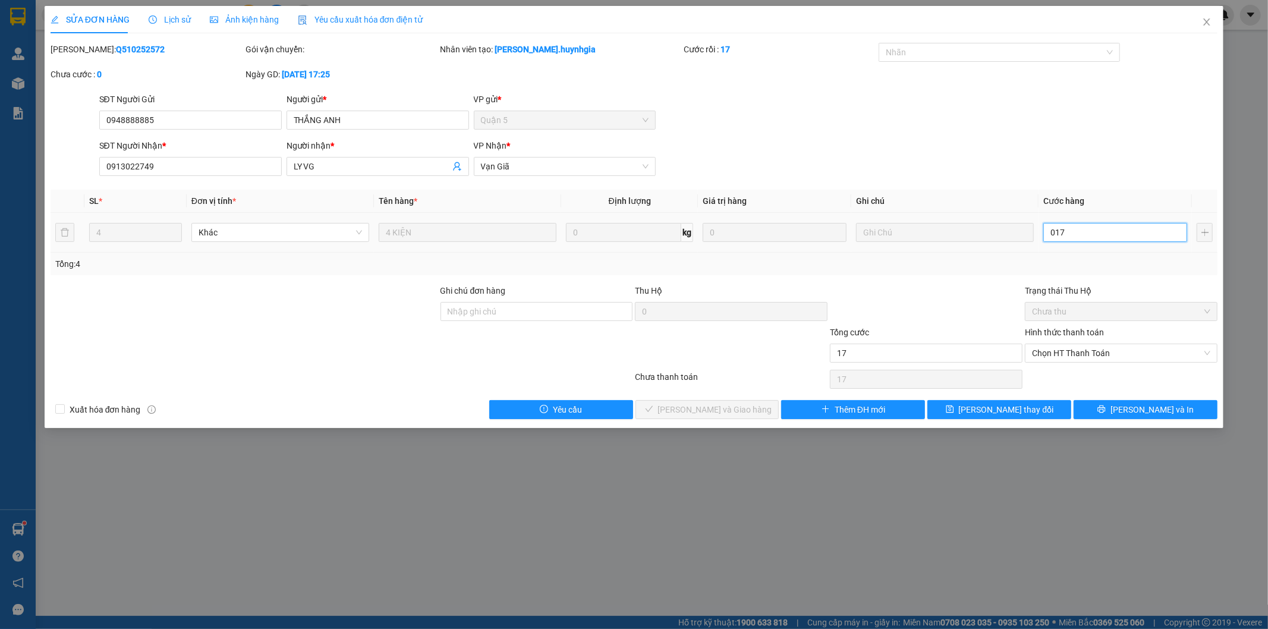
type input "1"
type input "01"
type input "0"
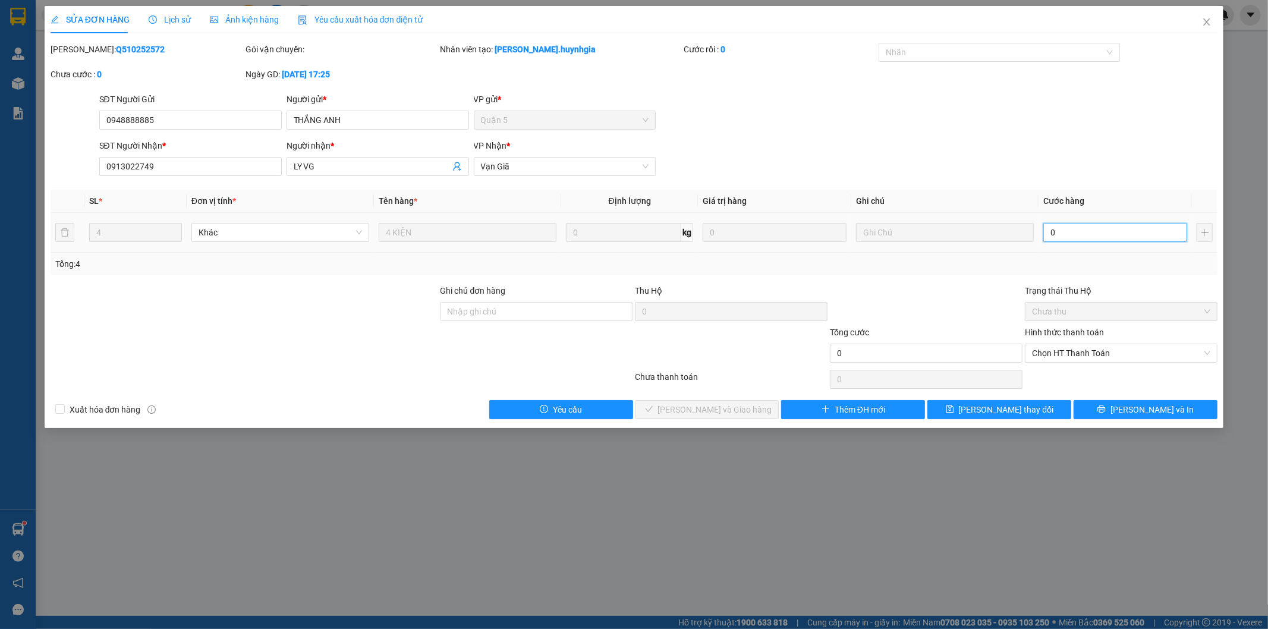
type input "0"
type input "1"
type input "01"
type input "17"
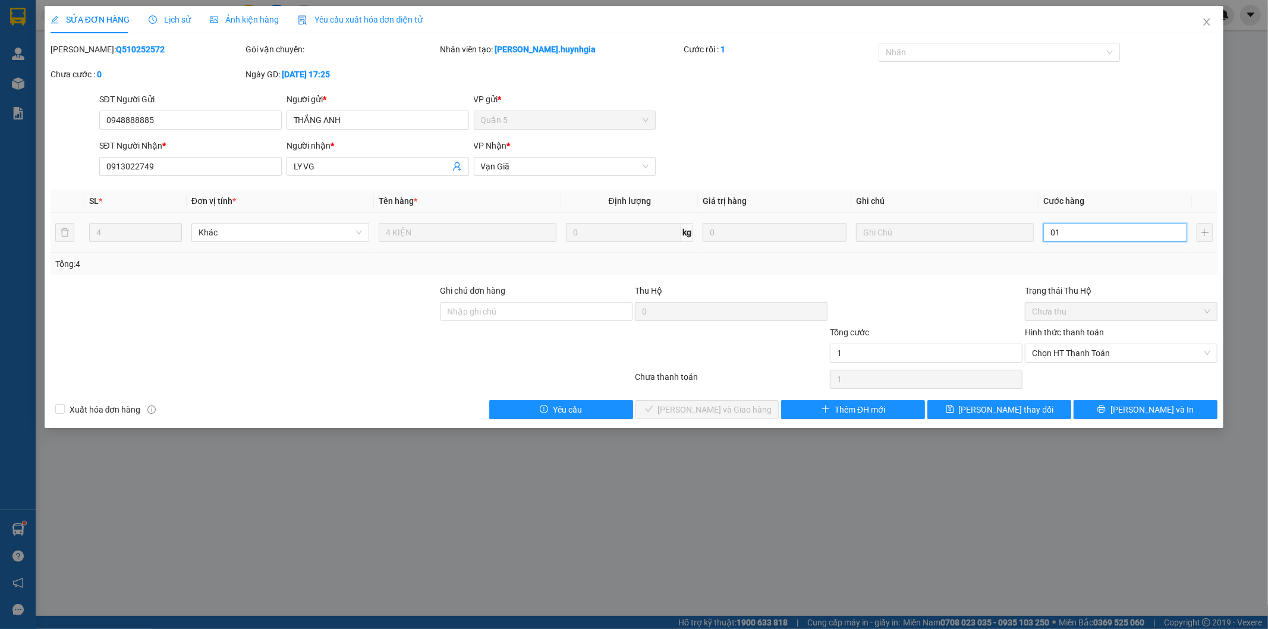
type input "17"
type input "017"
type input "170"
type input "0.170"
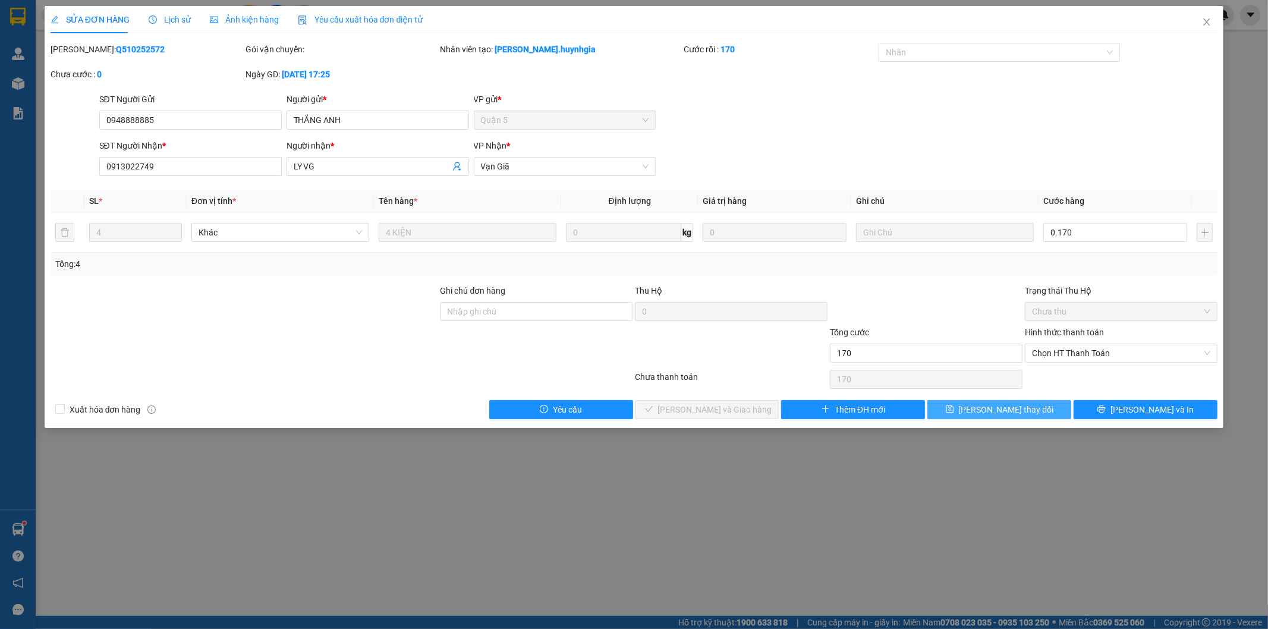
type input "170.000"
click at [998, 407] on span "[PERSON_NAME] thay đổi" at bounding box center [1006, 409] width 95 height 13
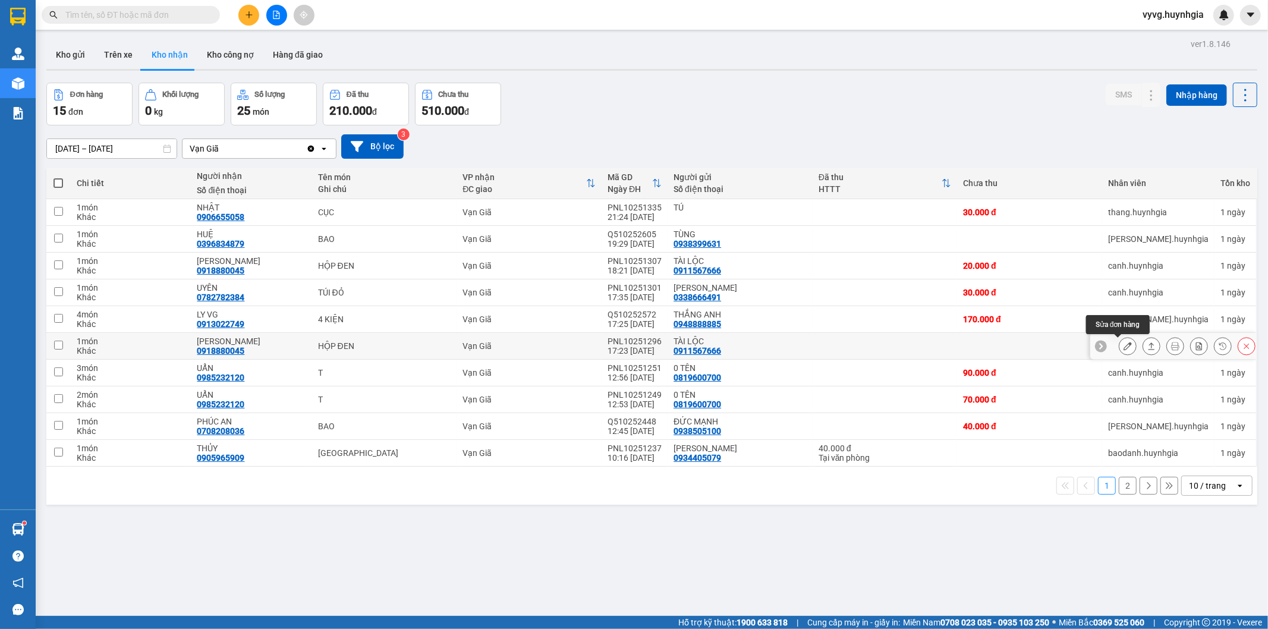
click at [1124, 348] on icon at bounding box center [1128, 346] width 8 height 8
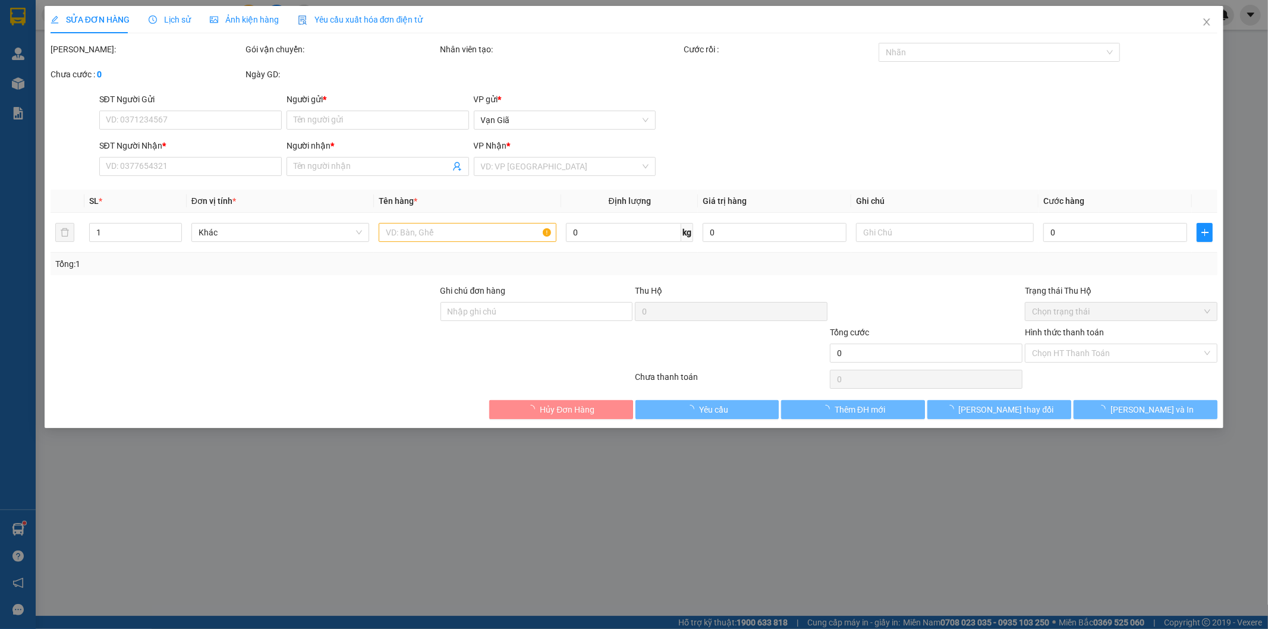
type input "0911567666"
type input "TÀI LỘC"
type input "0918880045"
type input "[PERSON_NAME]"
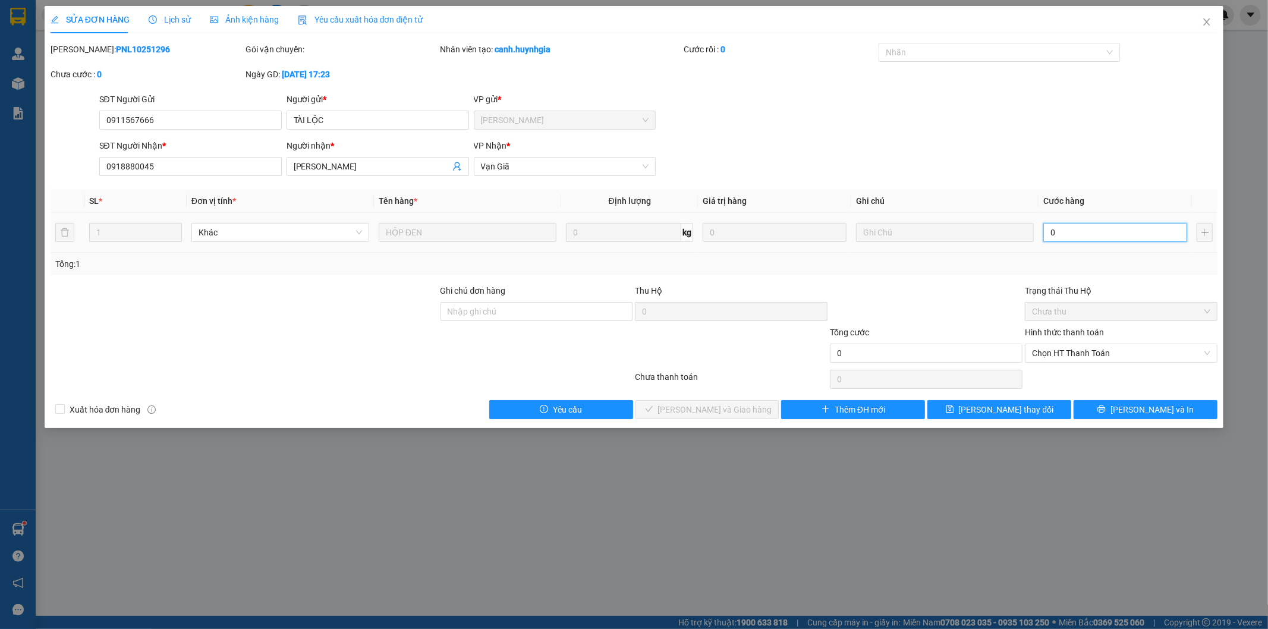
click at [1096, 237] on input "0" at bounding box center [1115, 232] width 144 height 19
type input "2"
type input "20"
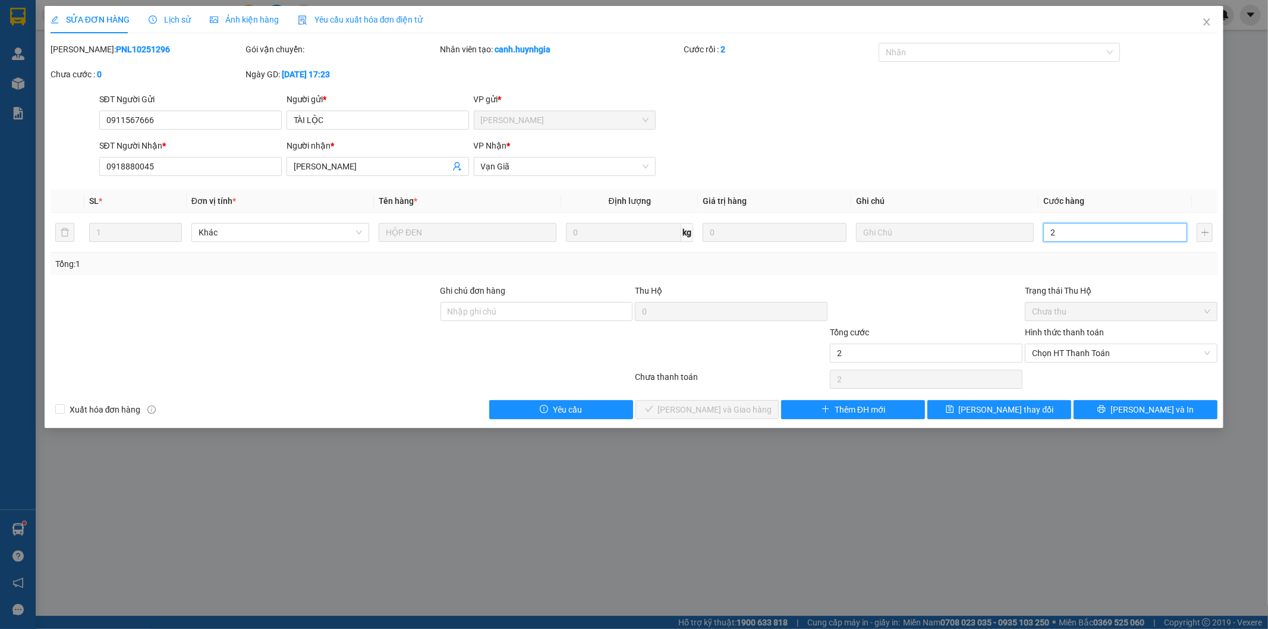
type input "20"
type input "20.000"
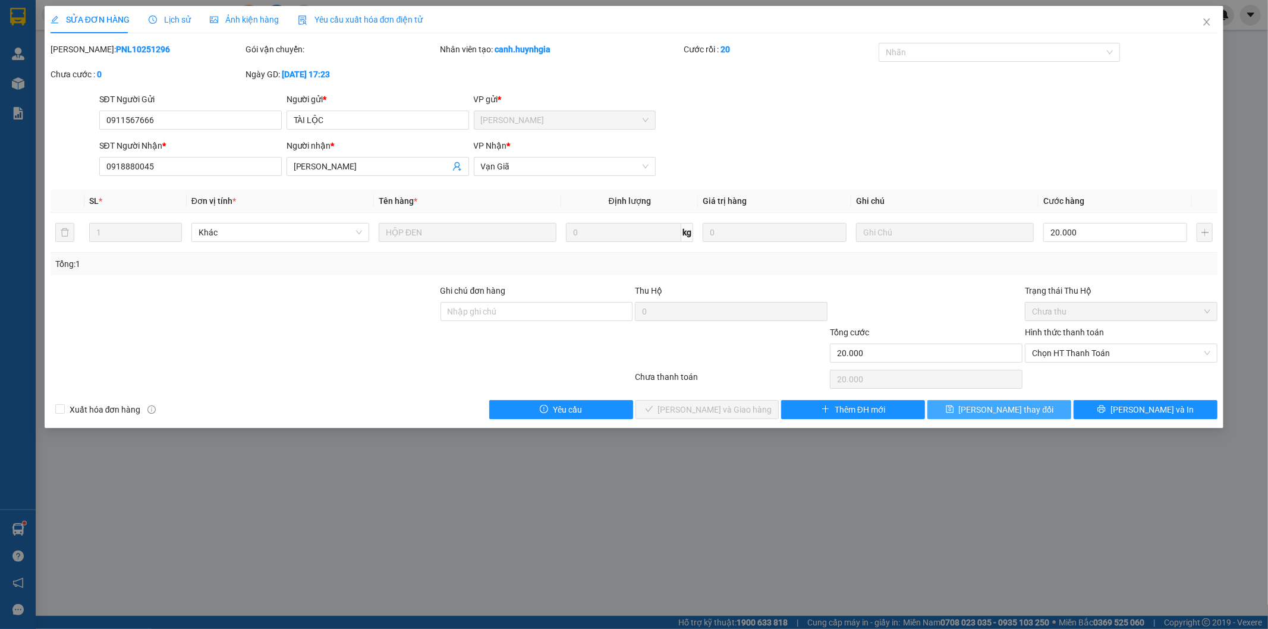
click at [988, 405] on span "[PERSON_NAME] thay đổi" at bounding box center [1006, 409] width 95 height 13
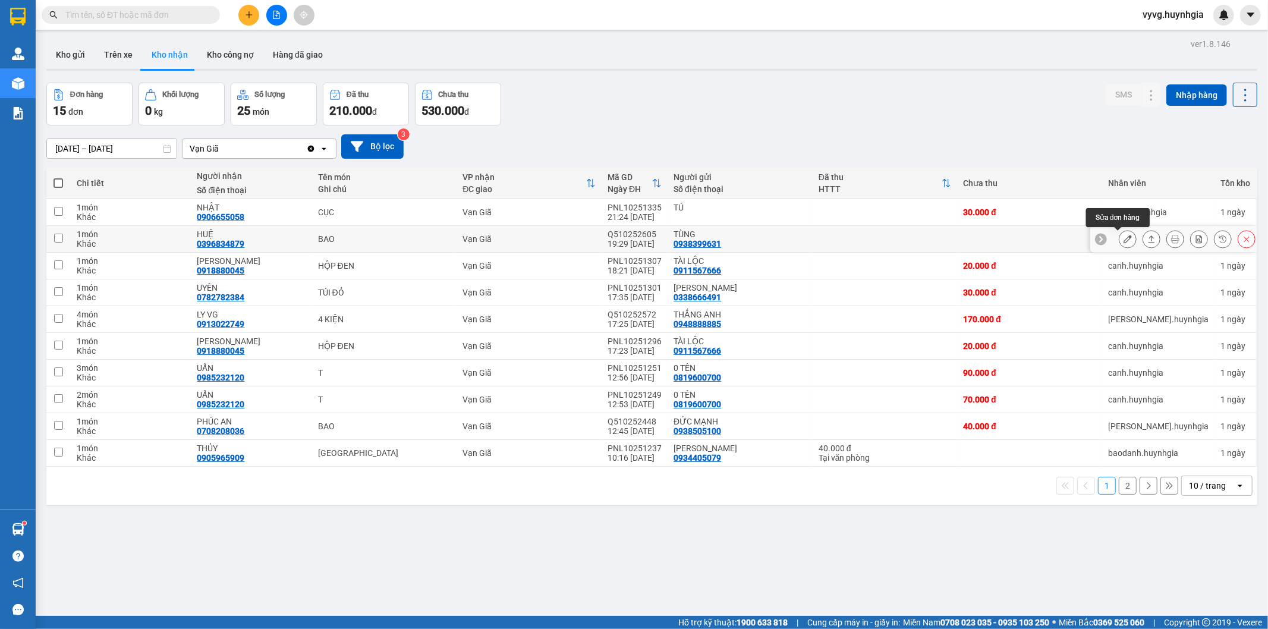
click at [1124, 237] on icon at bounding box center [1128, 239] width 8 height 8
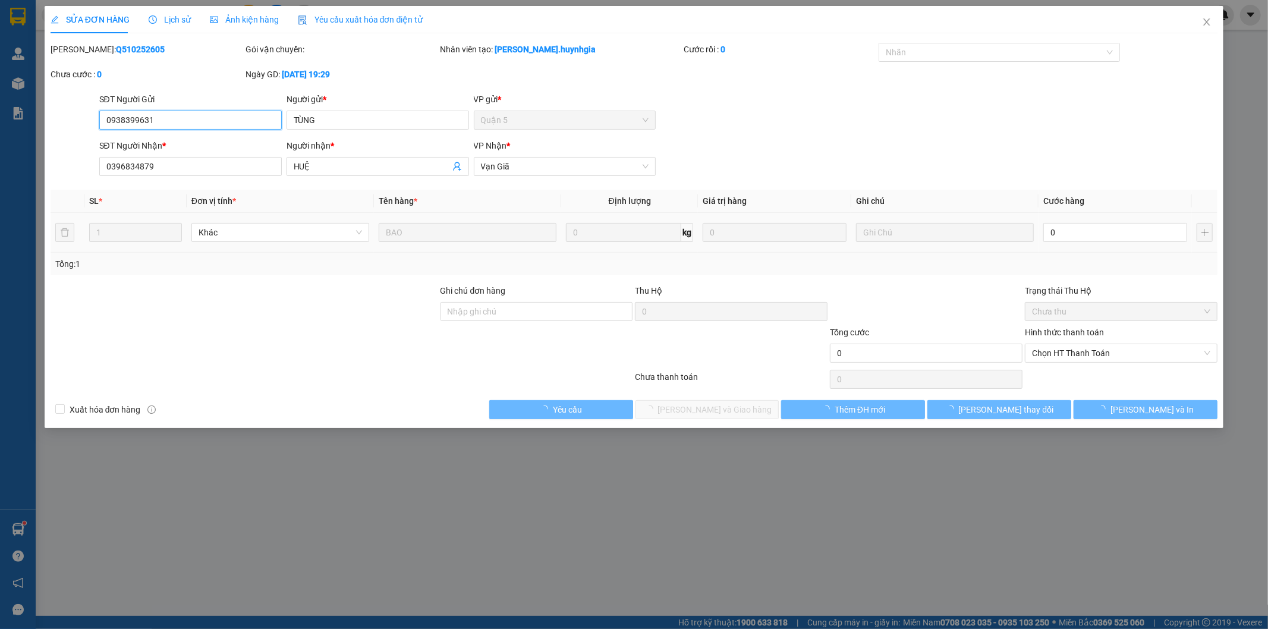
type input "0938399631"
type input "TÙNG"
type input "0396834879"
type input "HUỆ"
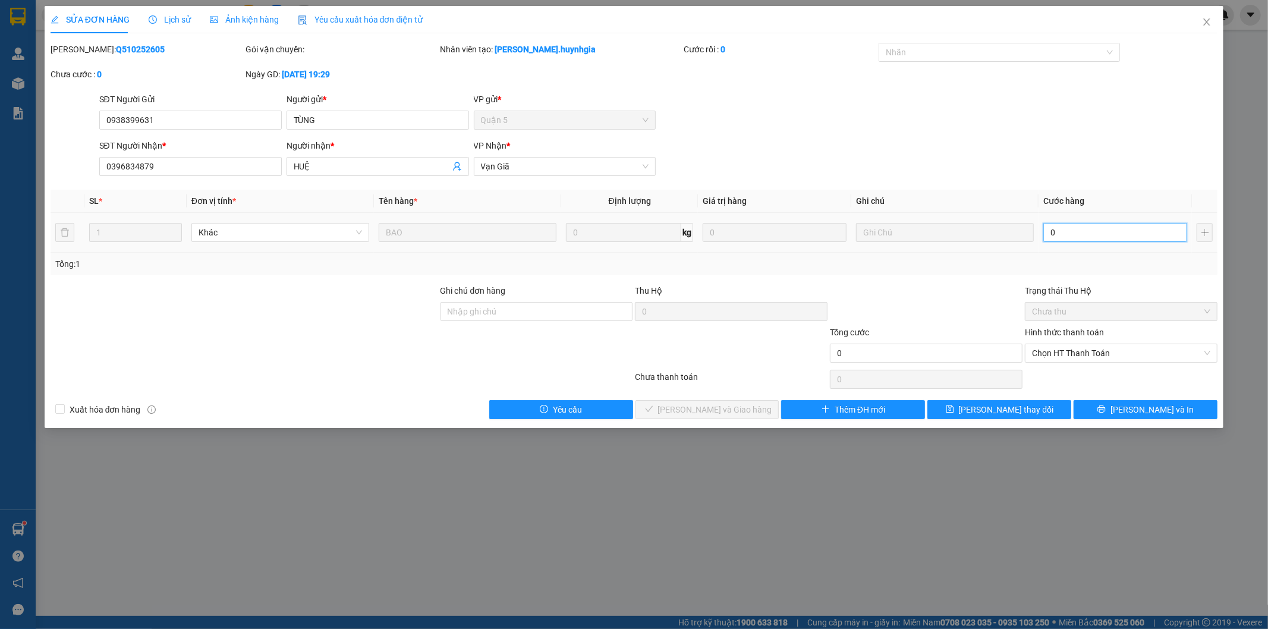
click at [1071, 235] on input "0" at bounding box center [1115, 232] width 144 height 19
type input "0"
type input "6"
type input "06"
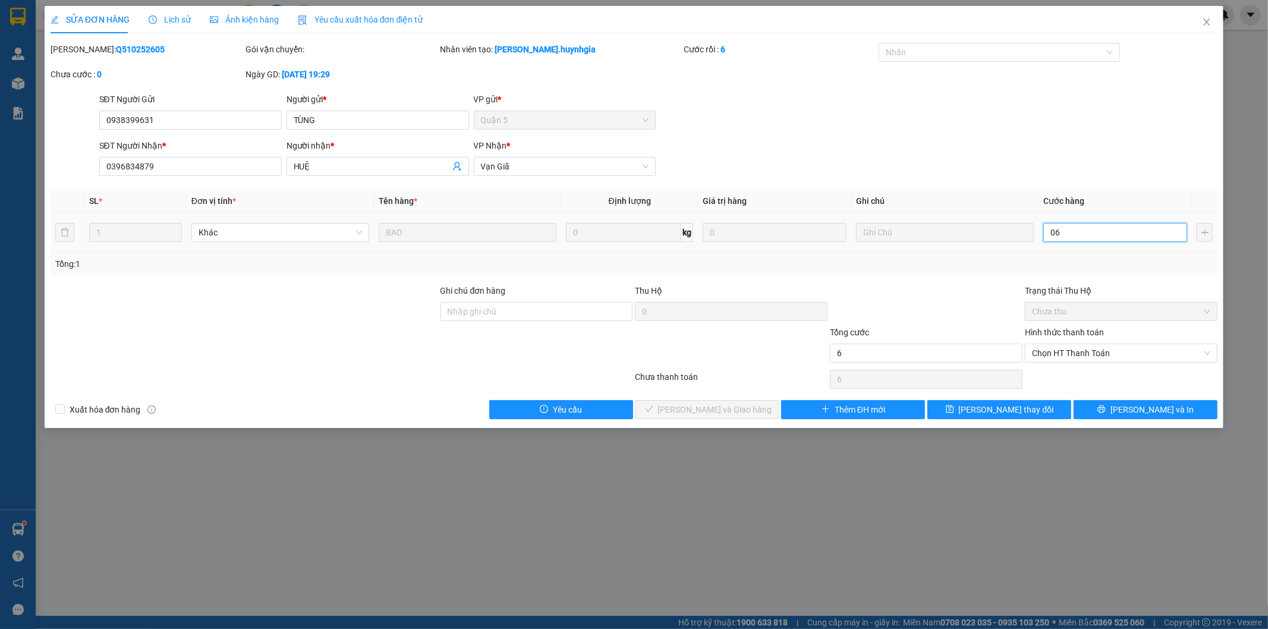
type input "60"
type input "060"
type input "60.000"
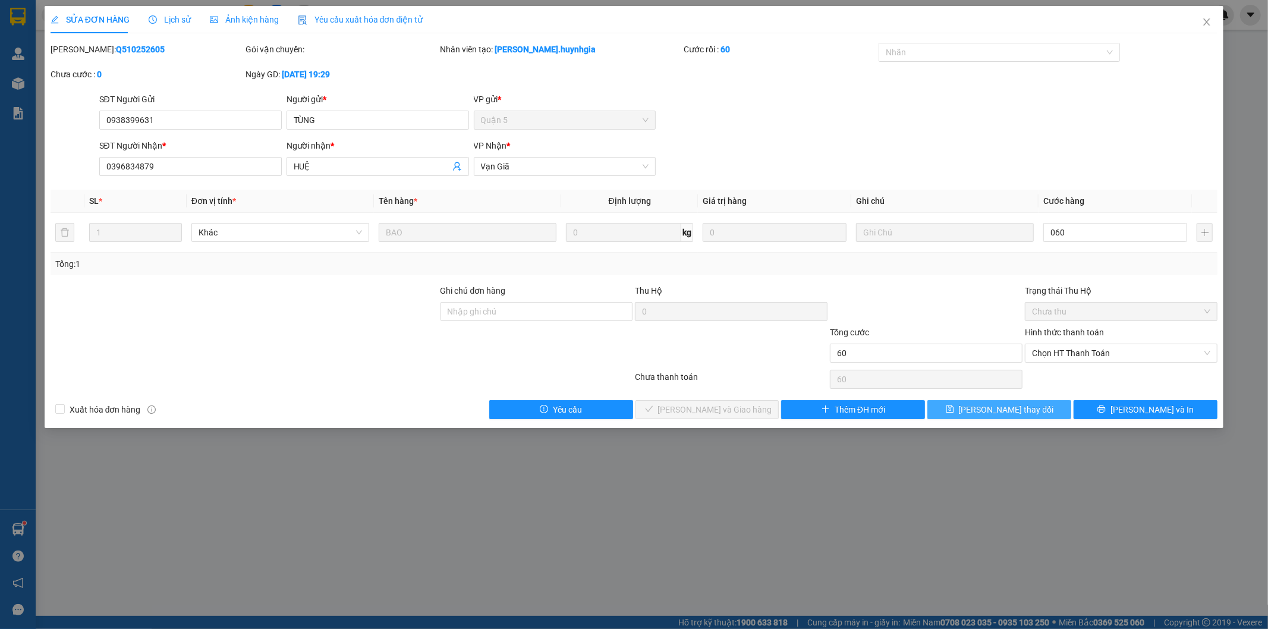
type input "60.000"
click at [1017, 413] on span "[PERSON_NAME] thay đổi" at bounding box center [1006, 409] width 95 height 13
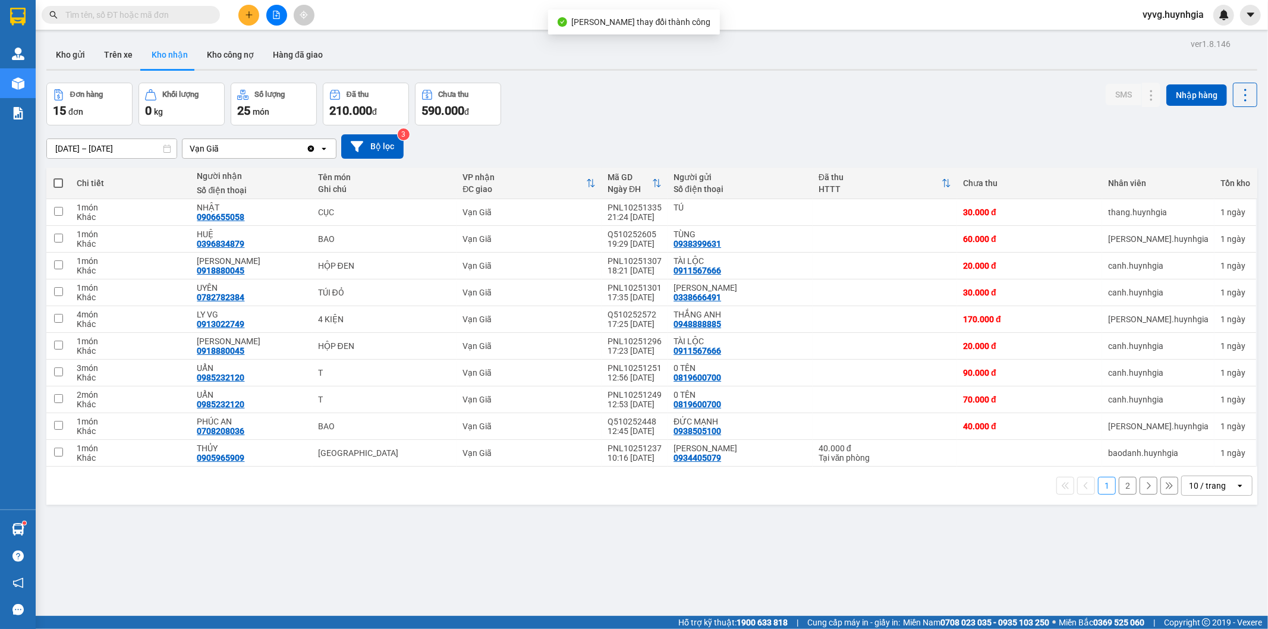
click at [1119, 487] on button "2" at bounding box center [1128, 486] width 18 height 18
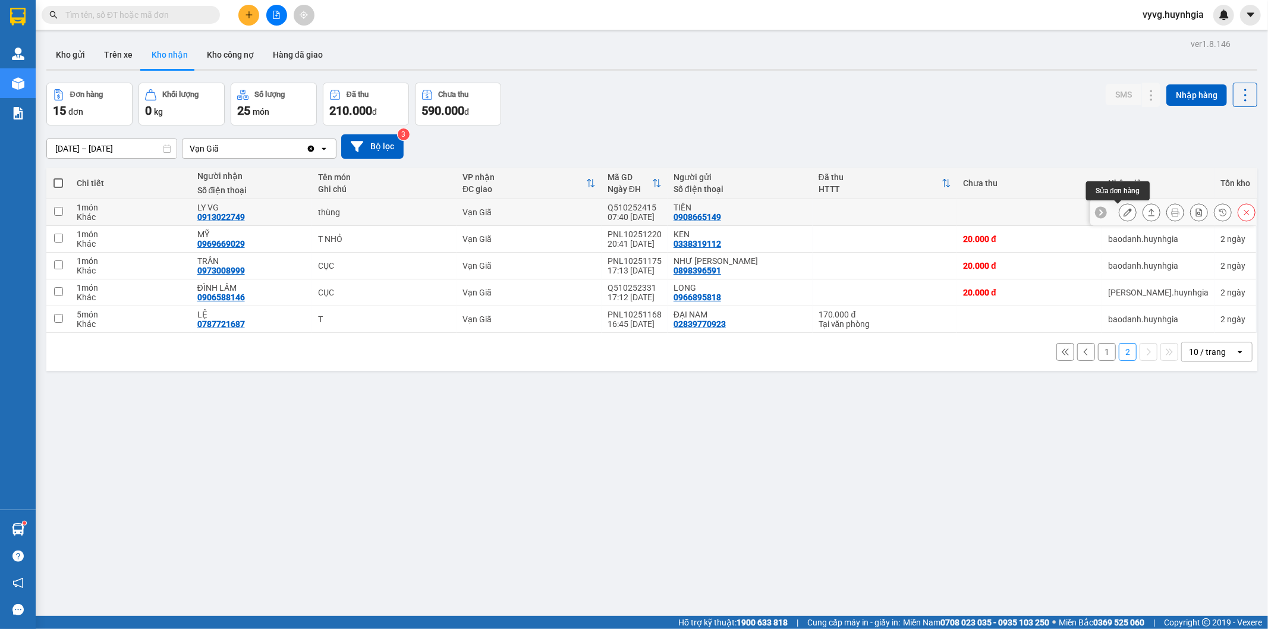
click at [1124, 210] on icon at bounding box center [1128, 212] width 8 height 8
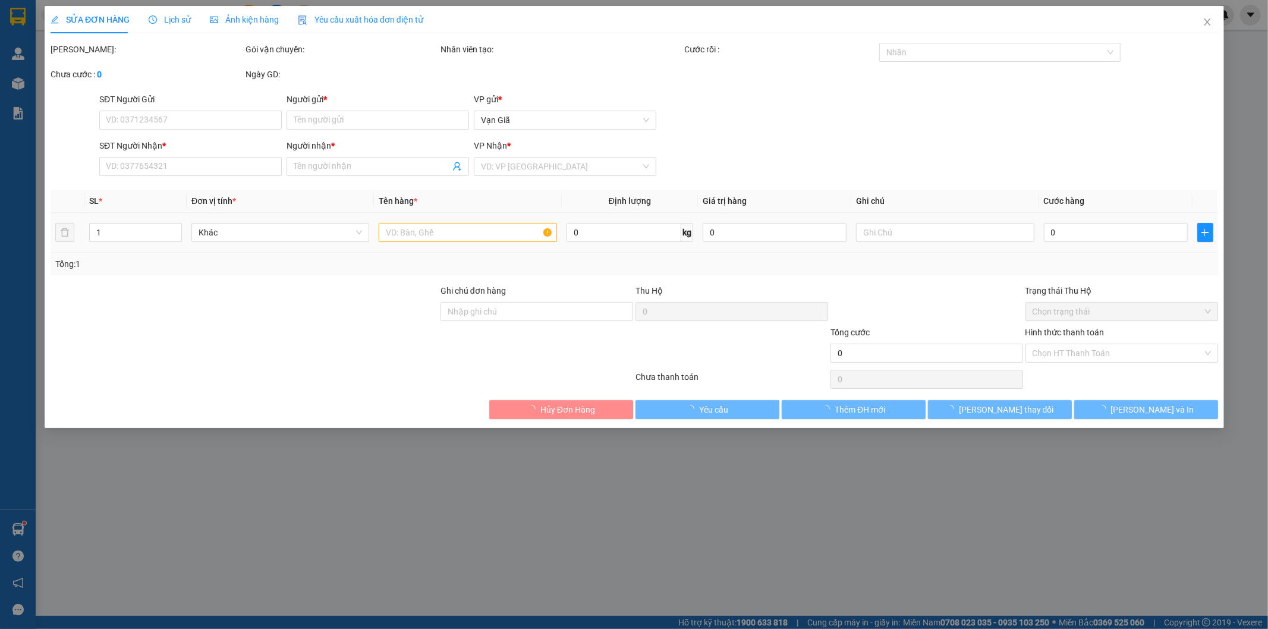
type input "0908665149"
type input "TIỀN"
type input "0913022749"
type input "LY VG"
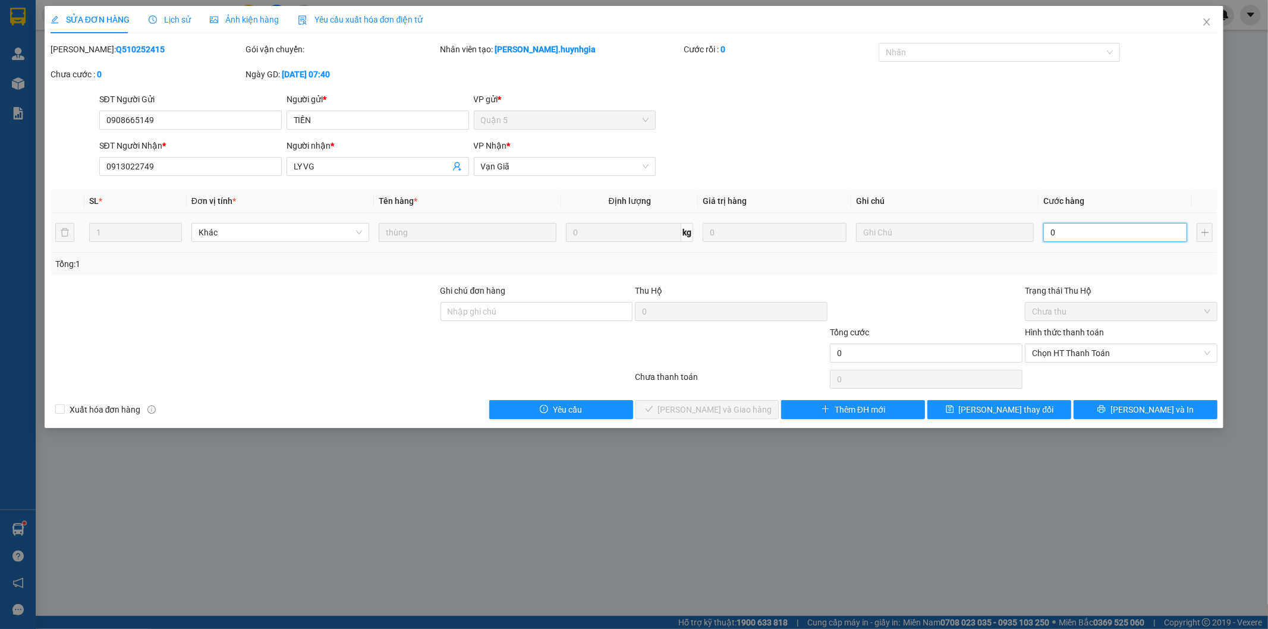
click at [1086, 225] on input "0" at bounding box center [1115, 232] width 144 height 19
type input "0"
type input "5"
type input "05"
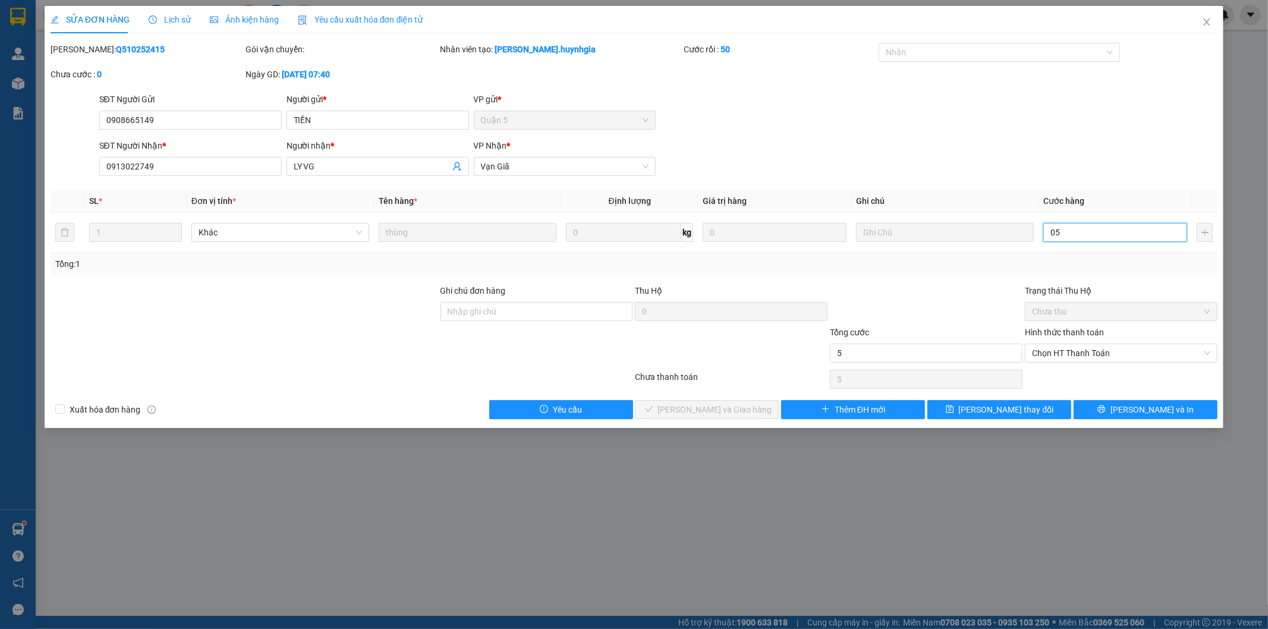
type input "50"
type input "050"
type input "50.000"
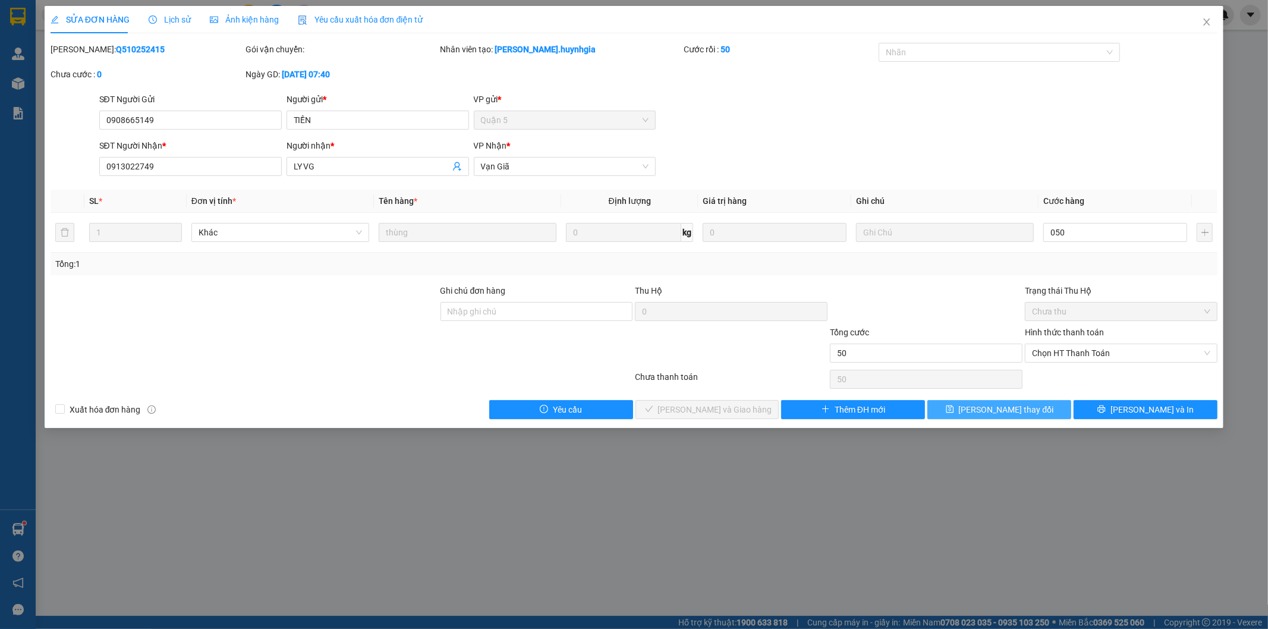
type input "50.000"
click at [980, 408] on button "[PERSON_NAME] thay đổi" at bounding box center [999, 409] width 144 height 19
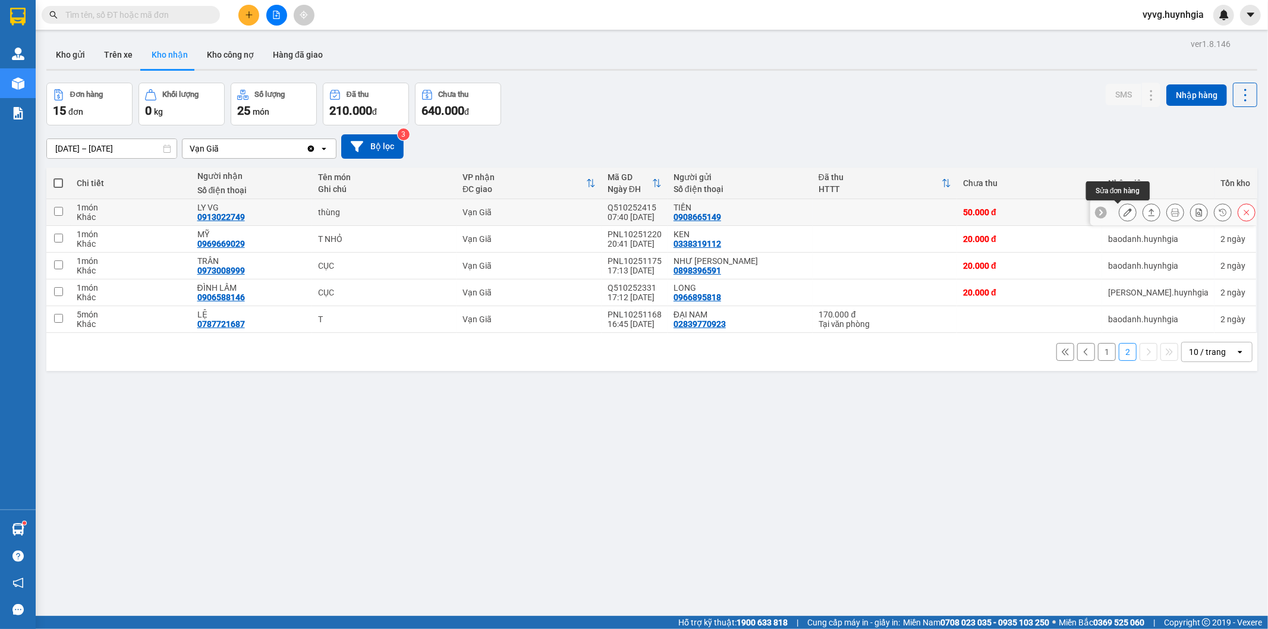
click at [1124, 212] on icon at bounding box center [1128, 212] width 8 height 8
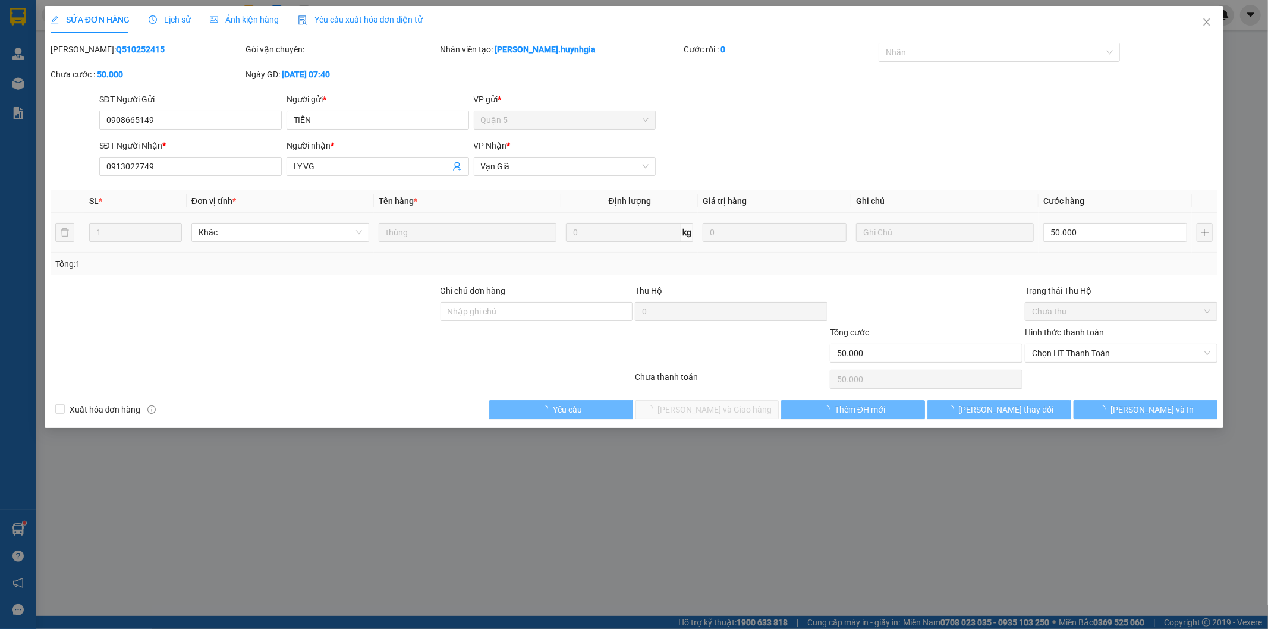
type input "0908665149"
type input "TIỀN"
type input "0913022749"
type input "LY VG"
type input "50.000"
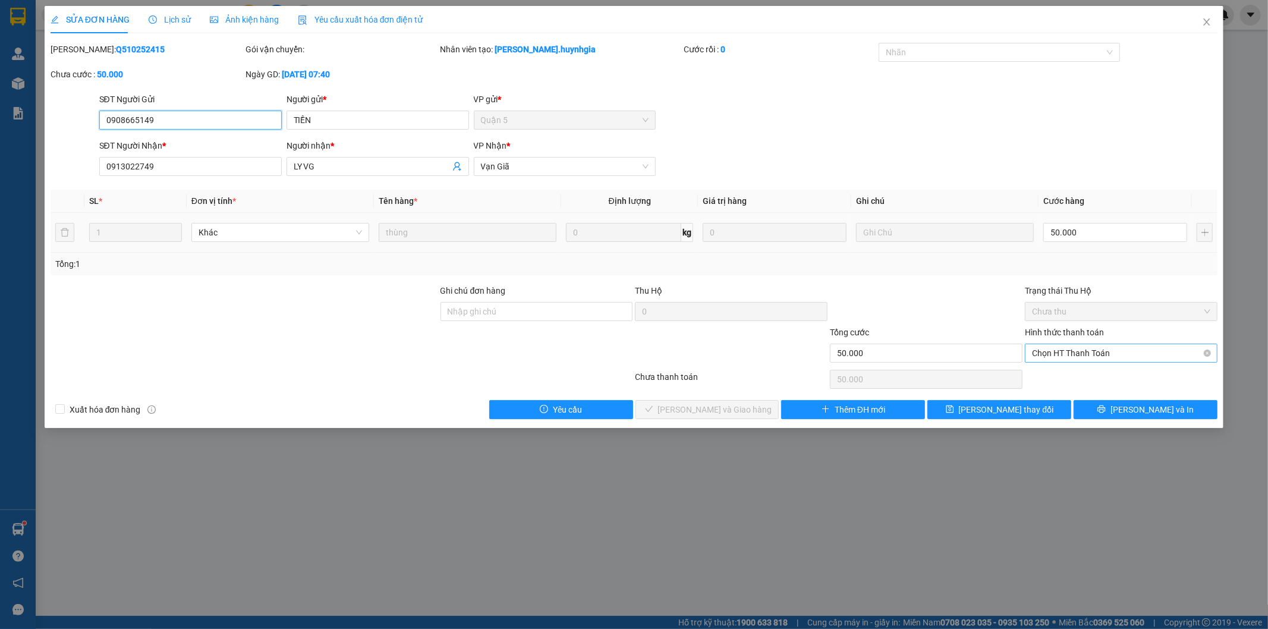
click at [1056, 355] on span "Chọn HT Thanh Toán" at bounding box center [1121, 353] width 178 height 18
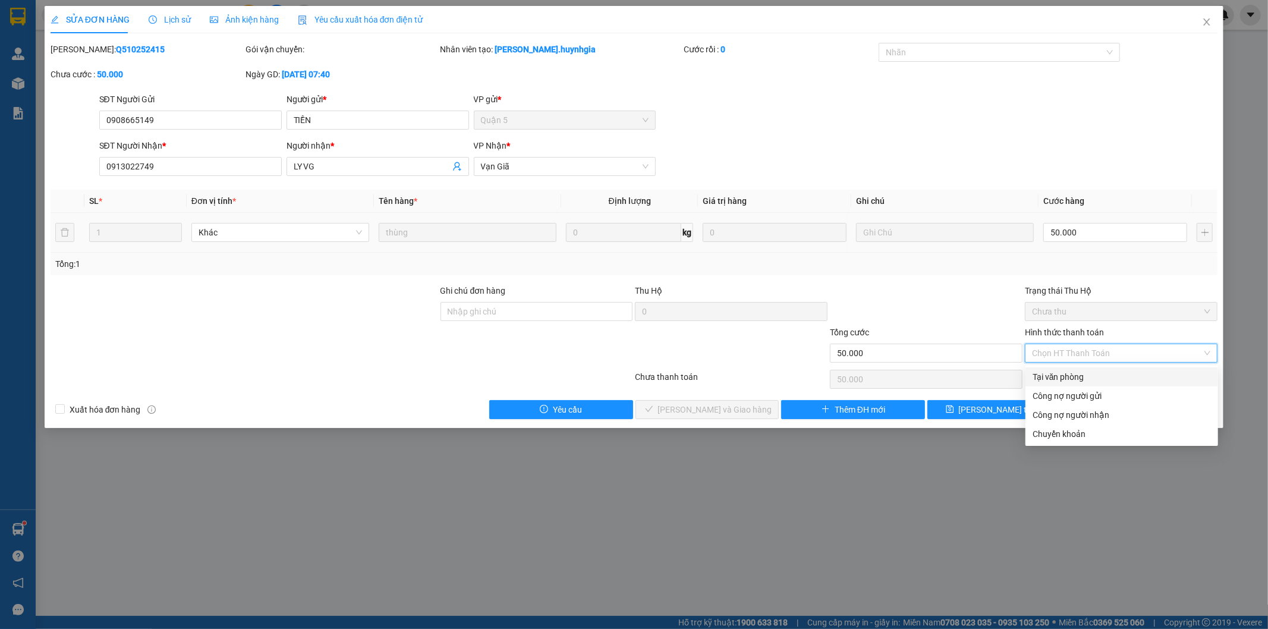
click at [1048, 376] on div "Tại văn phòng" at bounding box center [1122, 376] width 178 height 13
type input "0"
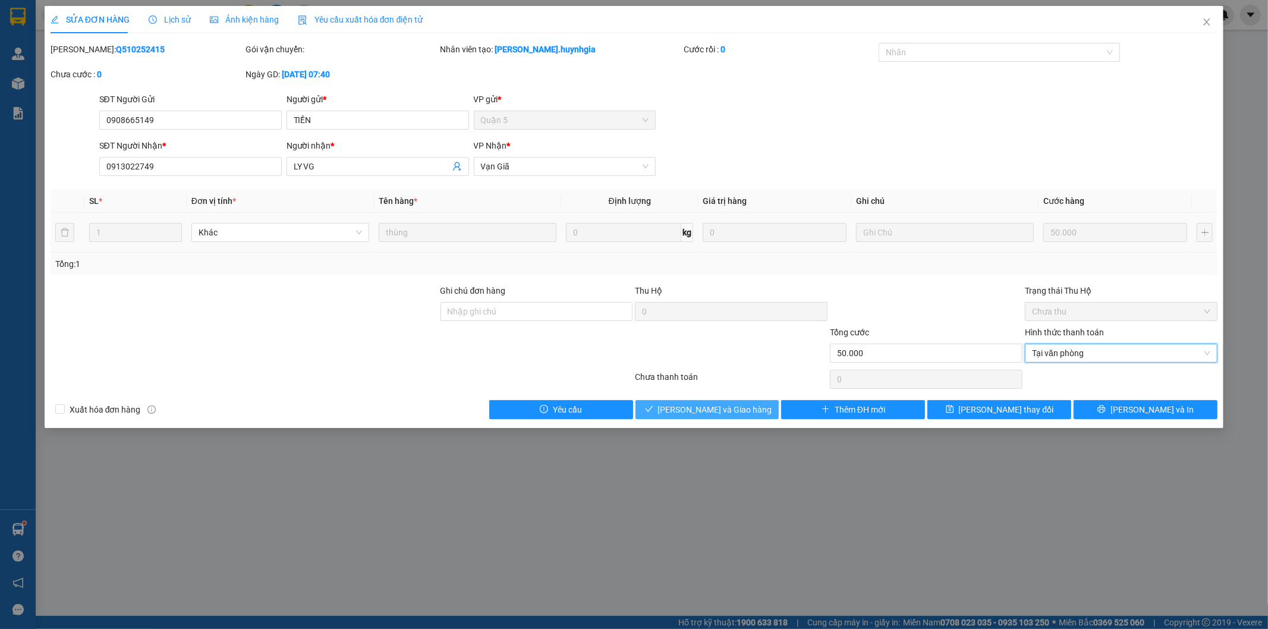
click at [715, 405] on span "[PERSON_NAME] và Giao hàng" at bounding box center [715, 409] width 114 height 13
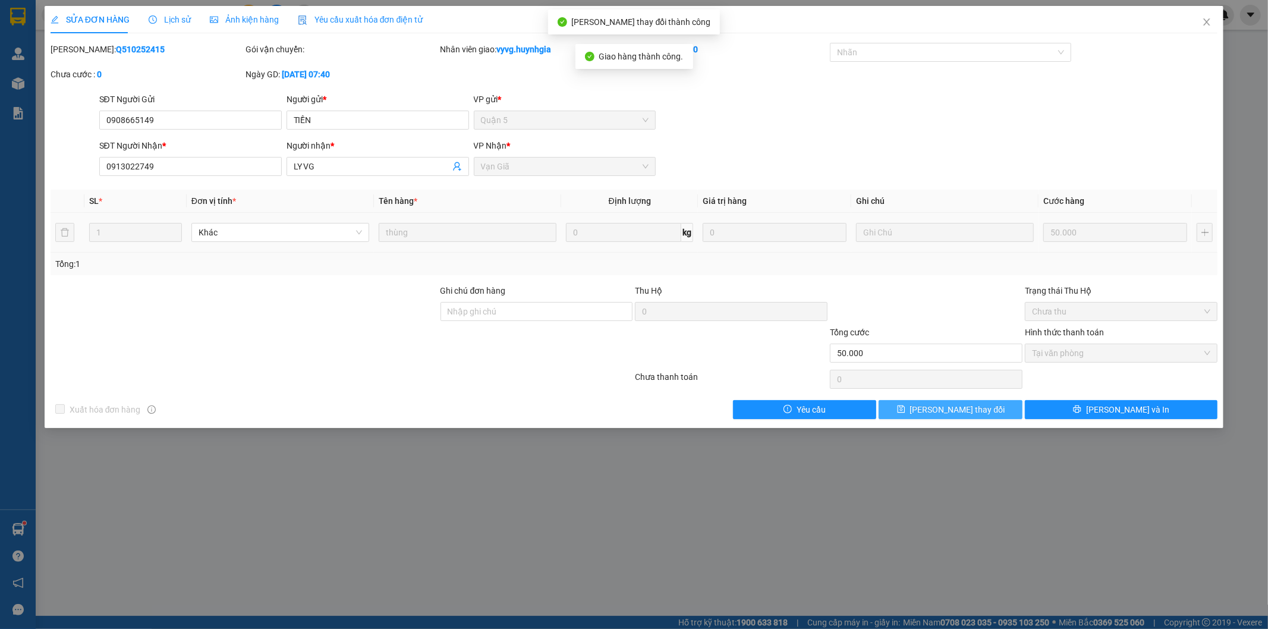
click at [979, 413] on span "[PERSON_NAME] thay đổi" at bounding box center [957, 409] width 95 height 13
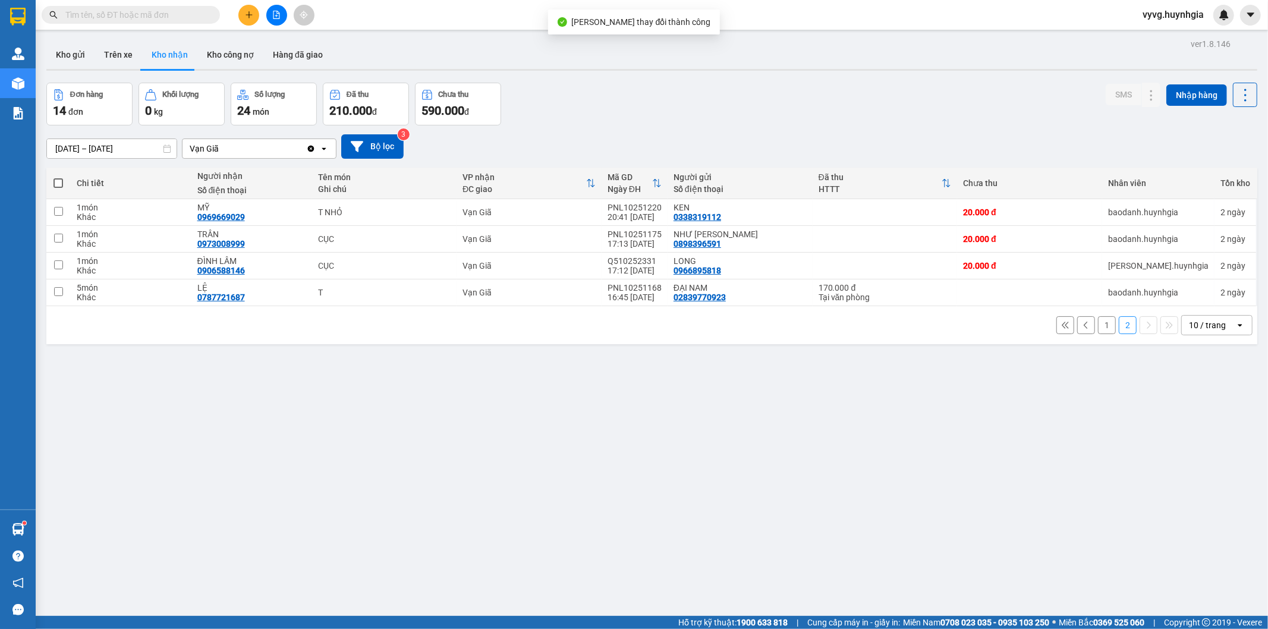
click at [1098, 325] on button "1" at bounding box center [1107, 325] width 18 height 18
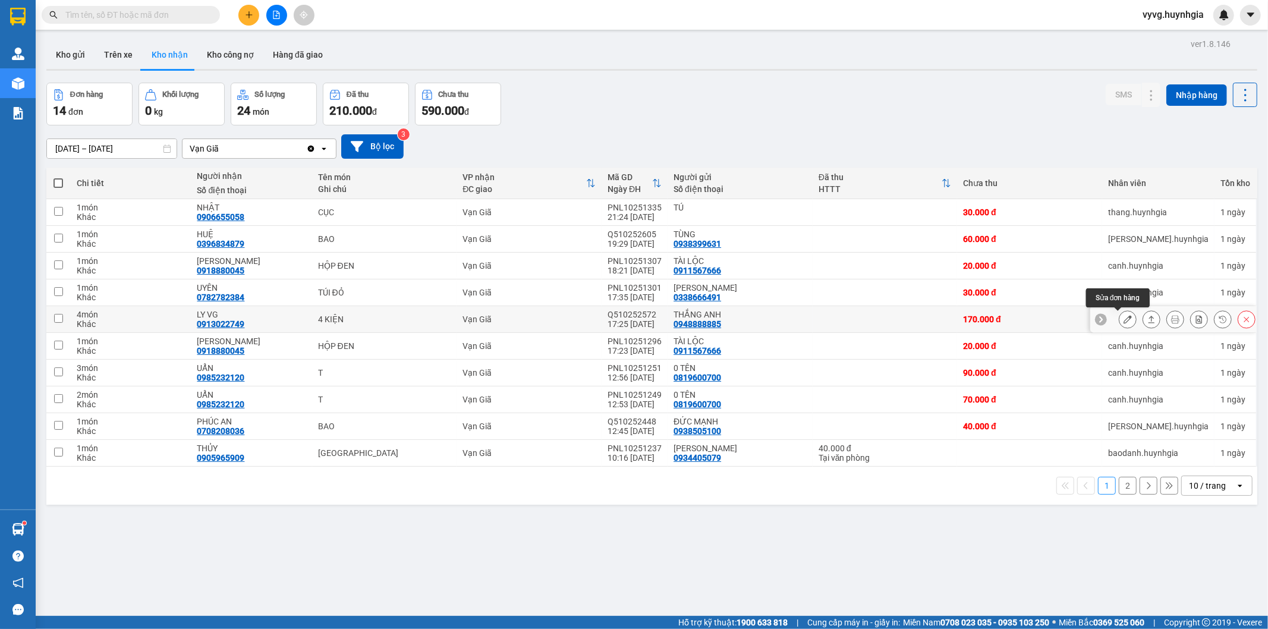
click at [1124, 319] on icon at bounding box center [1128, 319] width 8 height 8
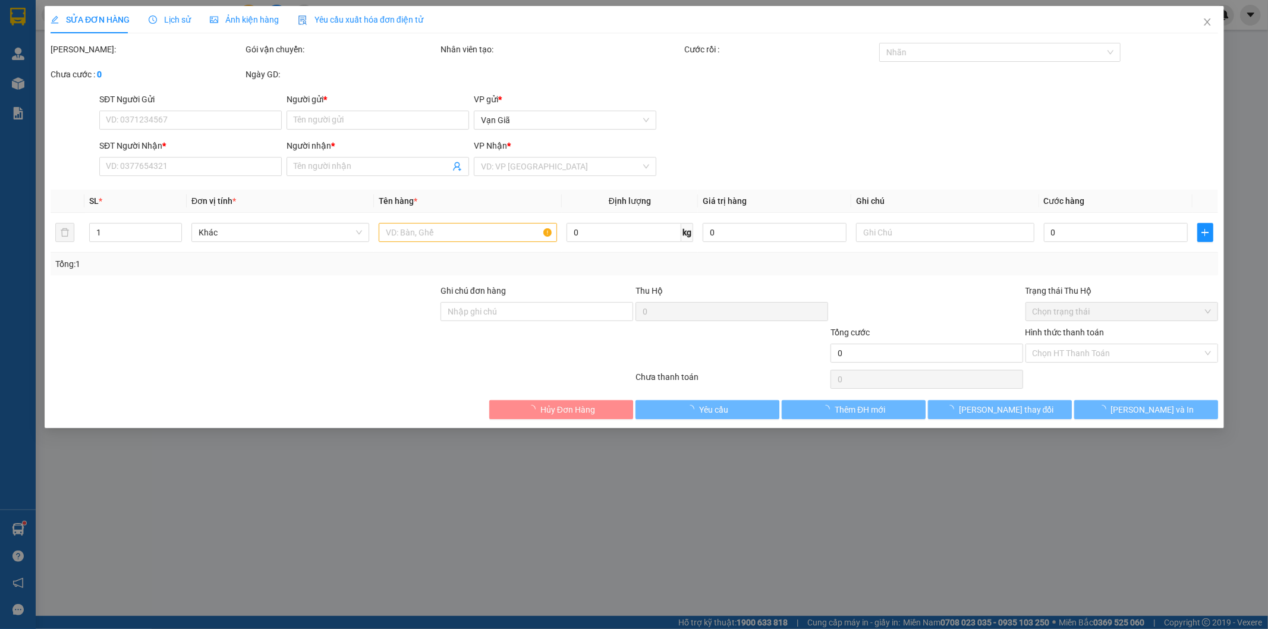
type input "0948888885"
type input "THẮNG ANH"
type input "0913022749"
type input "LY VG"
type input "170.000"
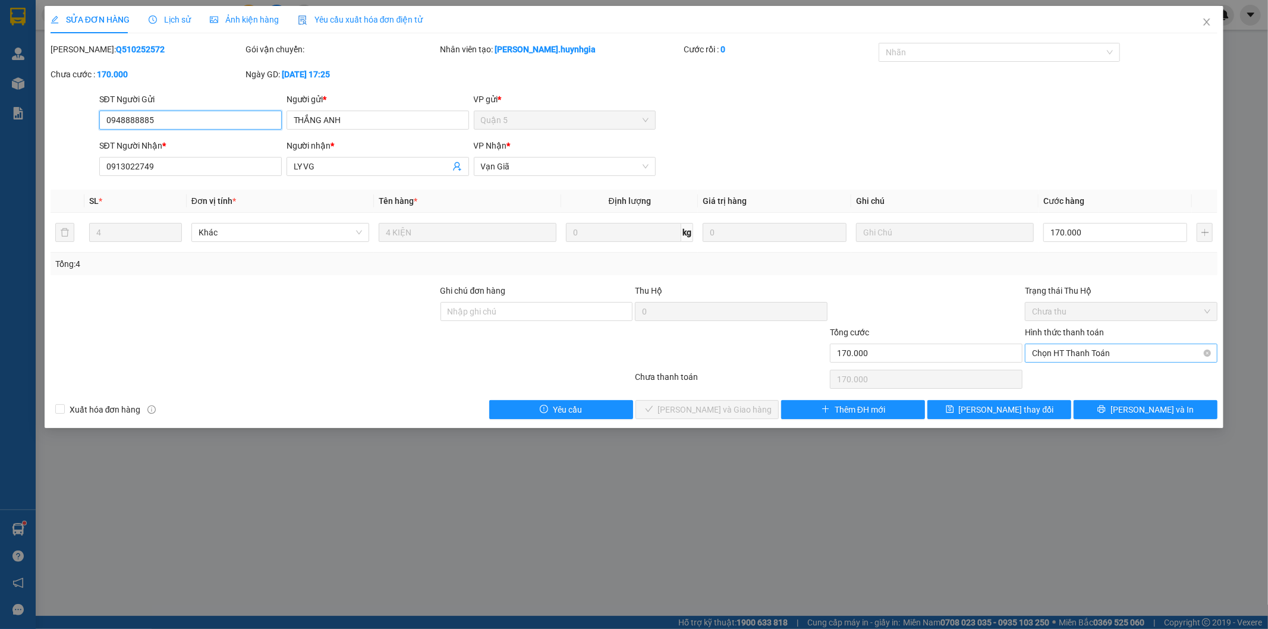
click at [1094, 355] on span "Chọn HT Thanh Toán" at bounding box center [1121, 353] width 178 height 18
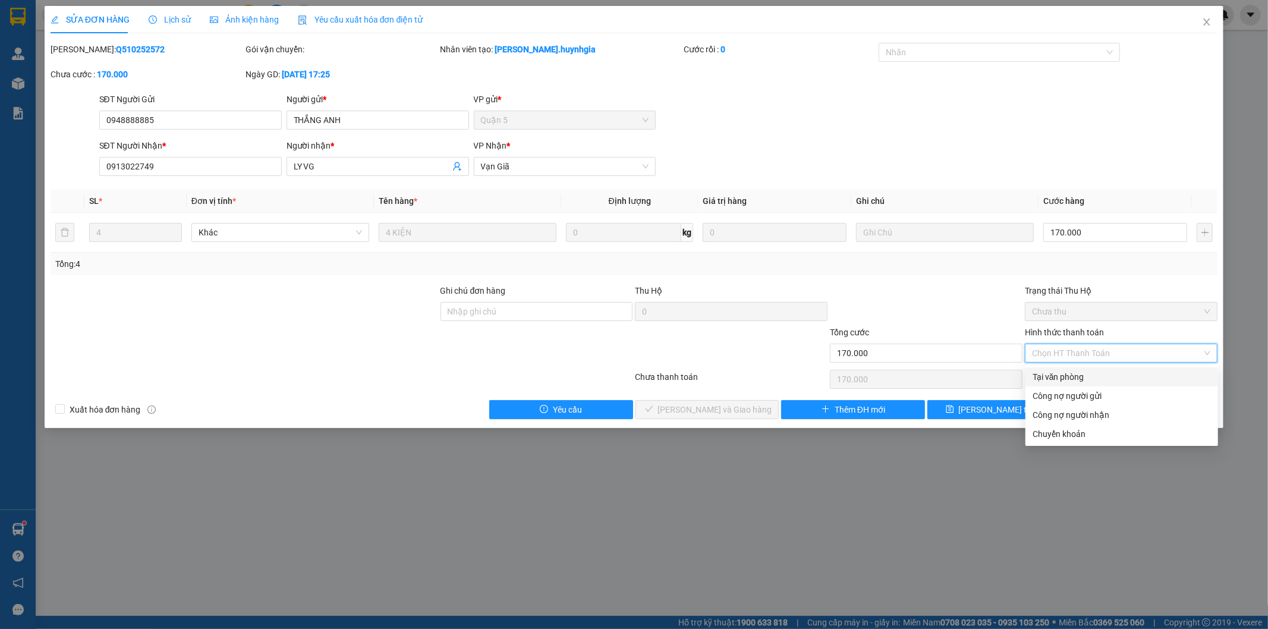
click at [1064, 373] on div "Tại văn phòng" at bounding box center [1122, 376] width 178 height 13
type input "0"
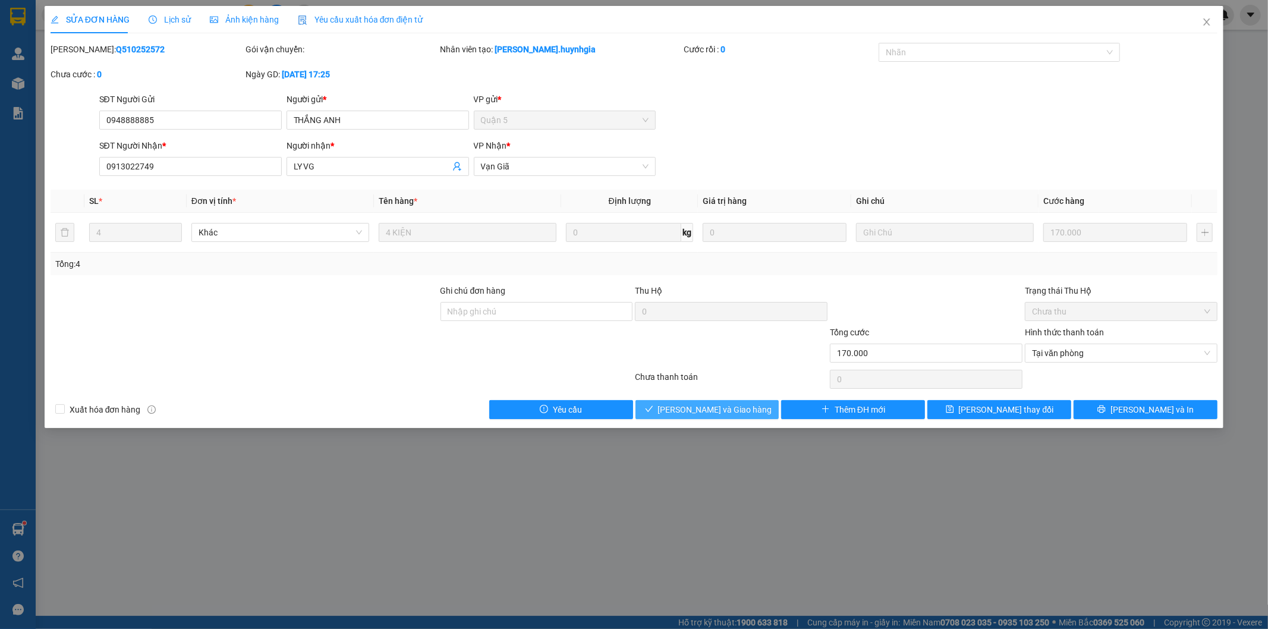
click at [747, 402] on button "[PERSON_NAME] và Giao hàng" at bounding box center [708, 409] width 144 height 19
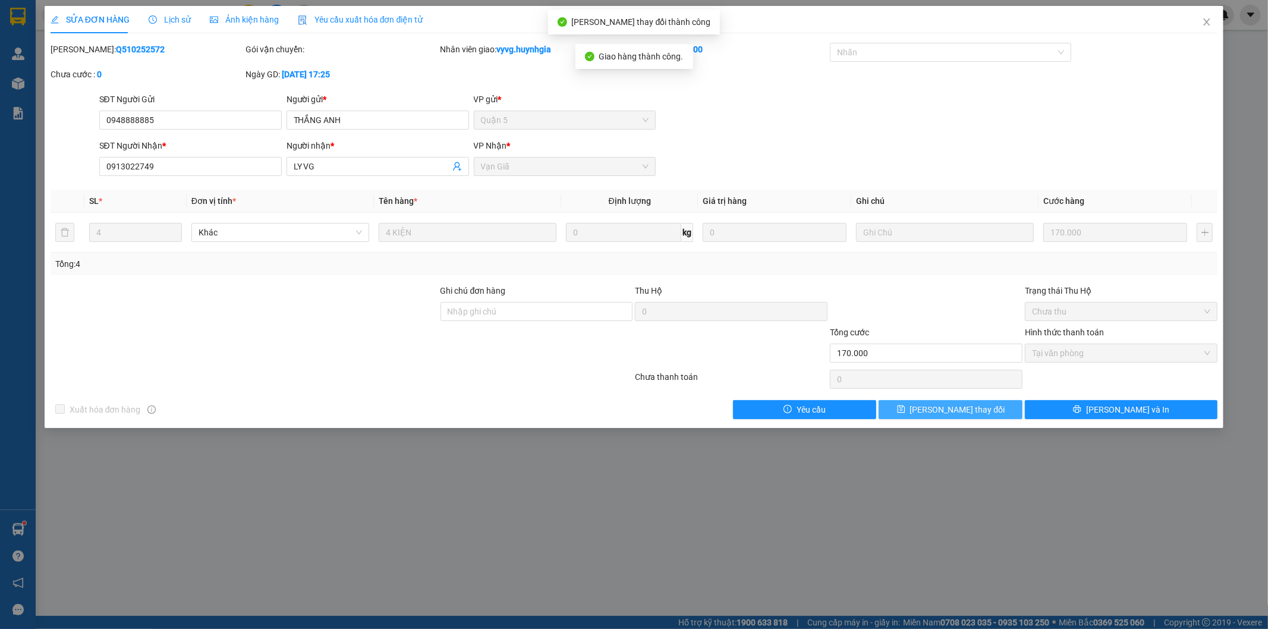
click at [923, 405] on button "[PERSON_NAME] thay đổi" at bounding box center [951, 409] width 144 height 19
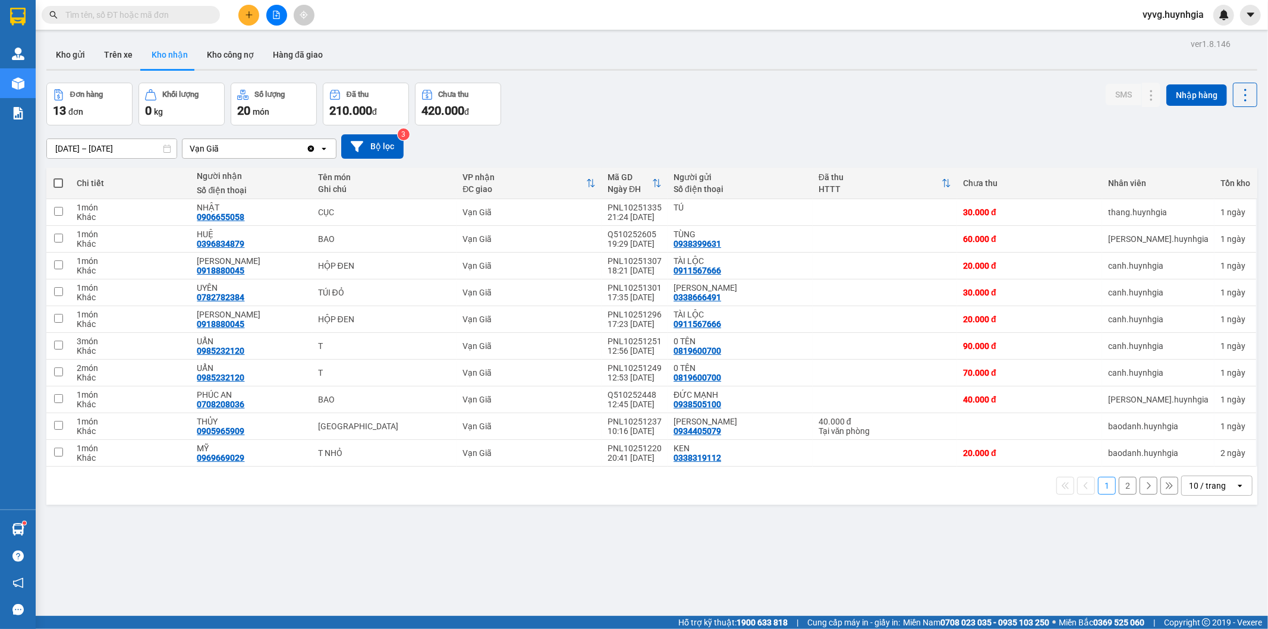
click at [305, 38] on div "ver 1.8.146 Kho gửi Trên xe Kho nhận Kho công nợ Hàng đã giao Đơn hàng 13 đơn K…" at bounding box center [652, 350] width 1220 height 629
click at [305, 52] on button "Hàng đã giao" at bounding box center [297, 54] width 69 height 29
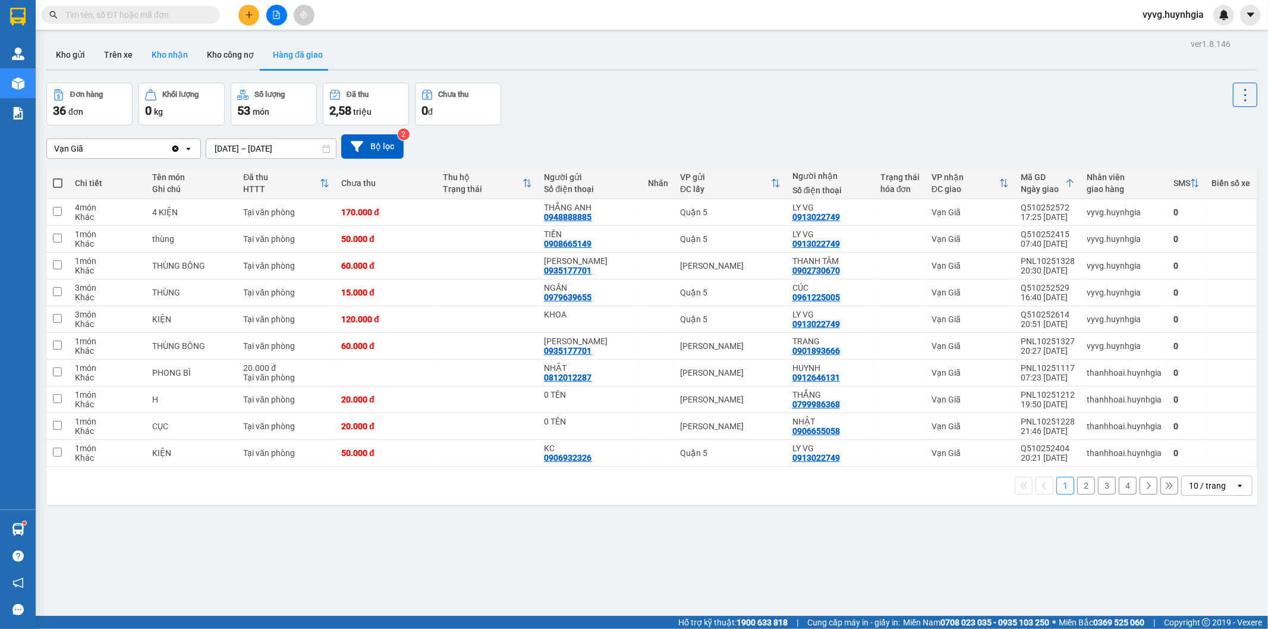
click at [163, 58] on button "Kho nhận" at bounding box center [169, 54] width 55 height 29
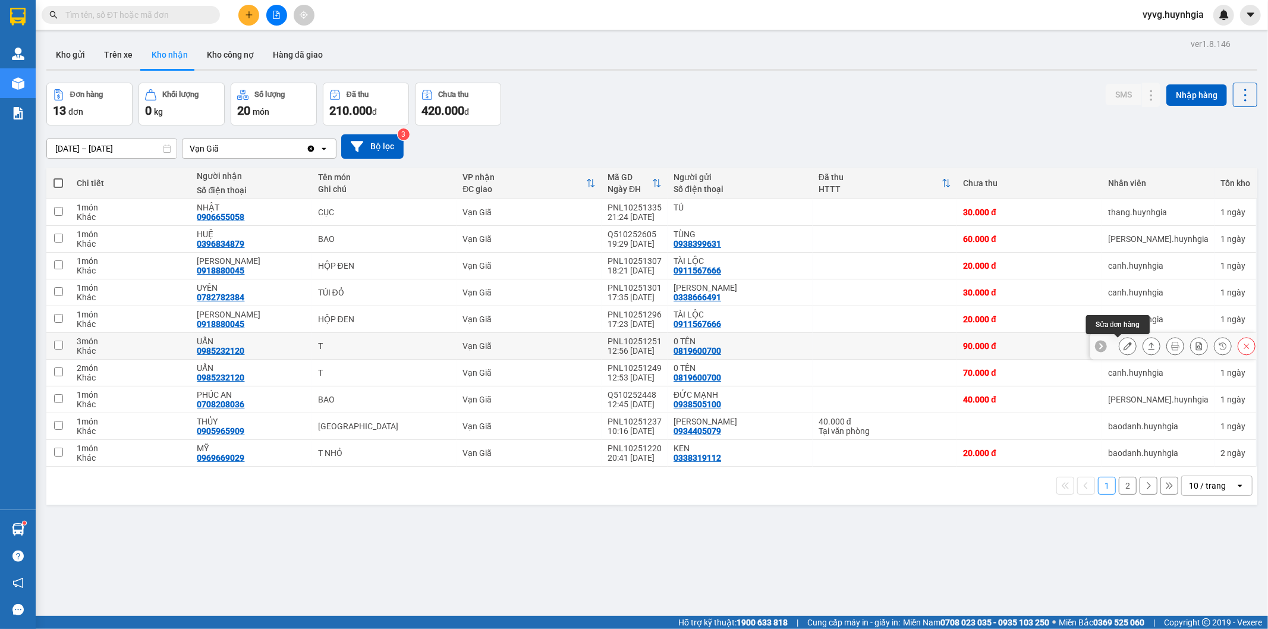
click at [1124, 346] on icon at bounding box center [1128, 346] width 8 height 8
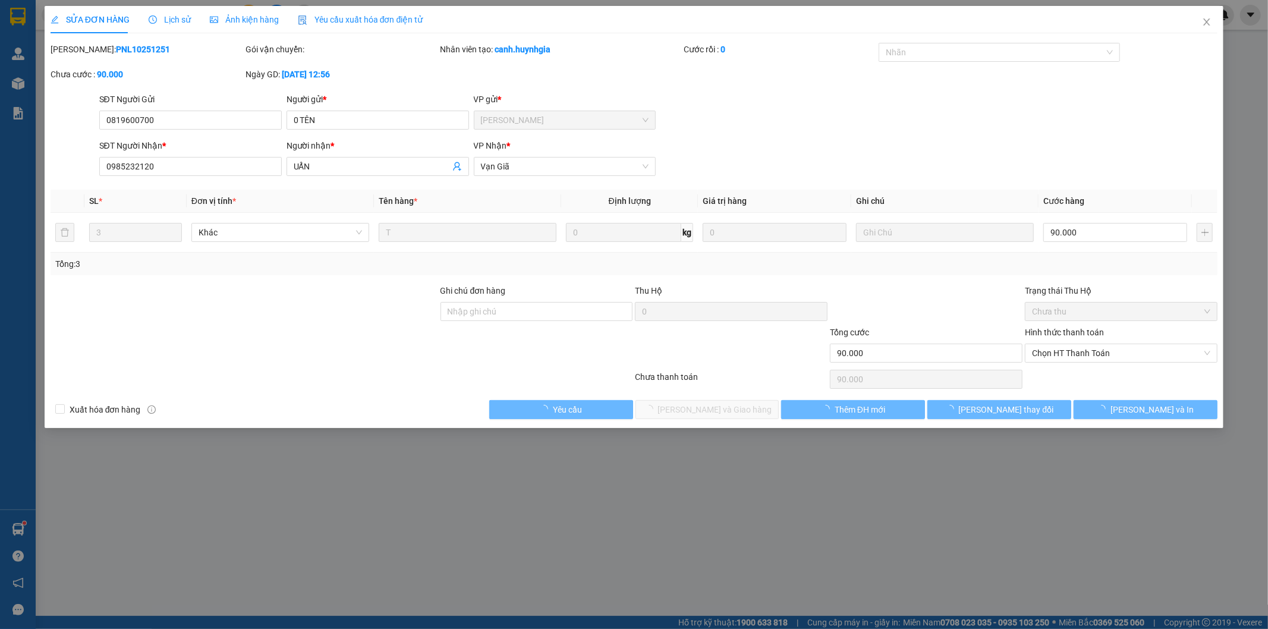
type input "0819600700"
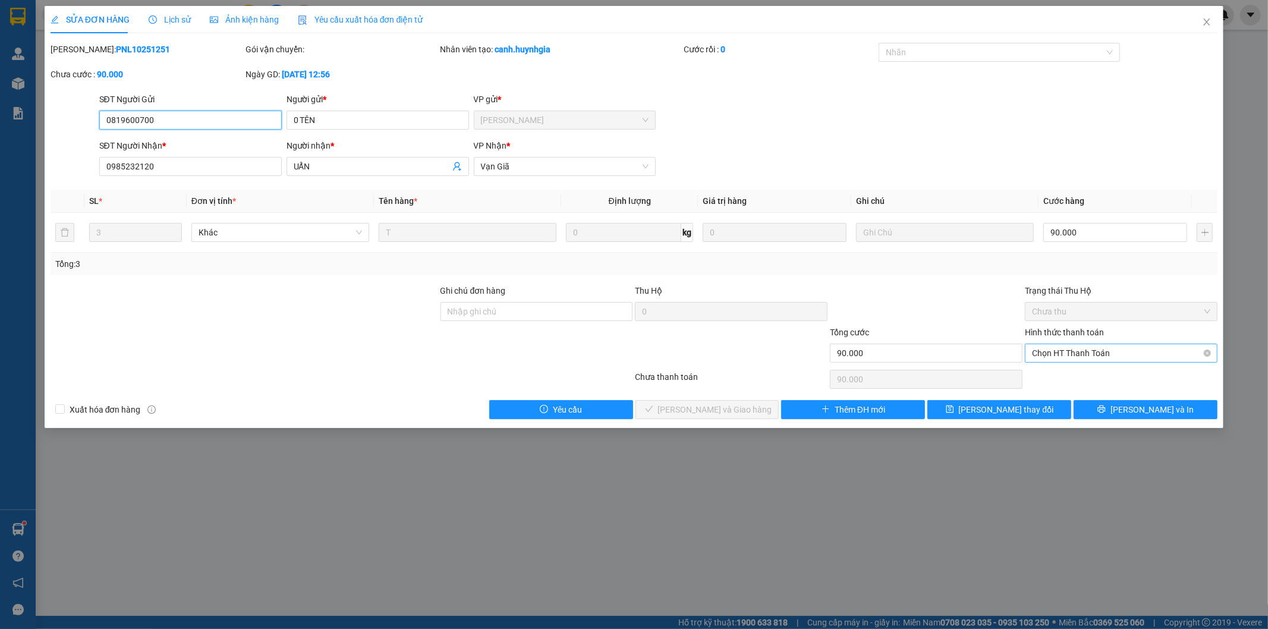
click at [1072, 355] on span "Chọn HT Thanh Toán" at bounding box center [1121, 353] width 178 height 18
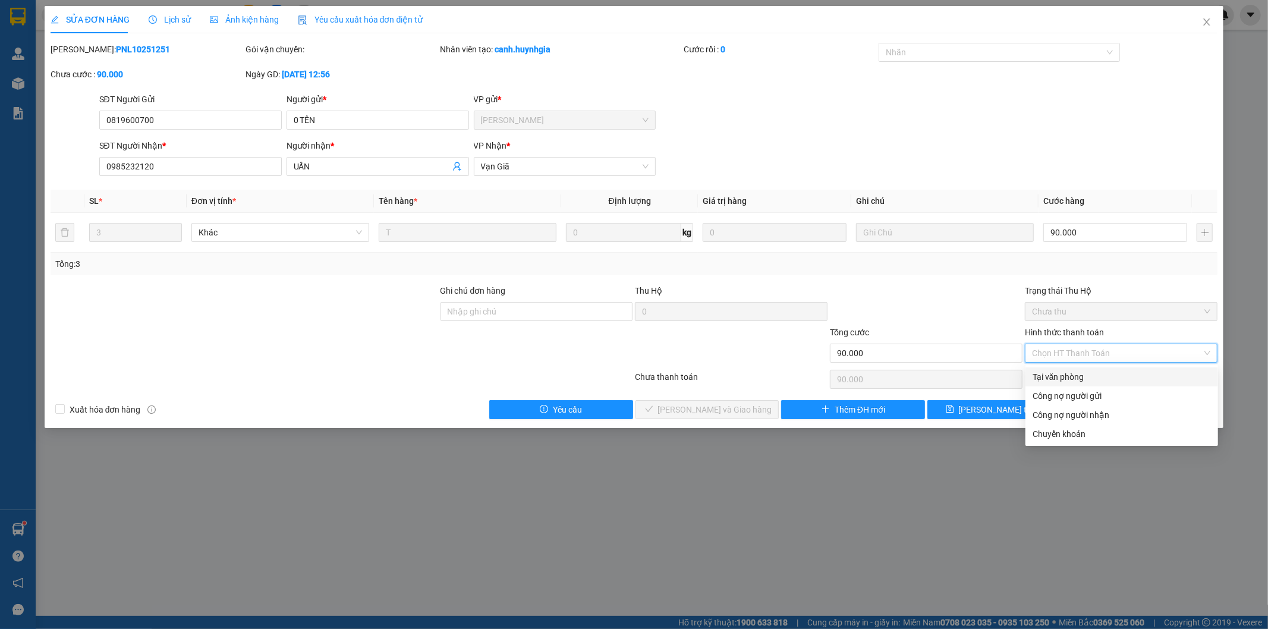
click at [1067, 376] on div "Tại văn phòng" at bounding box center [1122, 376] width 178 height 13
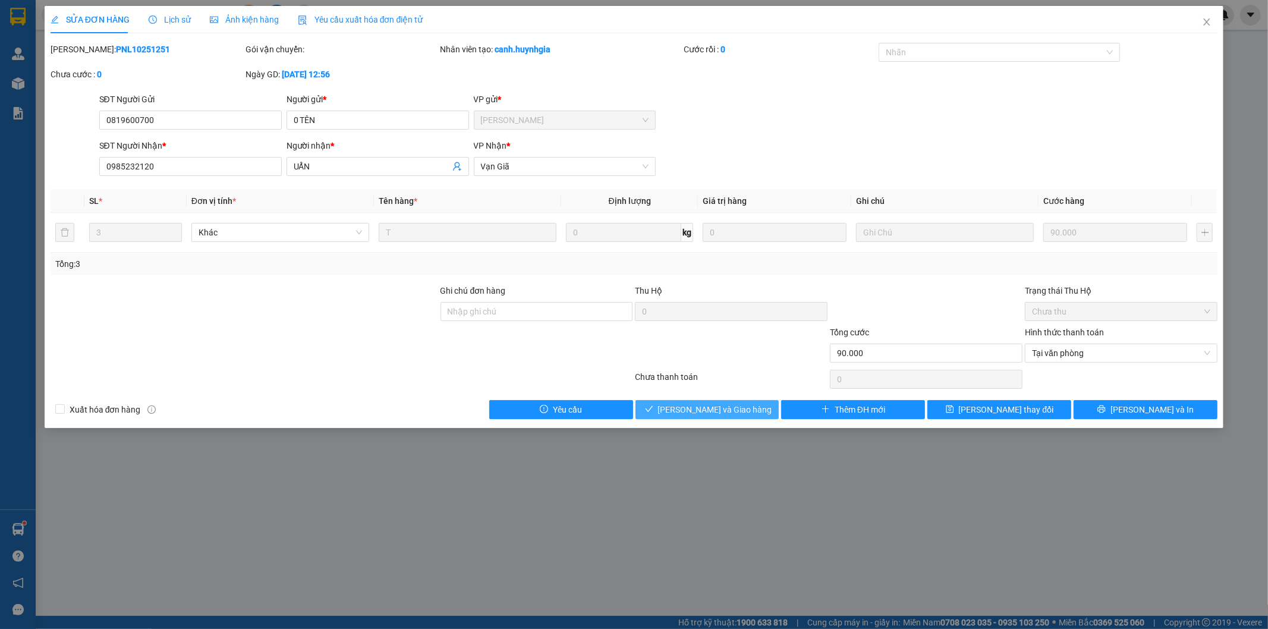
click at [709, 411] on span "[PERSON_NAME] và Giao hàng" at bounding box center [715, 409] width 114 height 13
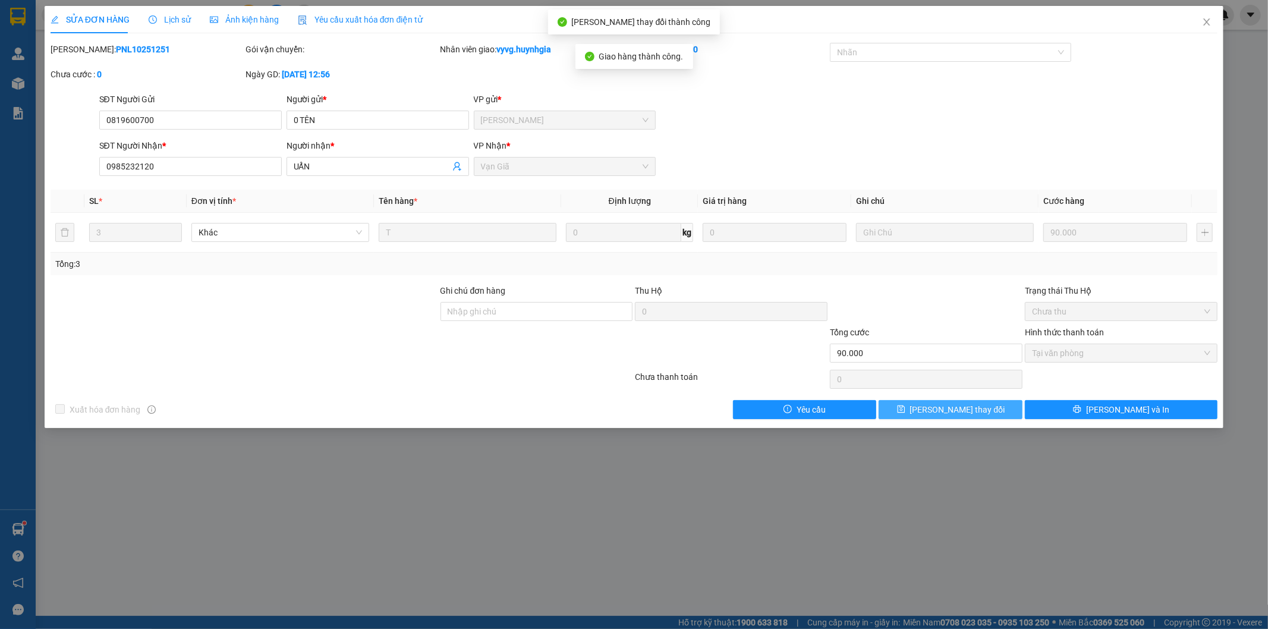
click at [965, 413] on span "[PERSON_NAME] thay đổi" at bounding box center [957, 409] width 95 height 13
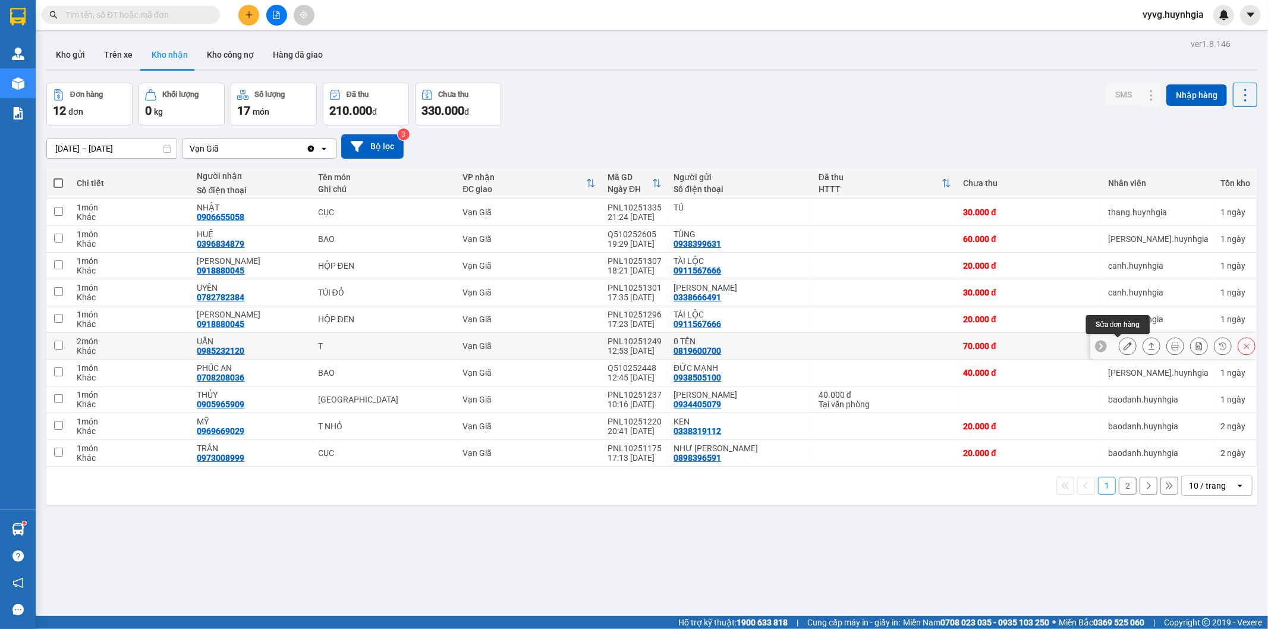
click at [1124, 343] on icon at bounding box center [1128, 346] width 8 height 8
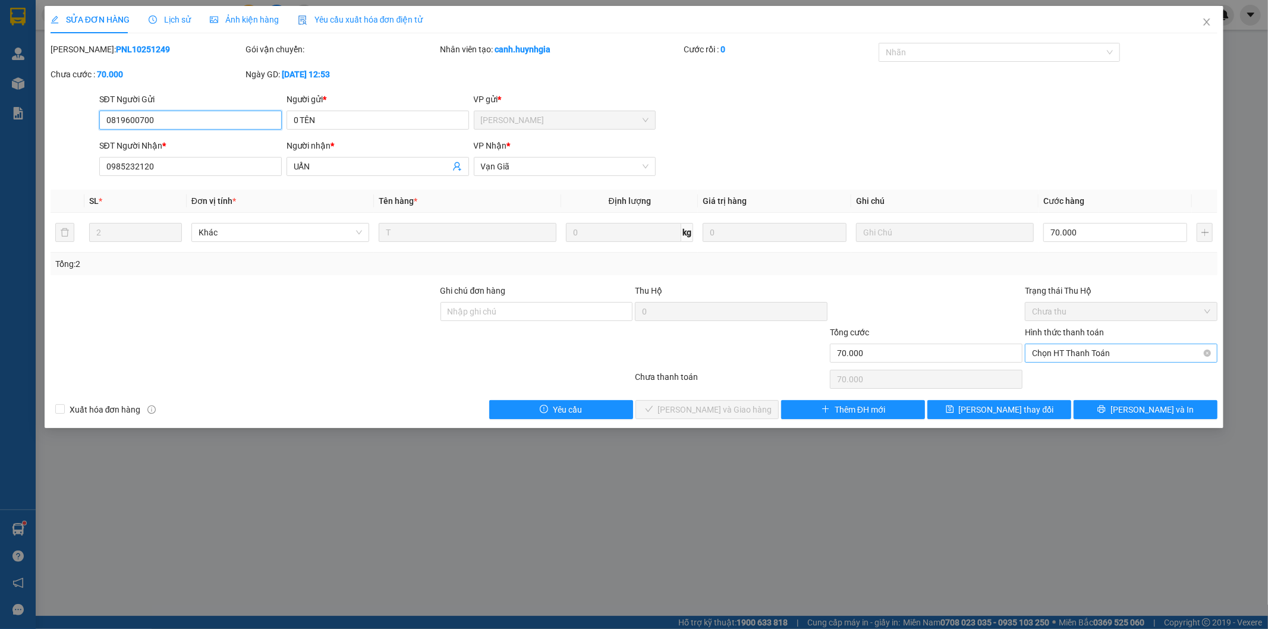
click at [1044, 351] on span "Chọn HT Thanh Toán" at bounding box center [1121, 353] width 178 height 18
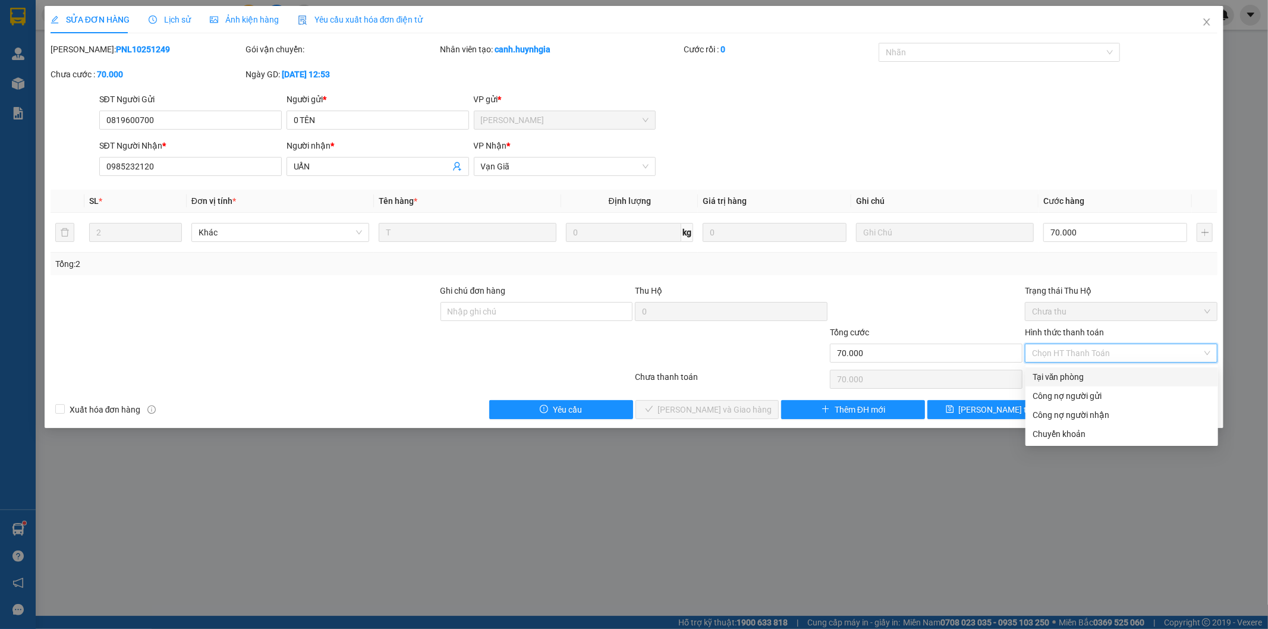
click at [1049, 378] on div "Tại văn phòng" at bounding box center [1122, 376] width 178 height 13
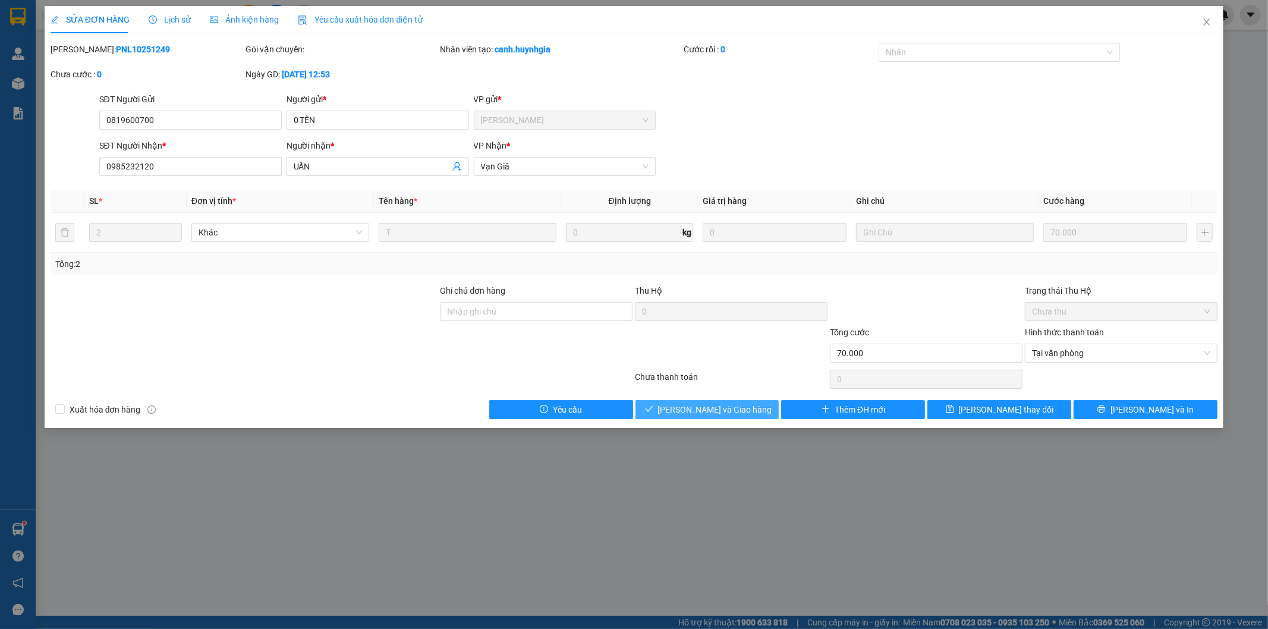
click at [723, 413] on span "[PERSON_NAME] và Giao hàng" at bounding box center [715, 409] width 114 height 13
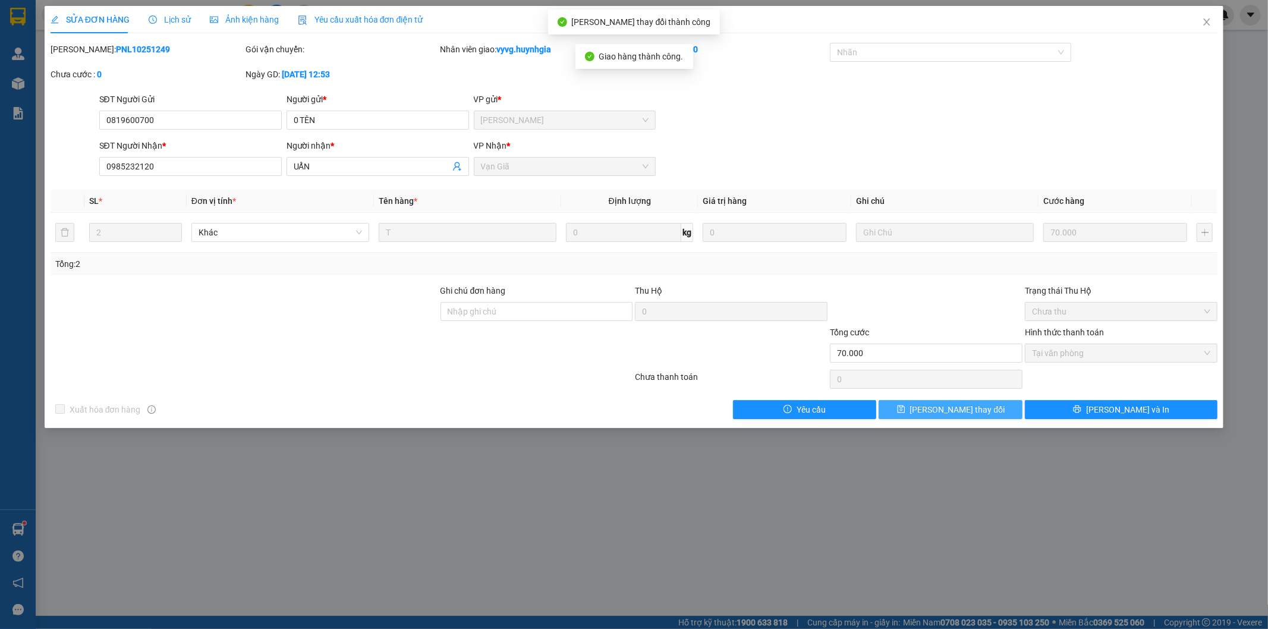
click at [935, 413] on span "[PERSON_NAME] thay đổi" at bounding box center [957, 409] width 95 height 13
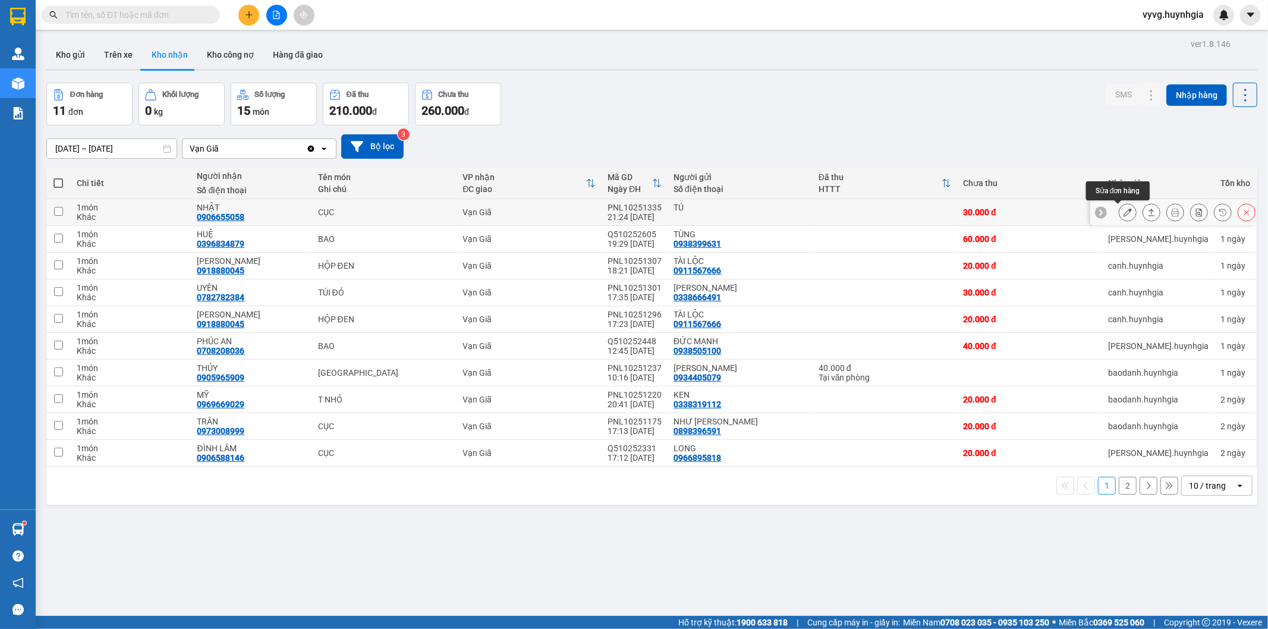
click at [1124, 214] on icon at bounding box center [1128, 212] width 8 height 8
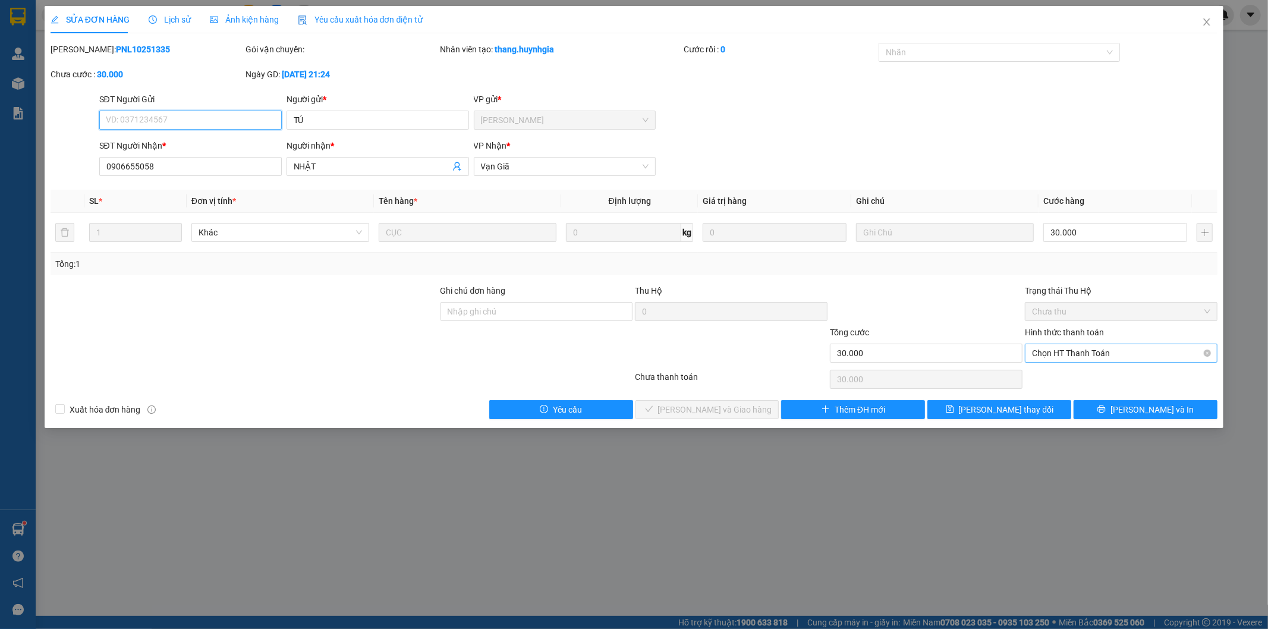
click at [1071, 351] on span "Chọn HT Thanh Toán" at bounding box center [1121, 353] width 178 height 18
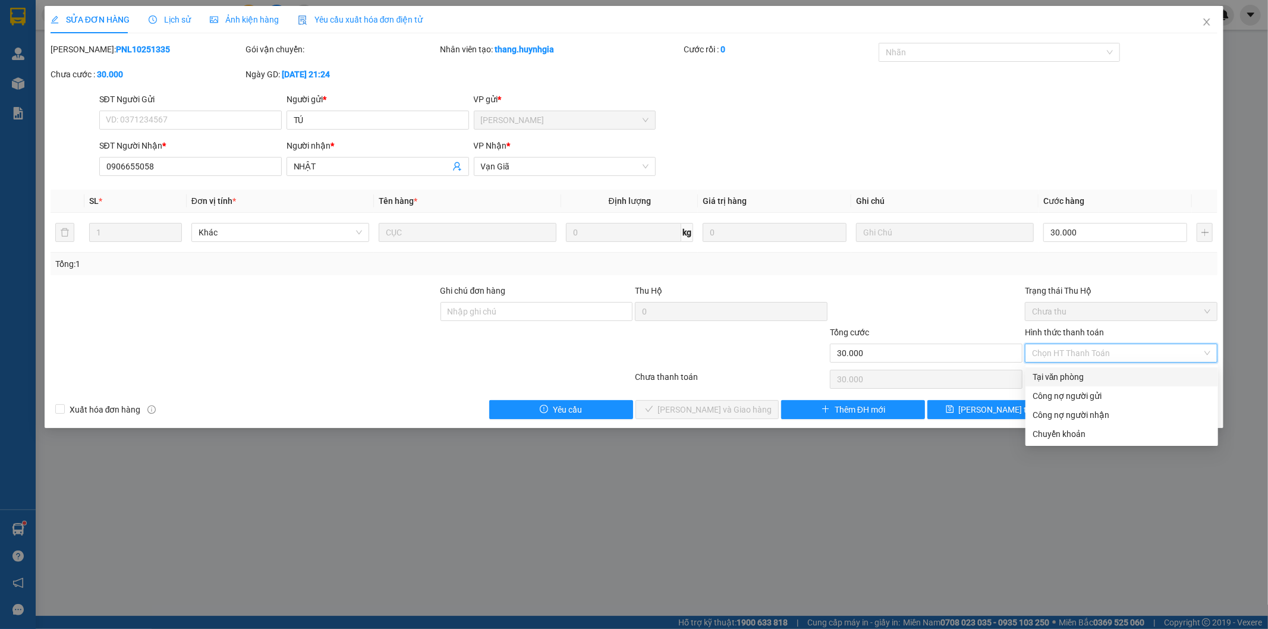
click at [1054, 372] on div "Tại văn phòng" at bounding box center [1122, 376] width 178 height 13
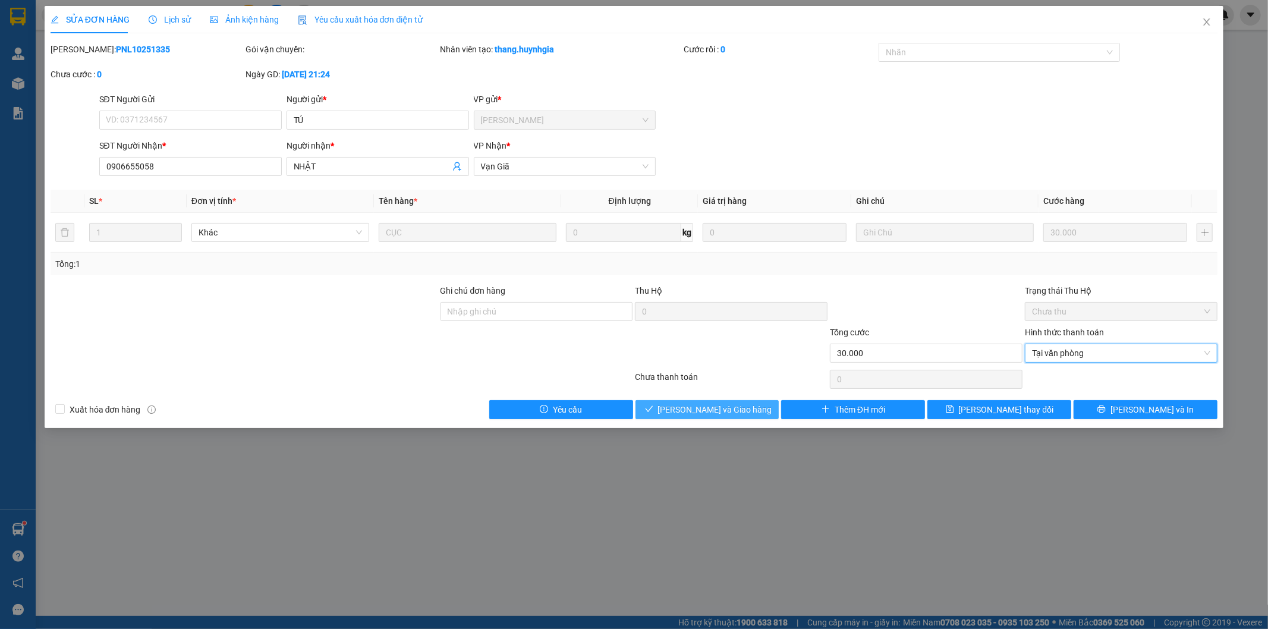
click at [752, 407] on button "[PERSON_NAME] và Giao hàng" at bounding box center [708, 409] width 144 height 19
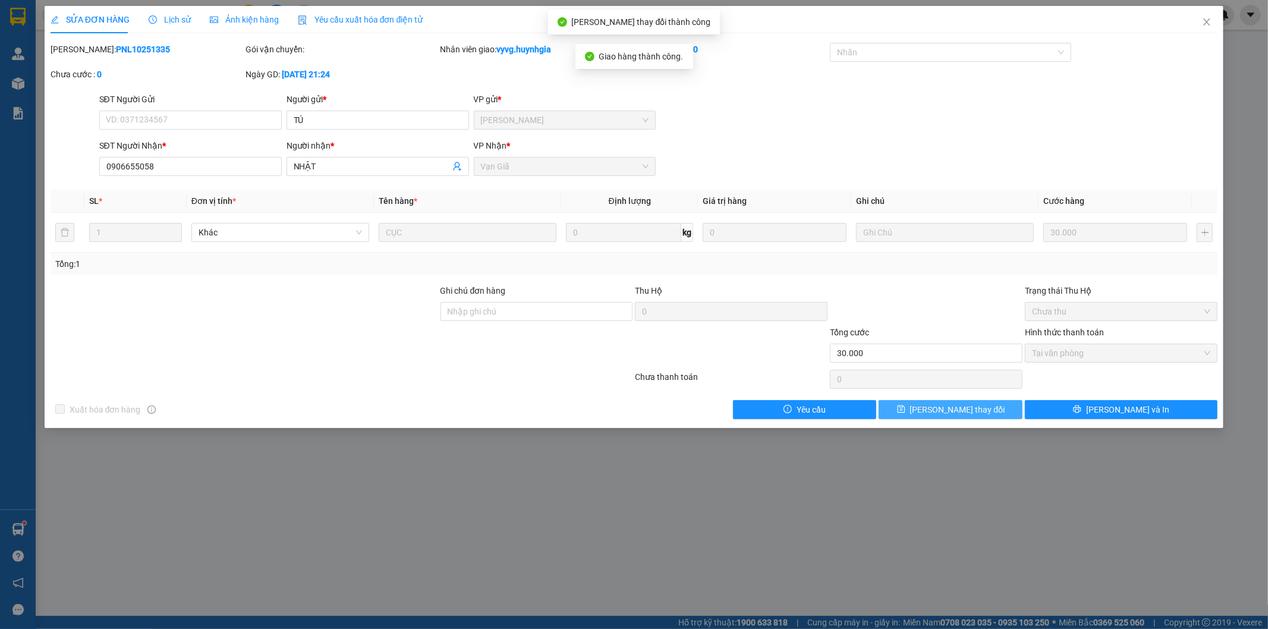
click at [972, 416] on span "[PERSON_NAME] thay đổi" at bounding box center [957, 409] width 95 height 13
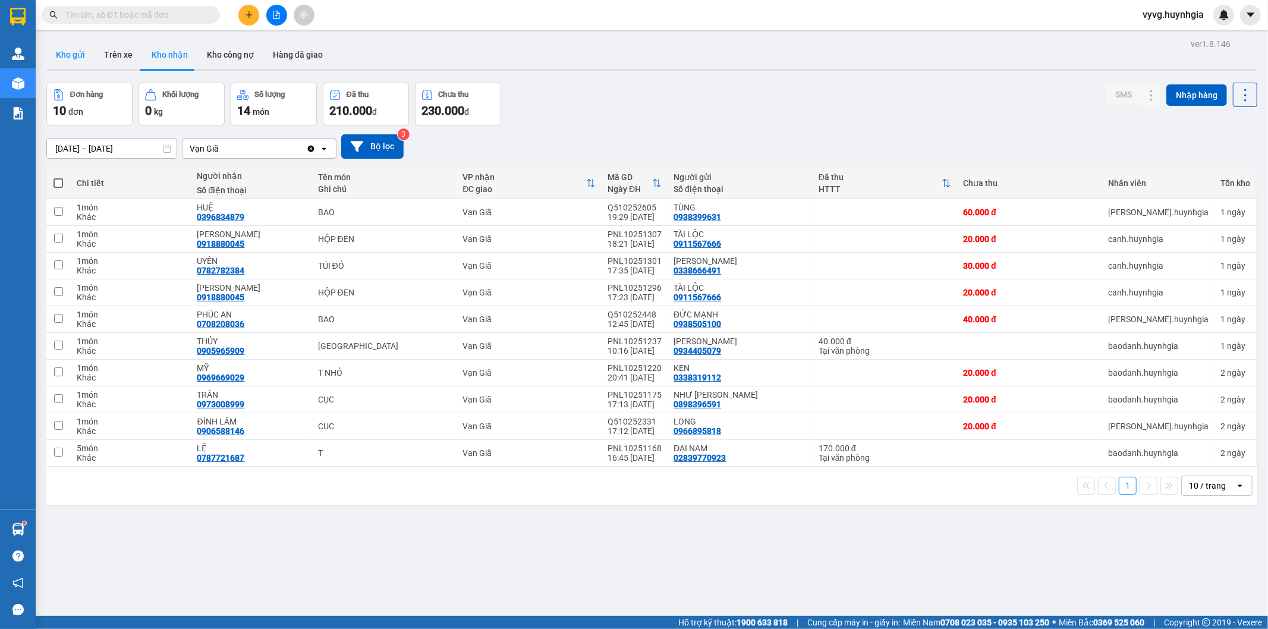
click at [70, 54] on button "Kho gửi" at bounding box center [70, 54] width 48 height 29
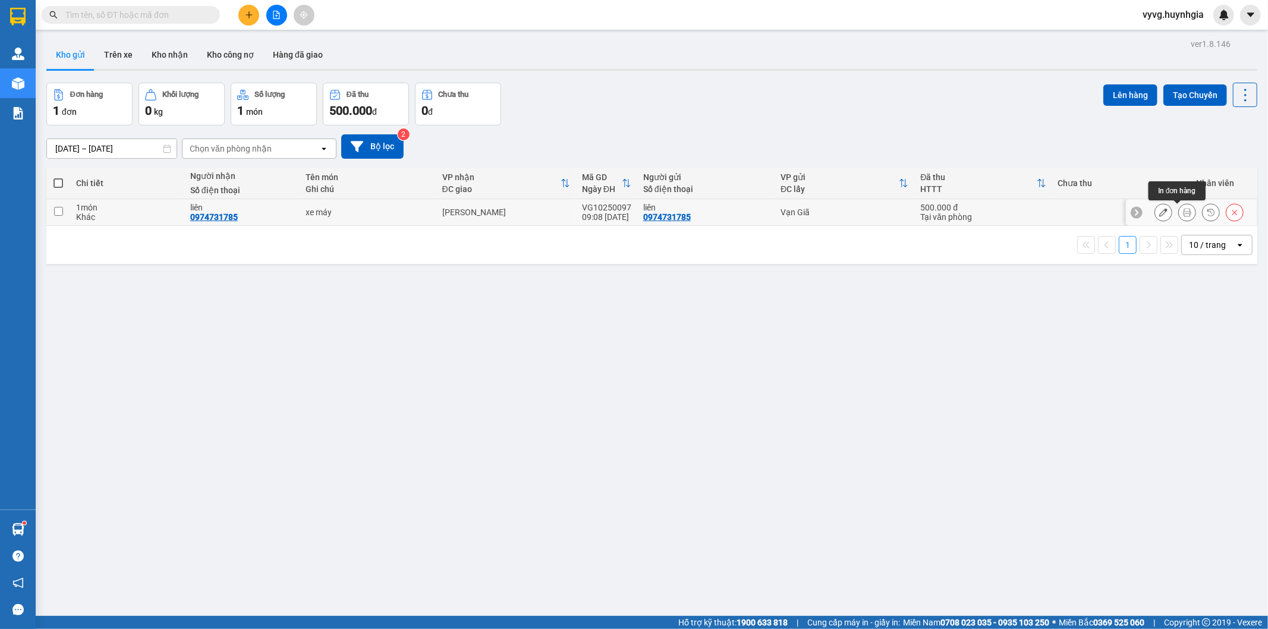
click at [1183, 212] on icon at bounding box center [1187, 212] width 8 height 8
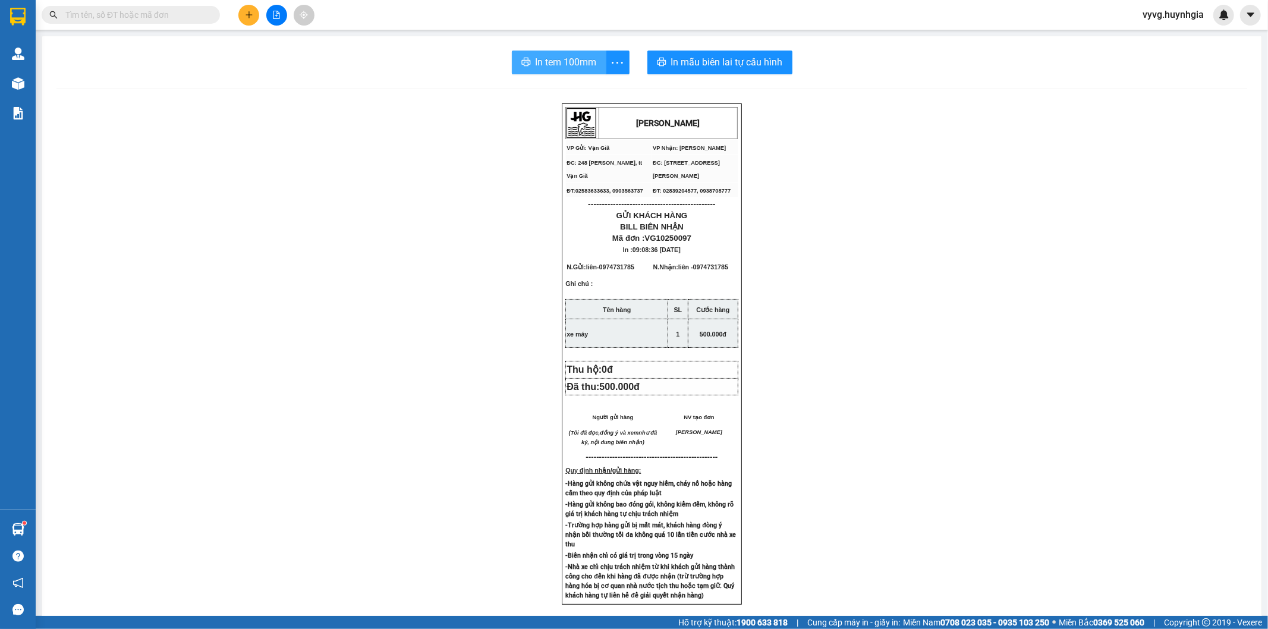
click at [536, 60] on span "In tem 100mm" at bounding box center [566, 62] width 61 height 15
